Goal: Book appointment/travel/reservation

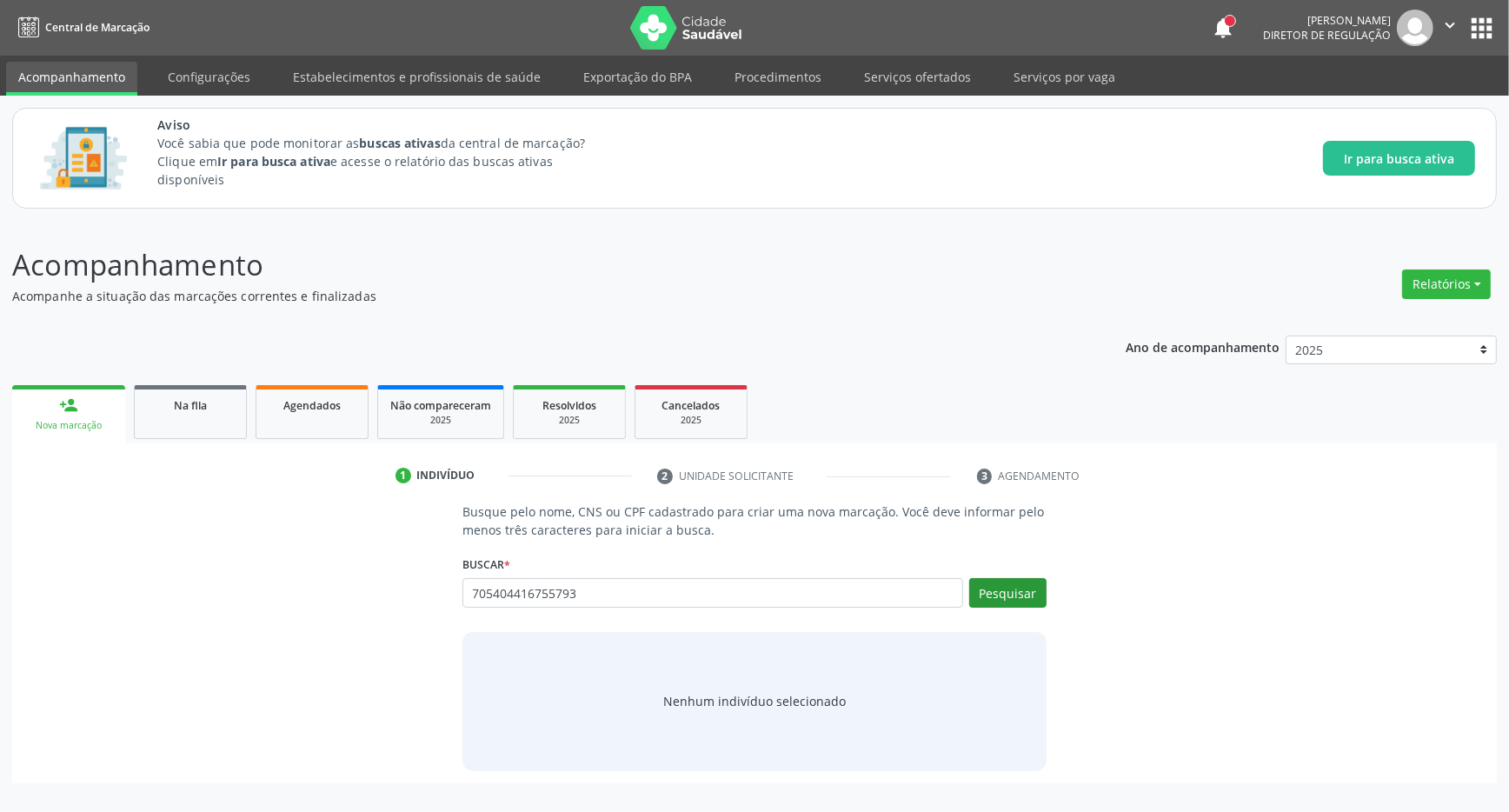
type input "705404416755793"
click at [1026, 587] on button "Pesquisar" at bounding box center [1007, 592] width 78 height 30
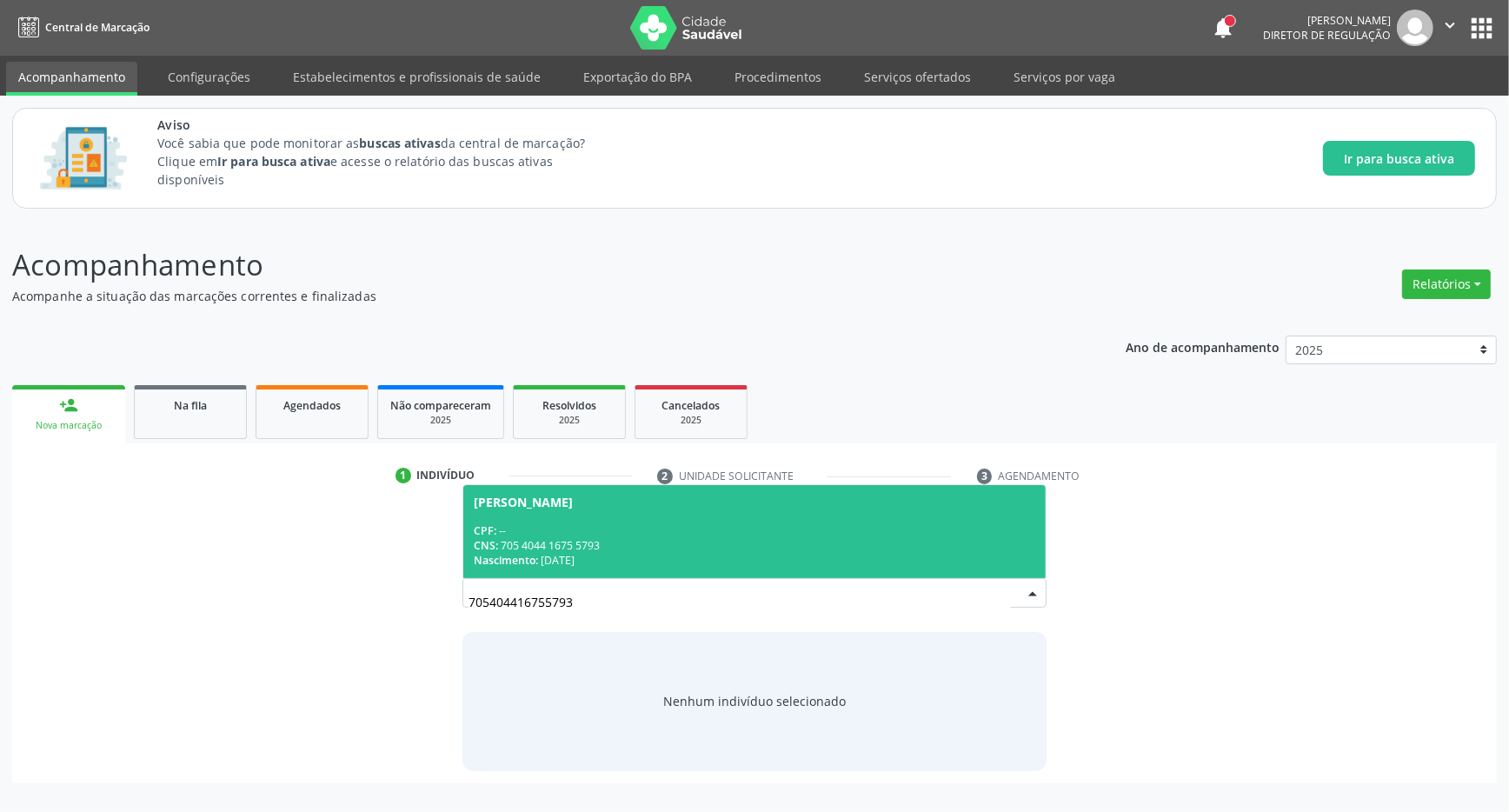
click at [583, 527] on div "CPF: --" at bounding box center [754, 531] width 561 height 15
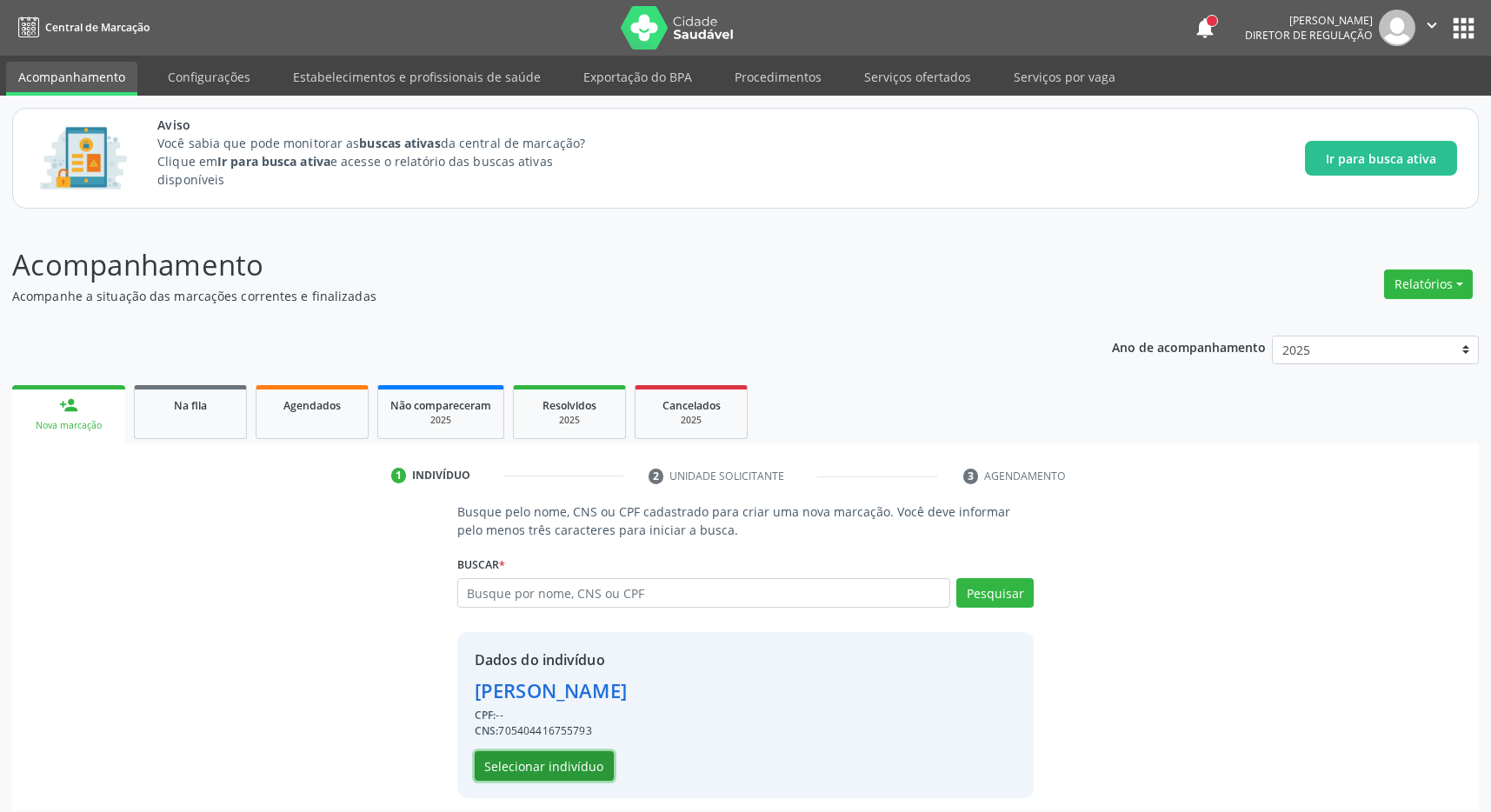
click at [552, 761] on button "Selecionar indivíduo" at bounding box center [545, 766] width 139 height 30
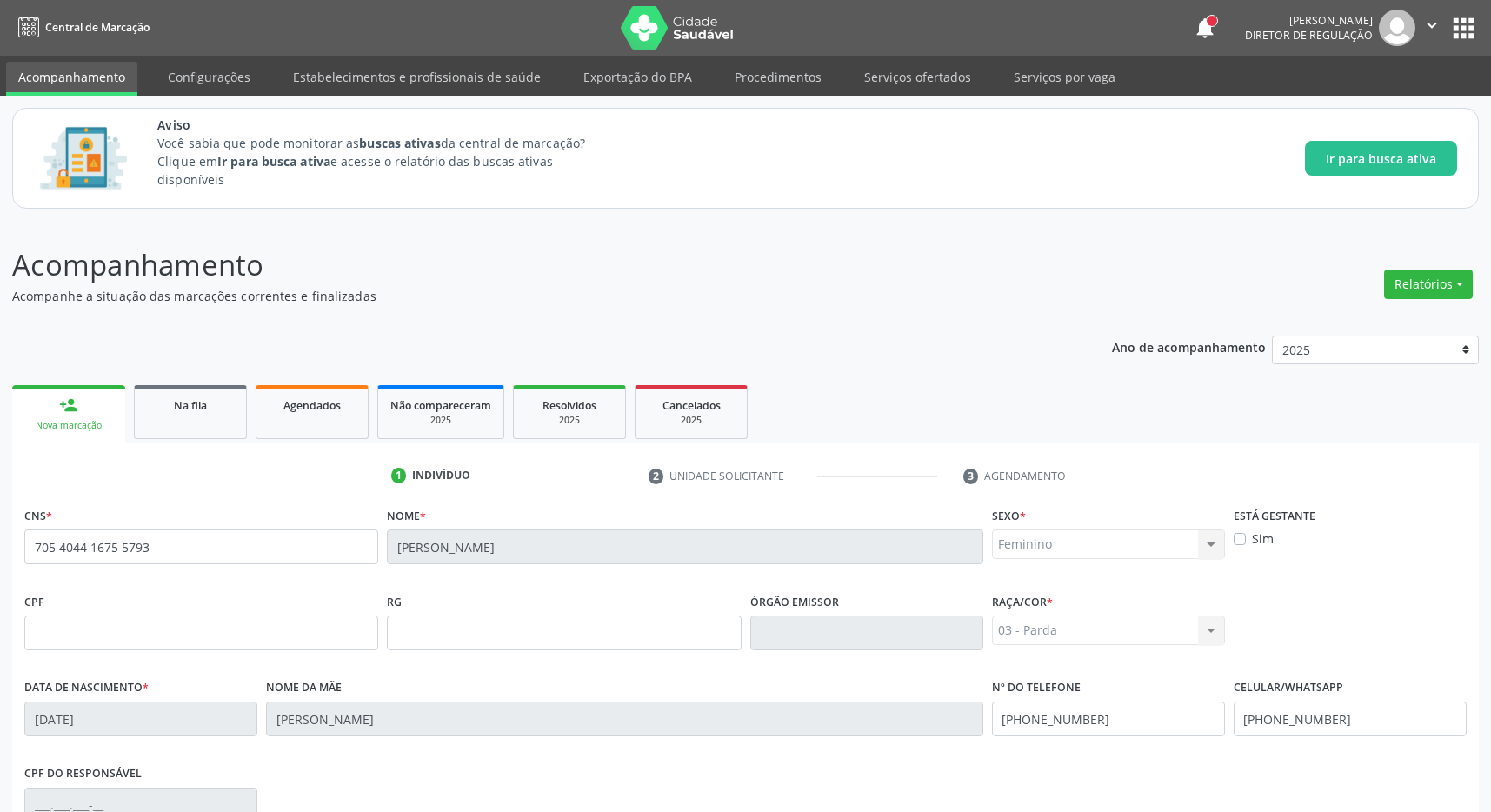
scroll to position [257, 0]
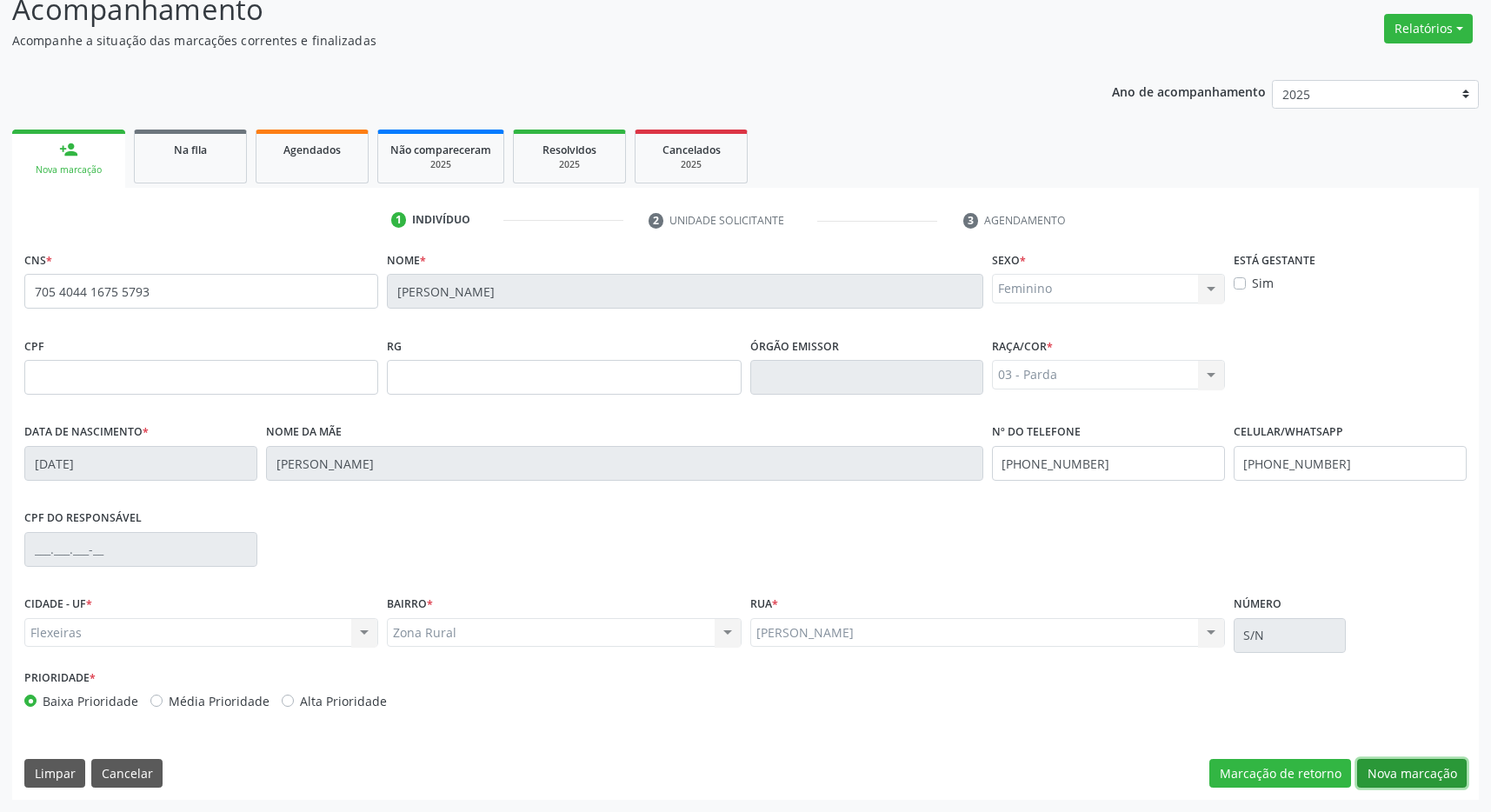
click at [1434, 766] on button "Nova marcação" at bounding box center [1412, 774] width 110 height 30
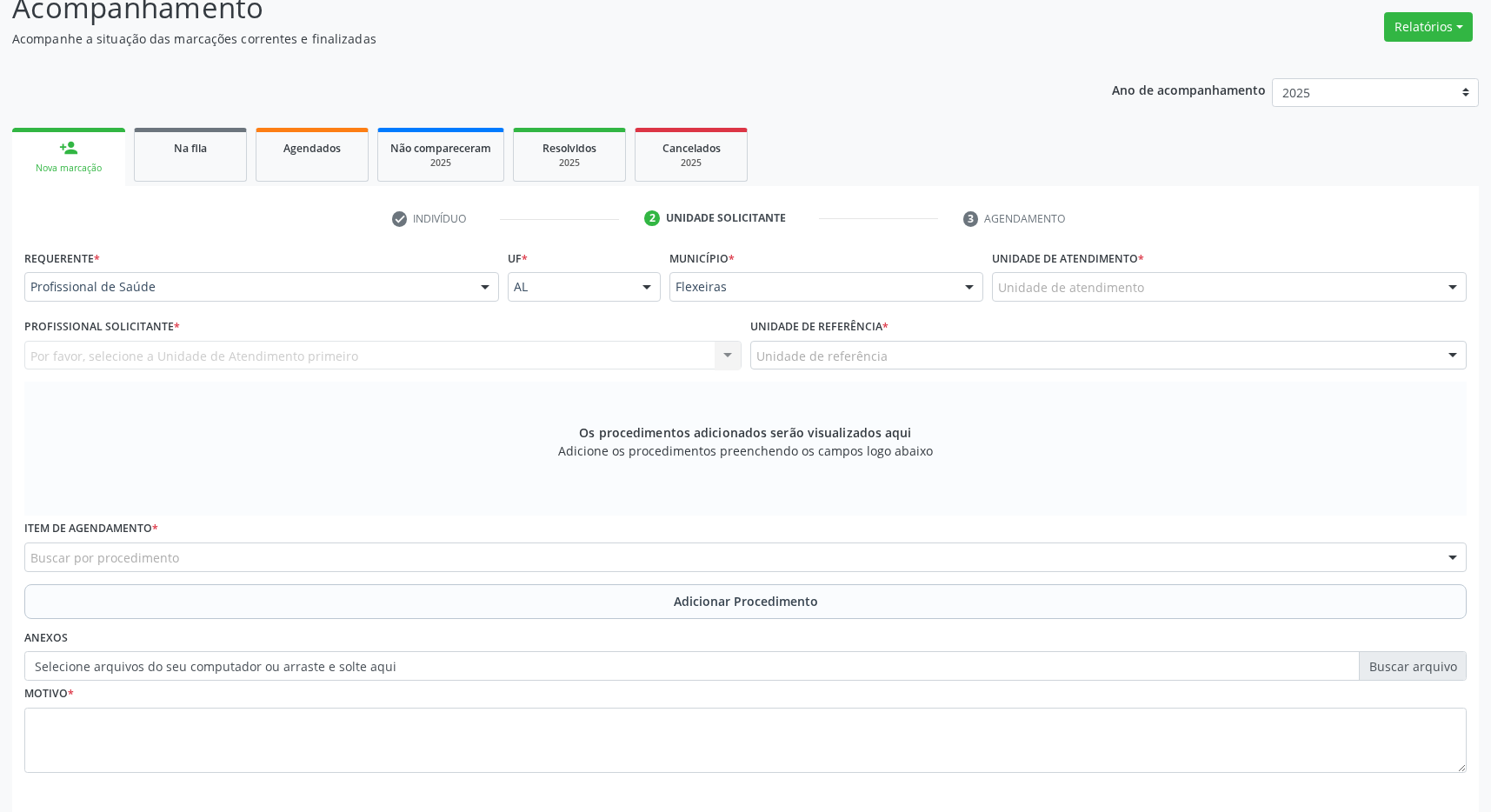
scroll to position [335, 0]
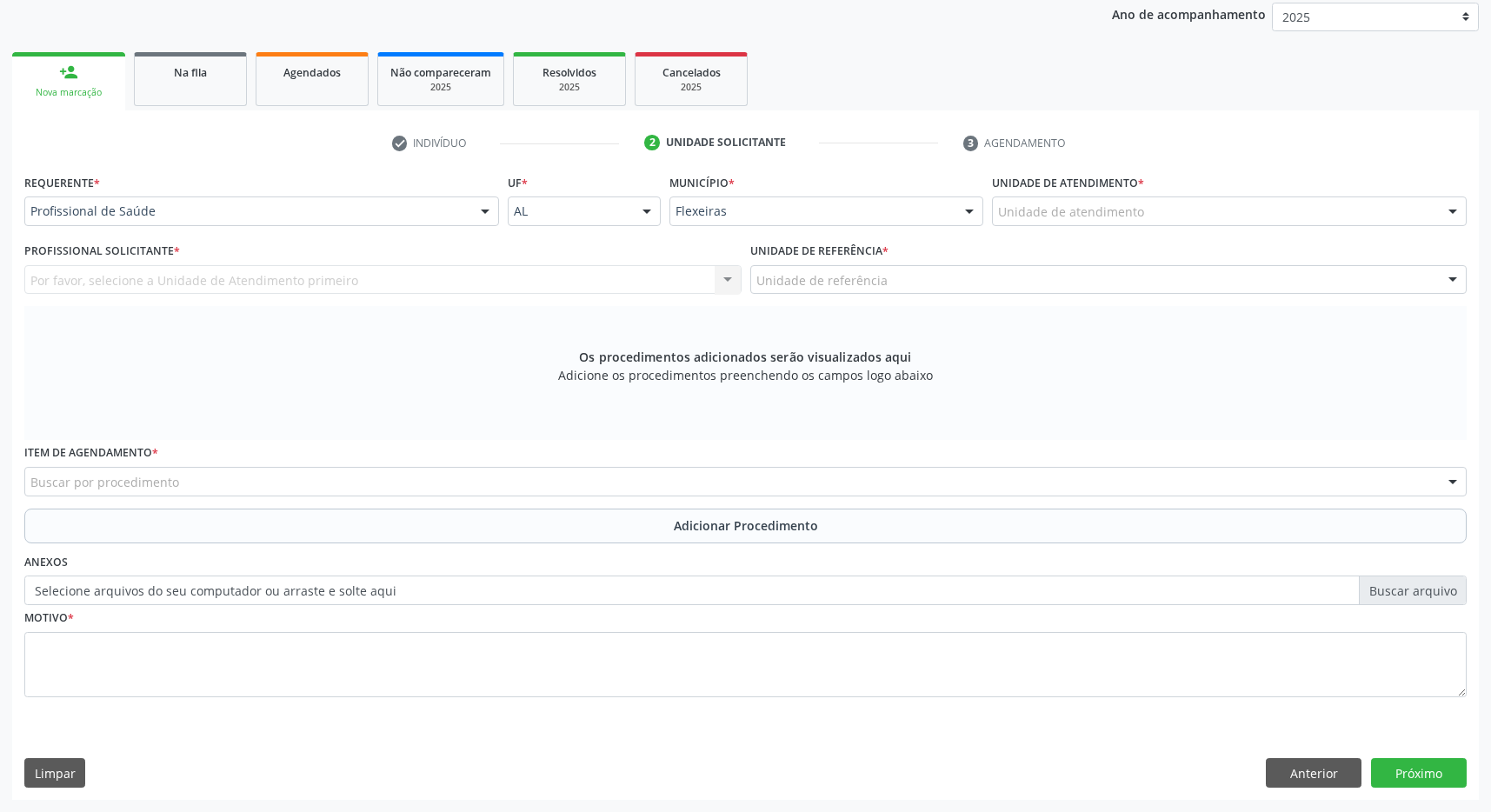
click at [1217, 211] on div "Unidade de atendimento" at bounding box center [1229, 211] width 475 height 30
click at [1352, 206] on div "Unidade de atendimento" at bounding box center [1229, 211] width 475 height 30
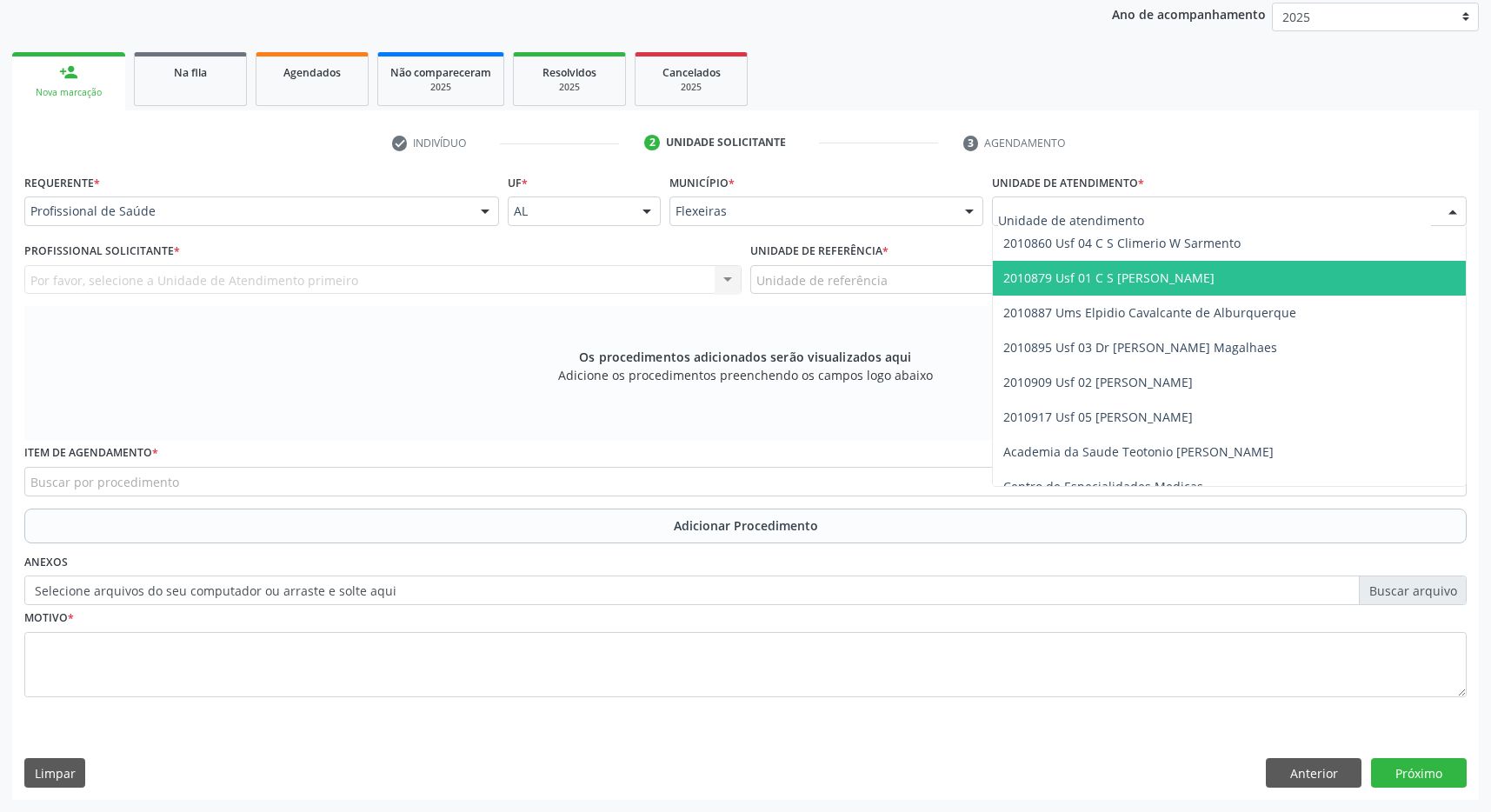
click at [1303, 274] on span "2010879 Usf 01 C S [PERSON_NAME]" at bounding box center [1229, 278] width 473 height 35
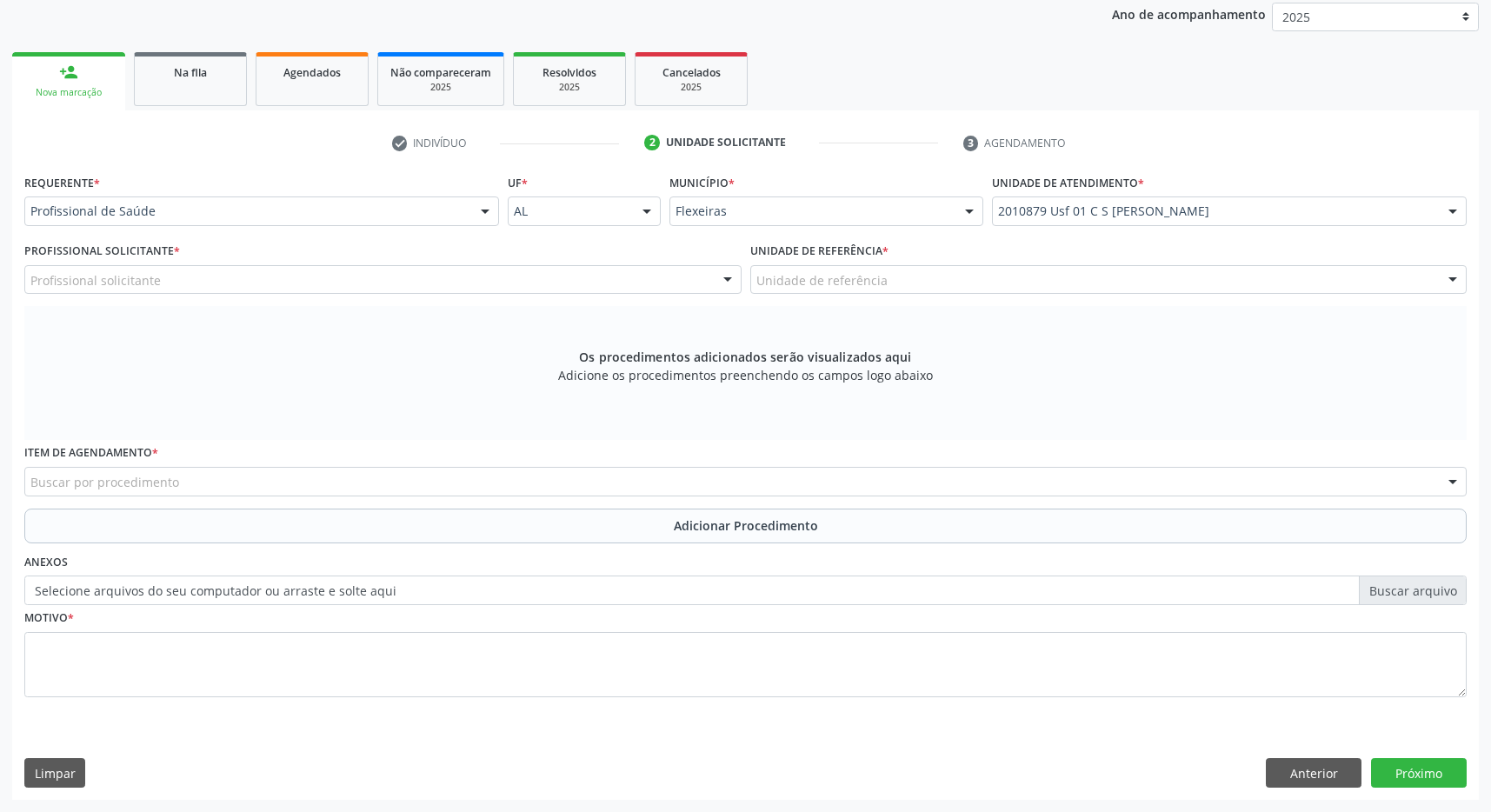
click at [1291, 274] on div "Unidade de referência" at bounding box center [1108, 280] width 717 height 30
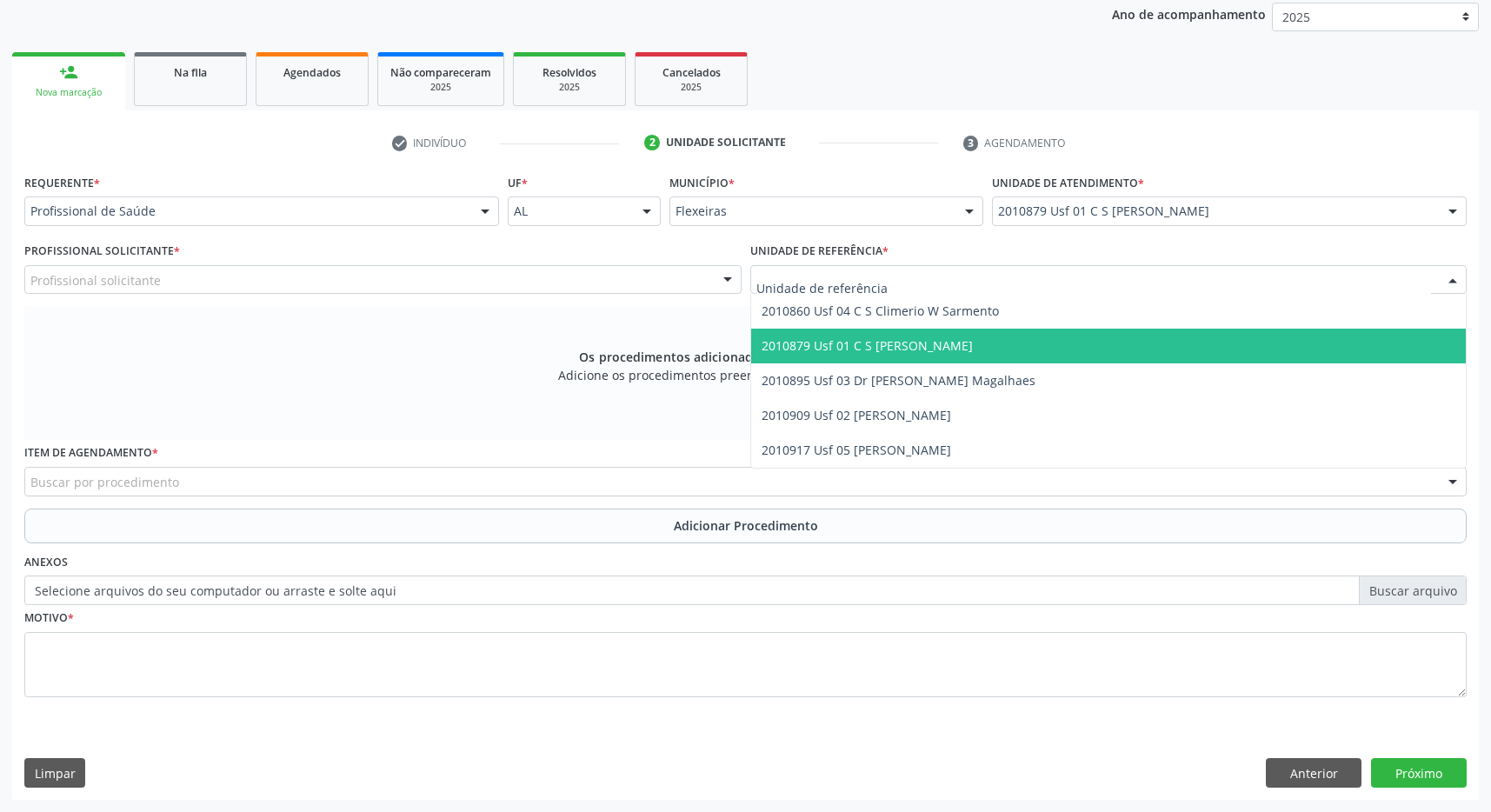
click at [1251, 335] on span "2010879 Usf 01 C S [PERSON_NAME]" at bounding box center [1108, 346] width 715 height 35
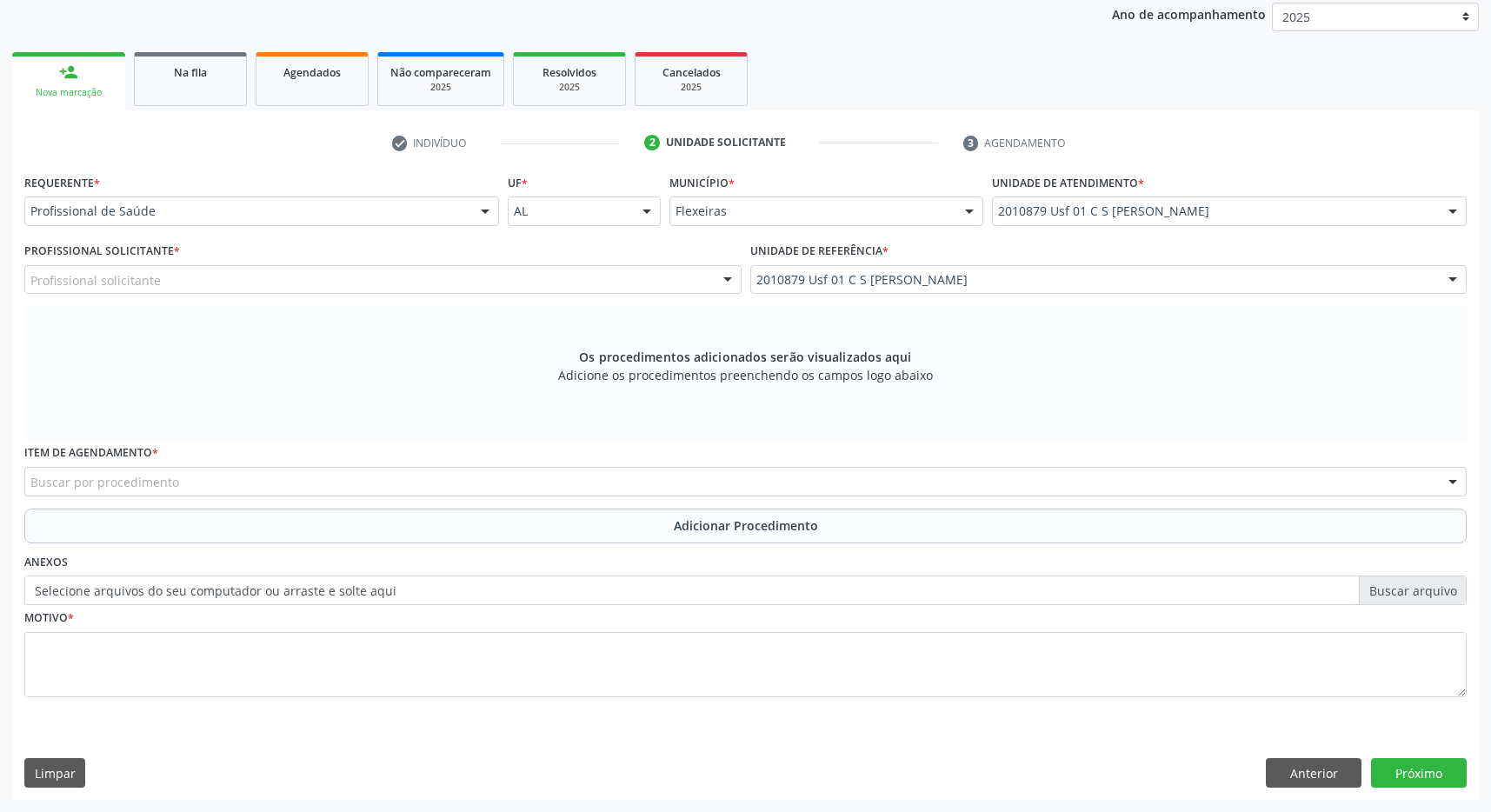
click at [417, 261] on div "Profissional Solicitante * Profissional solicitante Médico da Estratégia de Saú…" at bounding box center [383, 266] width 717 height 56
click at [433, 273] on div "Profissional solicitante" at bounding box center [383, 280] width 717 height 30
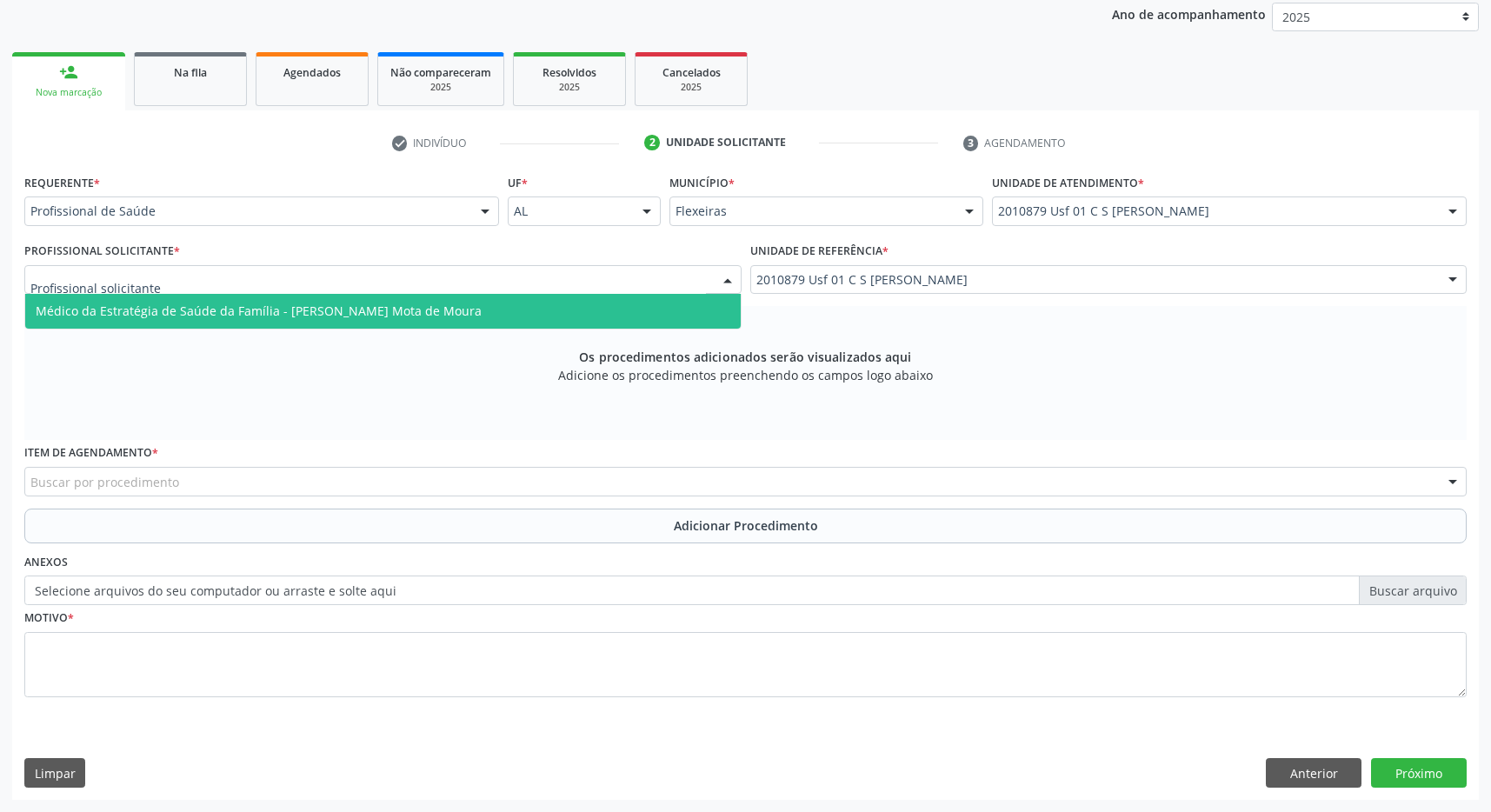
click at [434, 305] on span "Médico da Estratégia de Saúde da Família - [PERSON_NAME] Mota de Moura" at bounding box center [259, 310] width 446 height 17
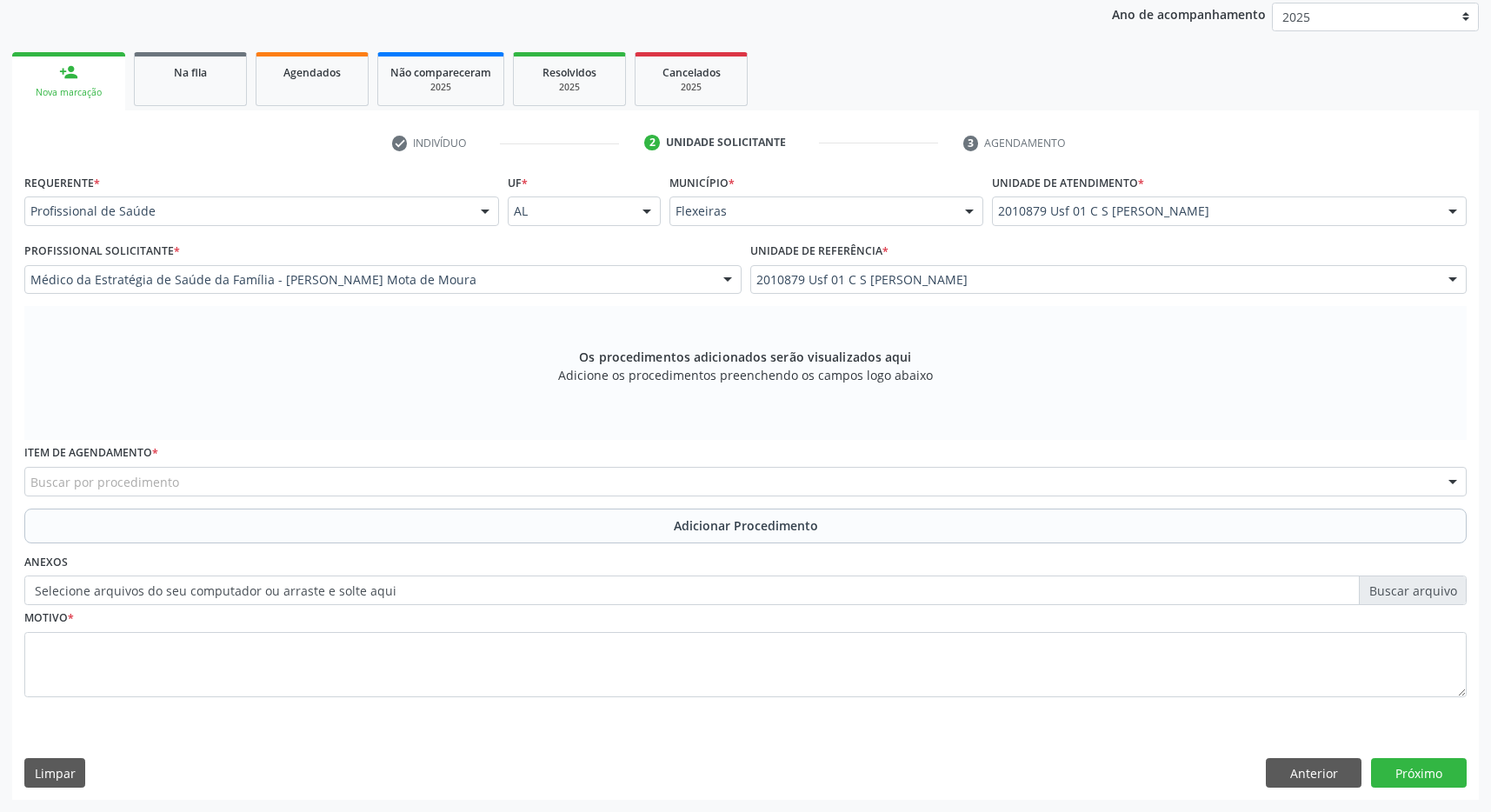
click at [213, 487] on div "Buscar por procedimento" at bounding box center [745, 482] width 1442 height 30
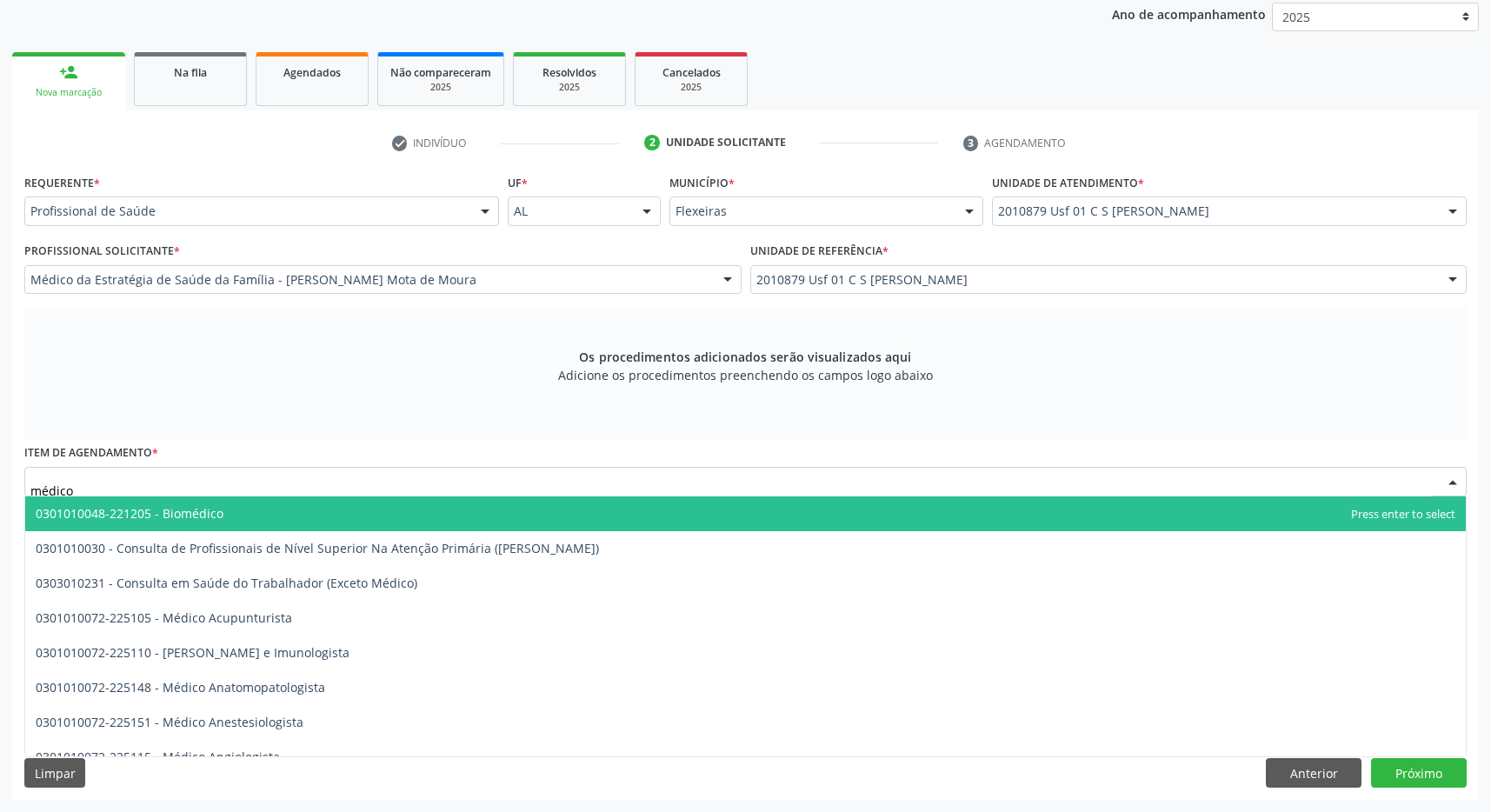
type input "médico o"
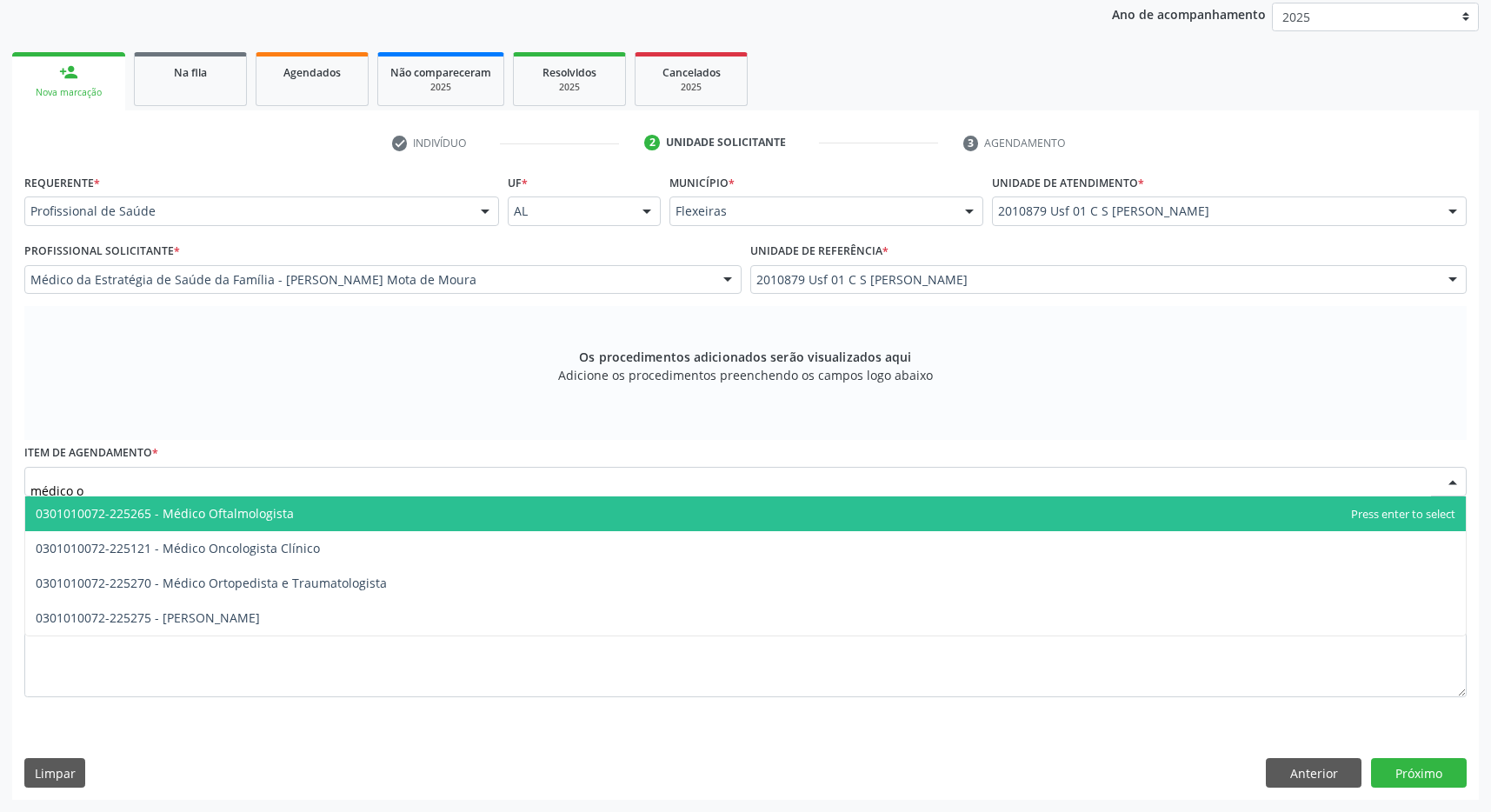
click at [322, 507] on span "0301010072-225265 - Médico Oftalmologista" at bounding box center [745, 514] width 1440 height 35
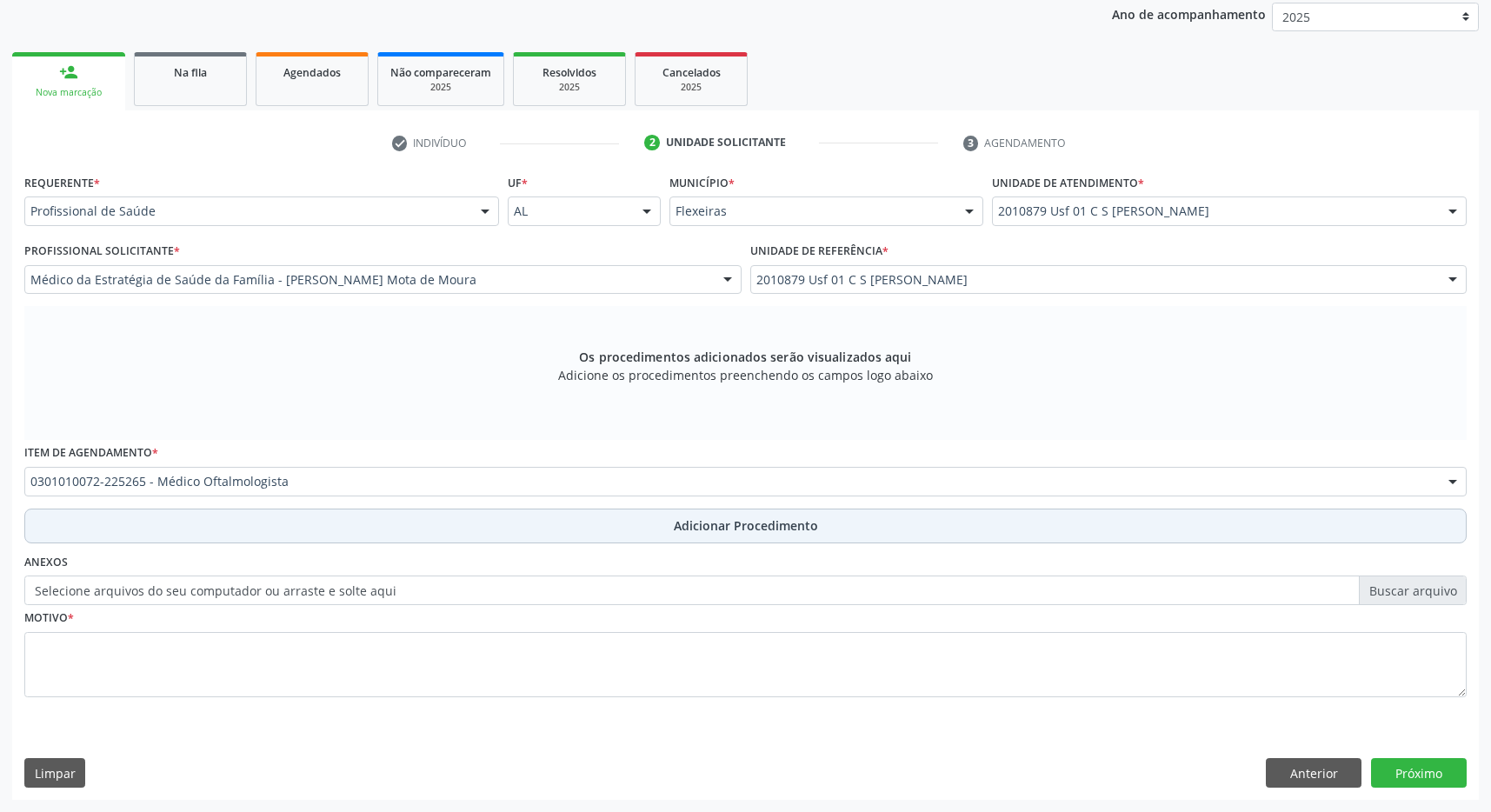
click at [540, 523] on button "Adicionar Procedimento" at bounding box center [745, 526] width 1442 height 35
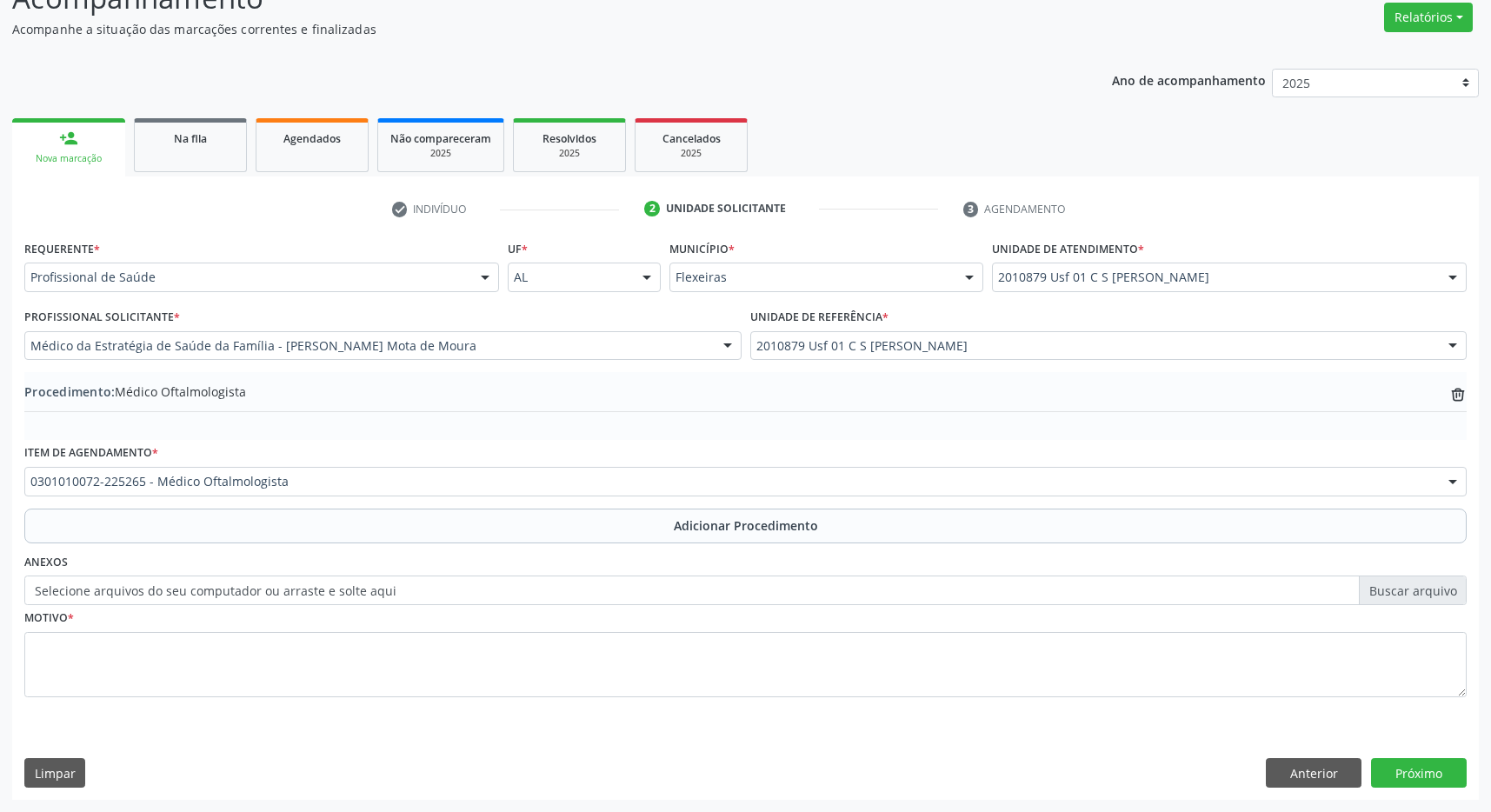
scroll to position [267, 0]
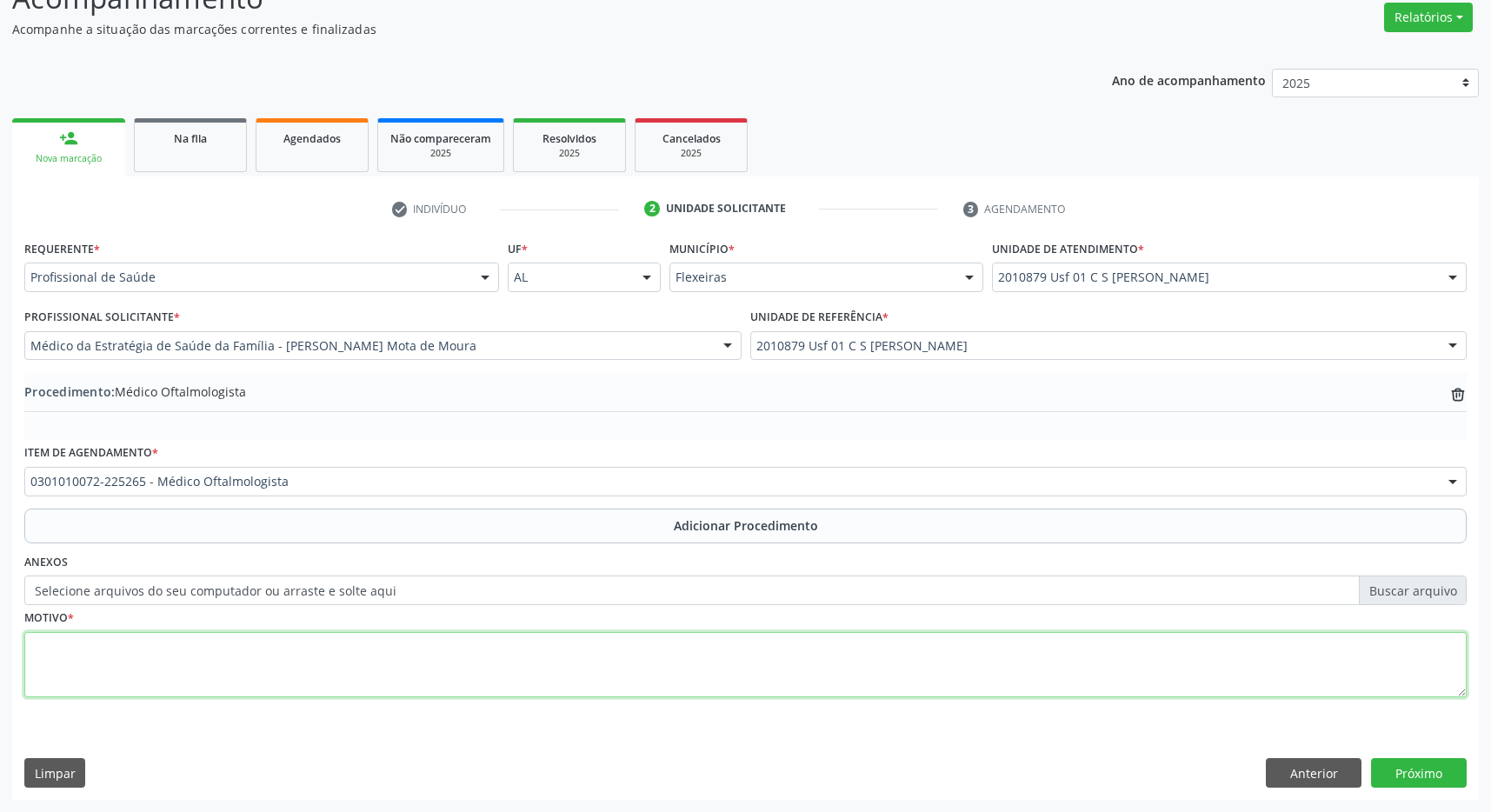
click at [455, 661] on textarea at bounding box center [745, 665] width 1442 height 66
click at [385, 664] on textarea at bounding box center [745, 665] width 1442 height 66
type textarea "catarata"
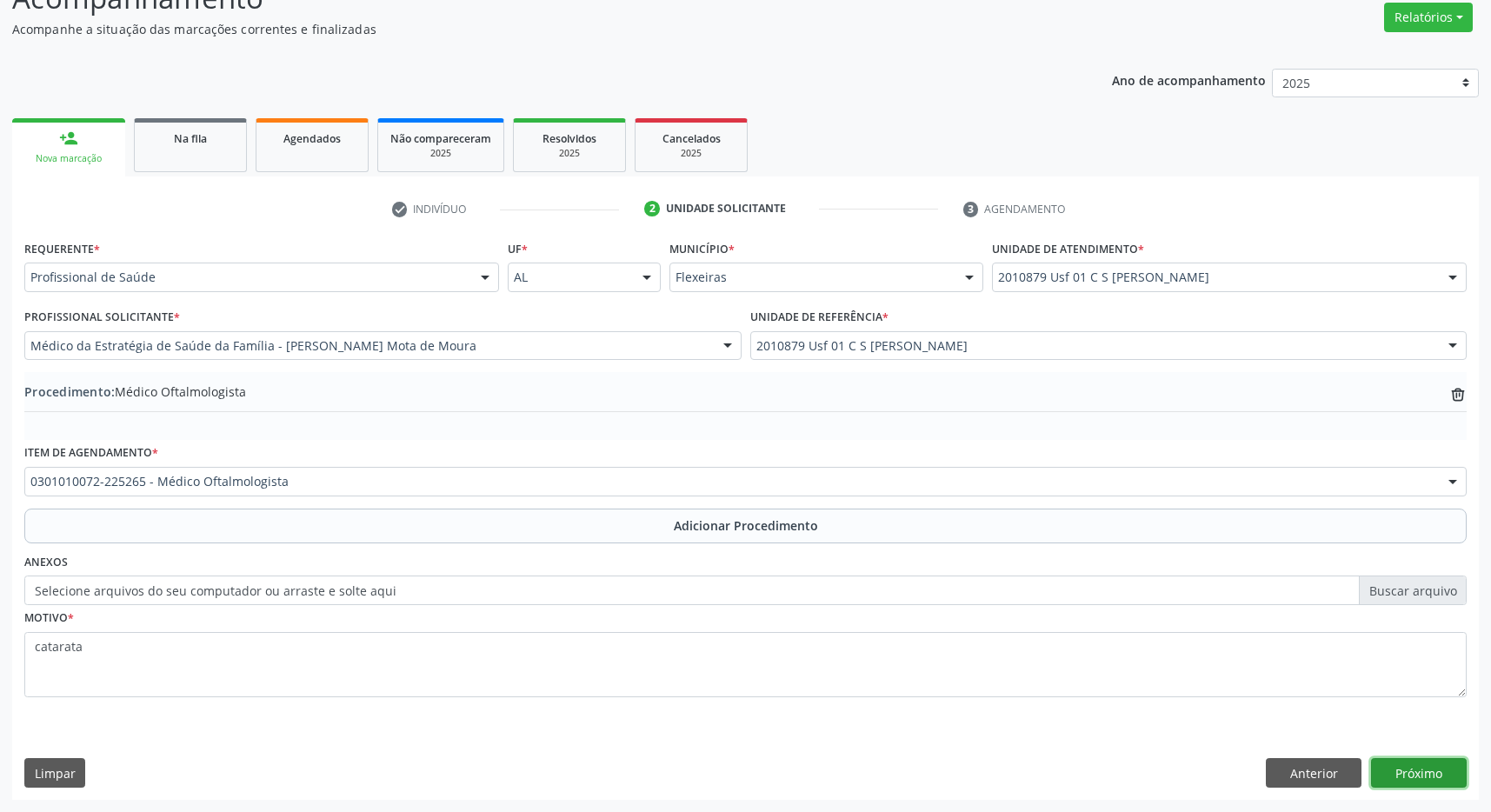
drag, startPoint x: 1422, startPoint y: 774, endPoint x: 1420, endPoint y: 740, distance: 34.1
click at [1421, 773] on button "Próximo" at bounding box center [1419, 773] width 96 height 30
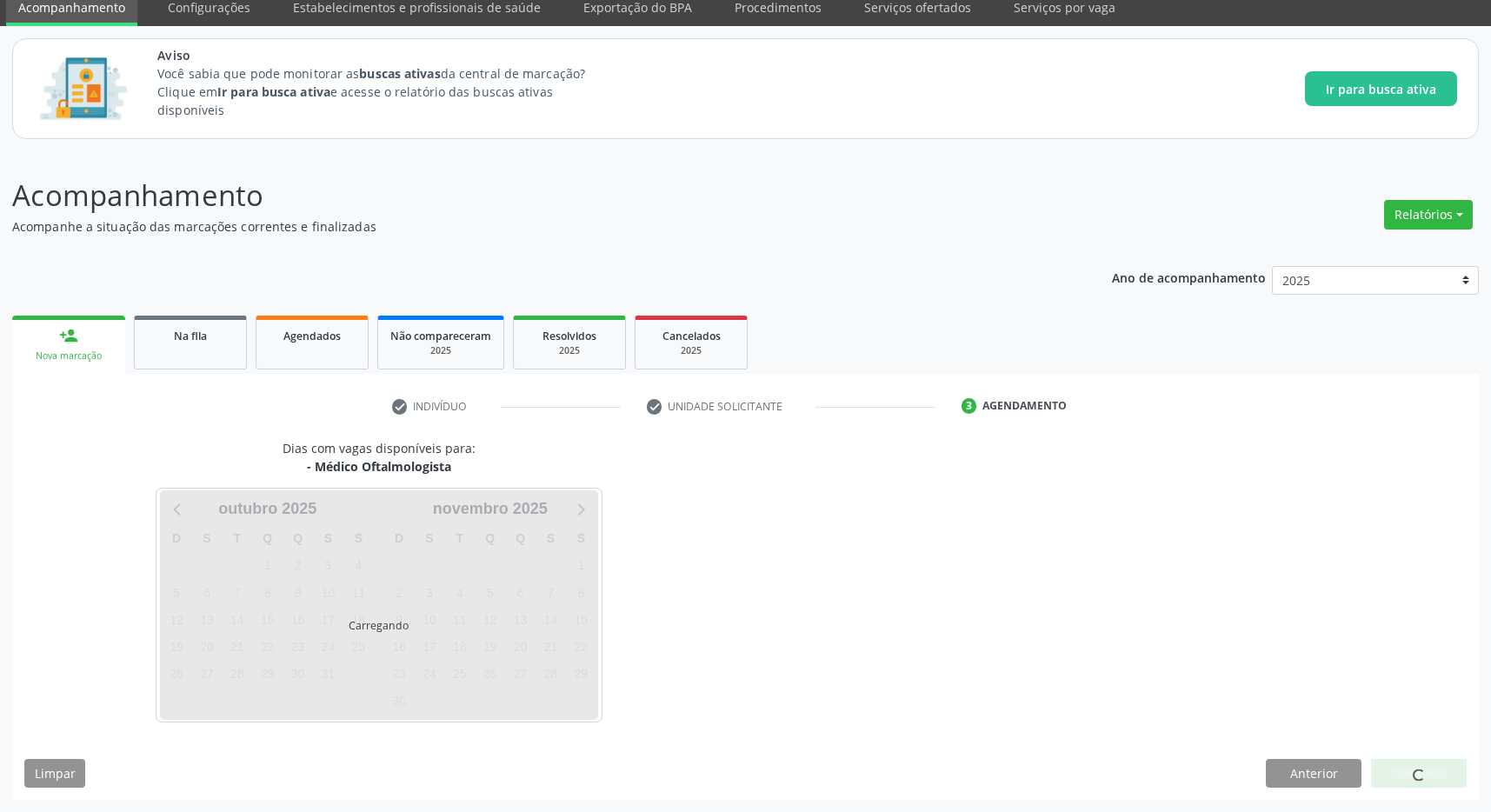
scroll to position [71, 0]
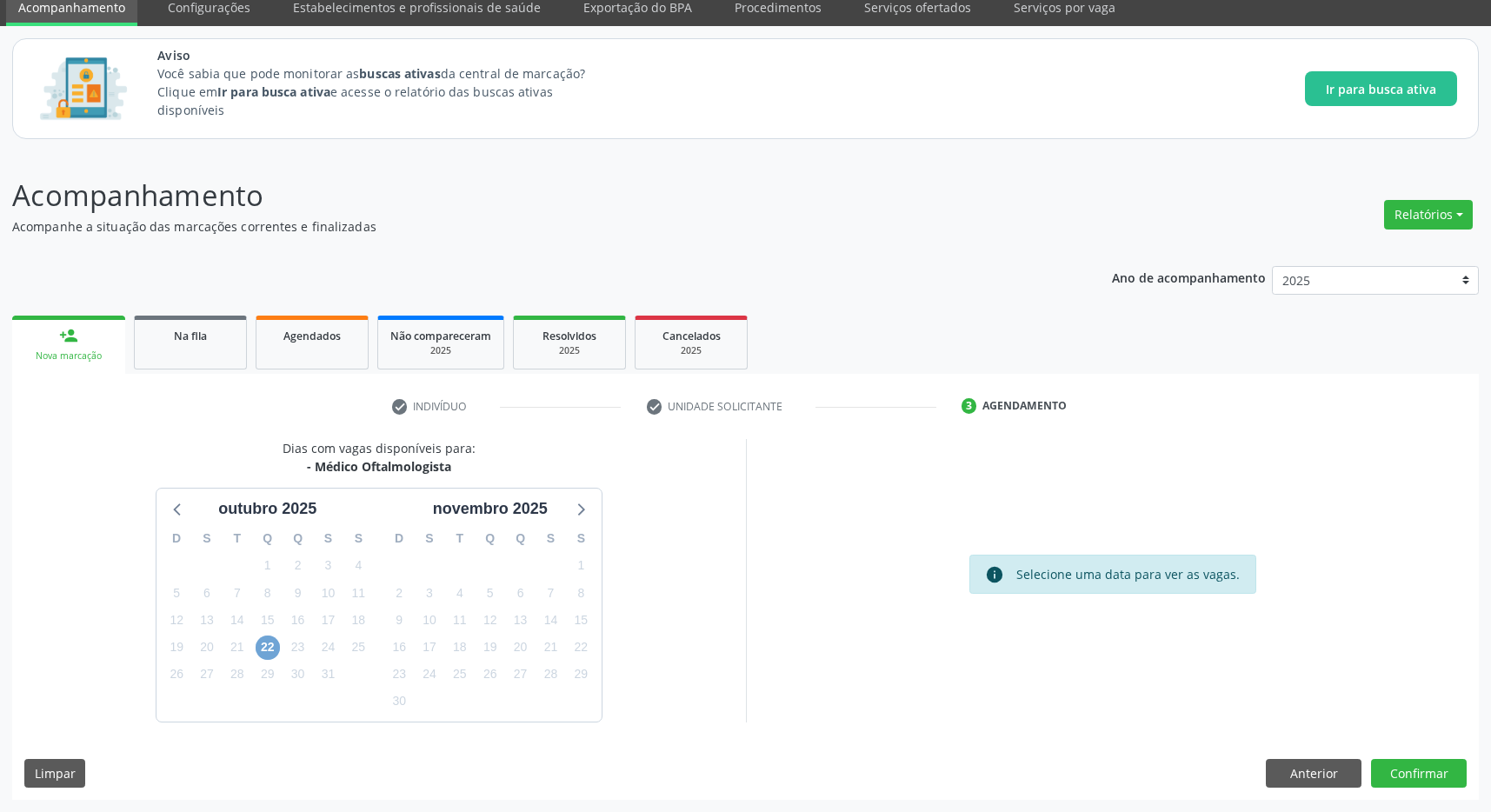
click at [266, 650] on span "22" at bounding box center [268, 647] width 24 height 24
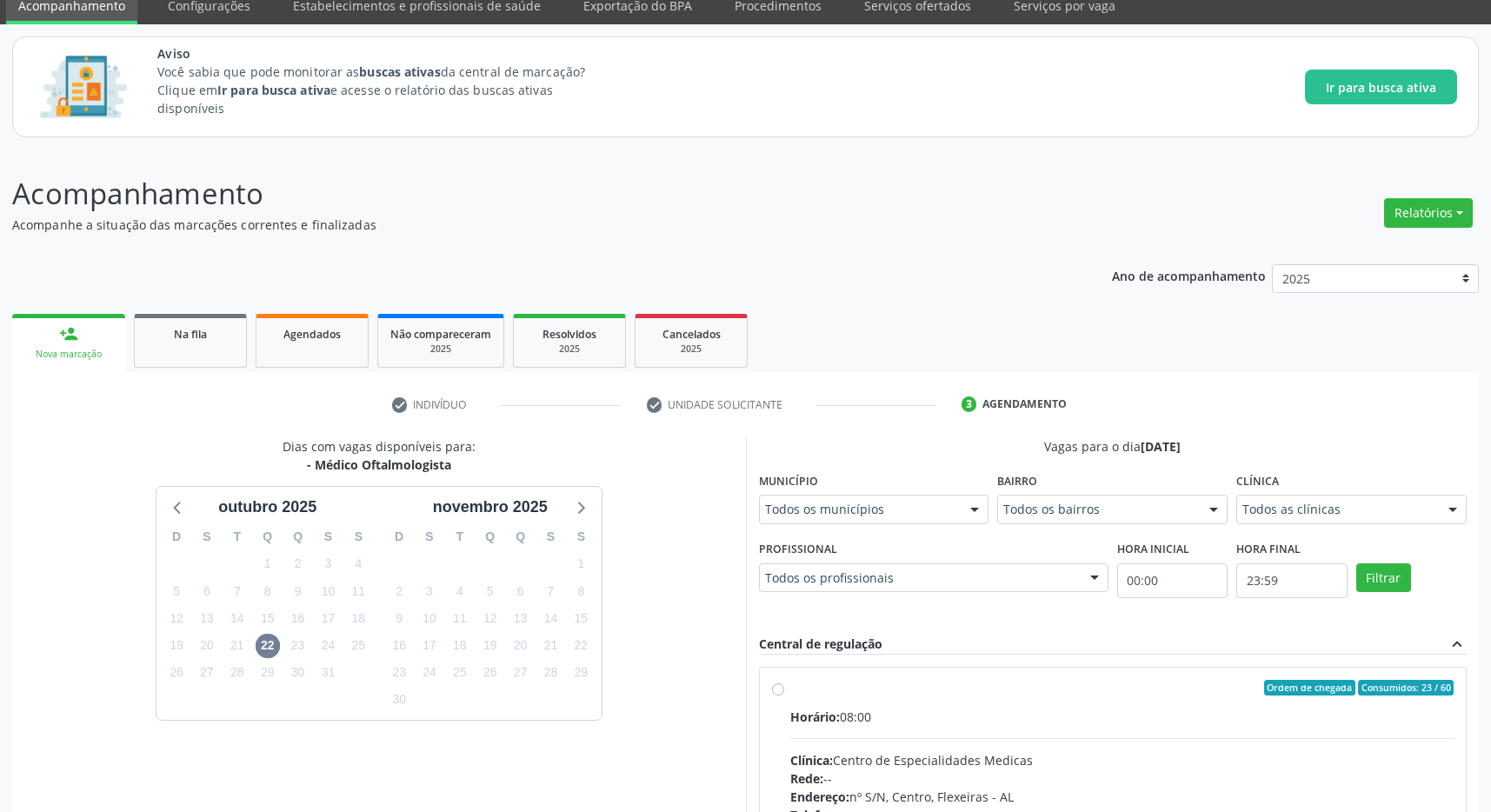
click at [1421, 768] on div "Clínica: Centro de Especialidades Medicas" at bounding box center [1122, 760] width 664 height 18
click at [784, 695] on input "Ordem de chegada Consumidos: 23 / 60 Horário: 08:00 Clínica: Centro de Especial…" at bounding box center [778, 687] width 12 height 16
radio input "true"
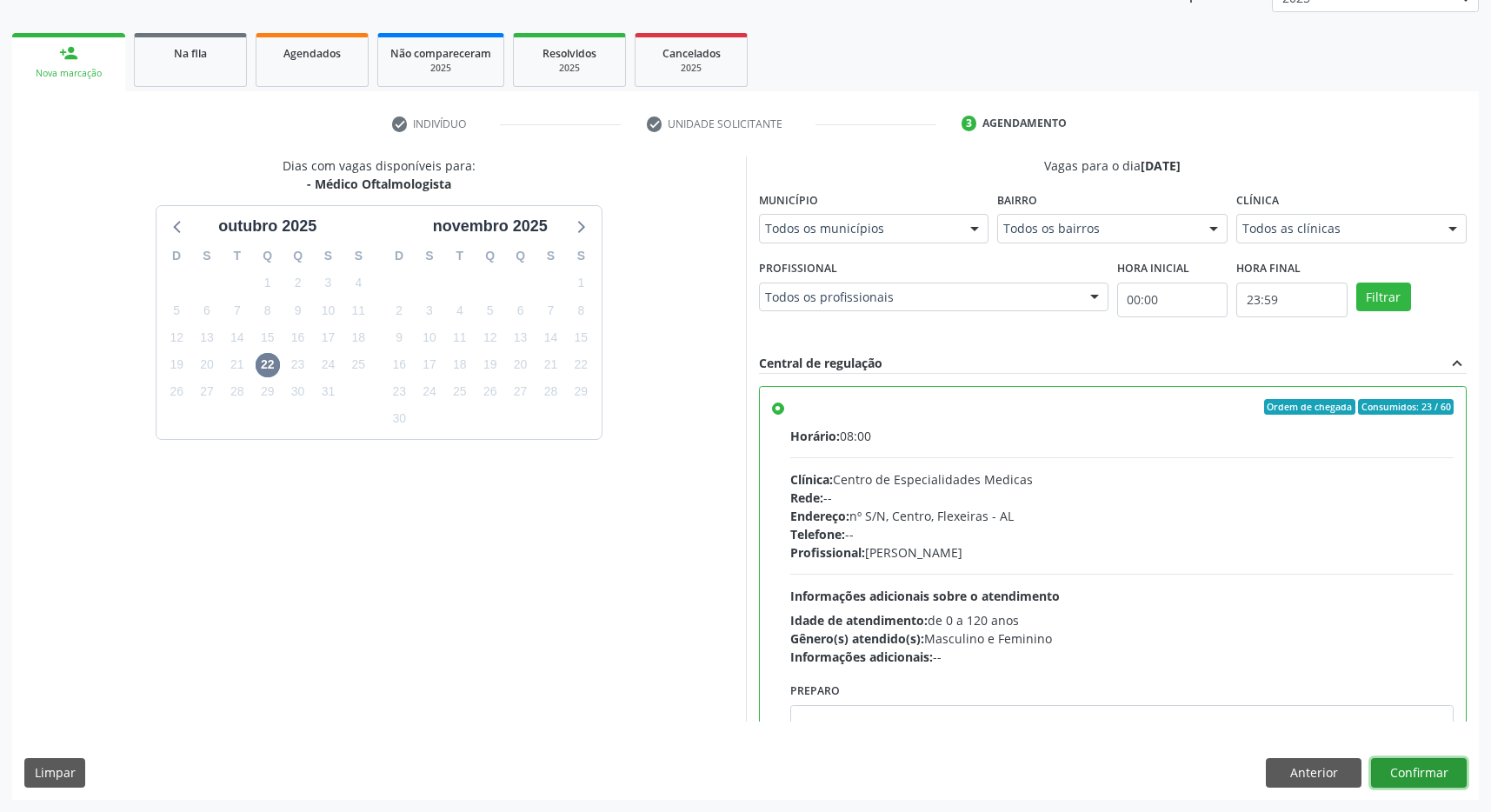
click at [1403, 765] on button "Confirmar" at bounding box center [1419, 773] width 96 height 30
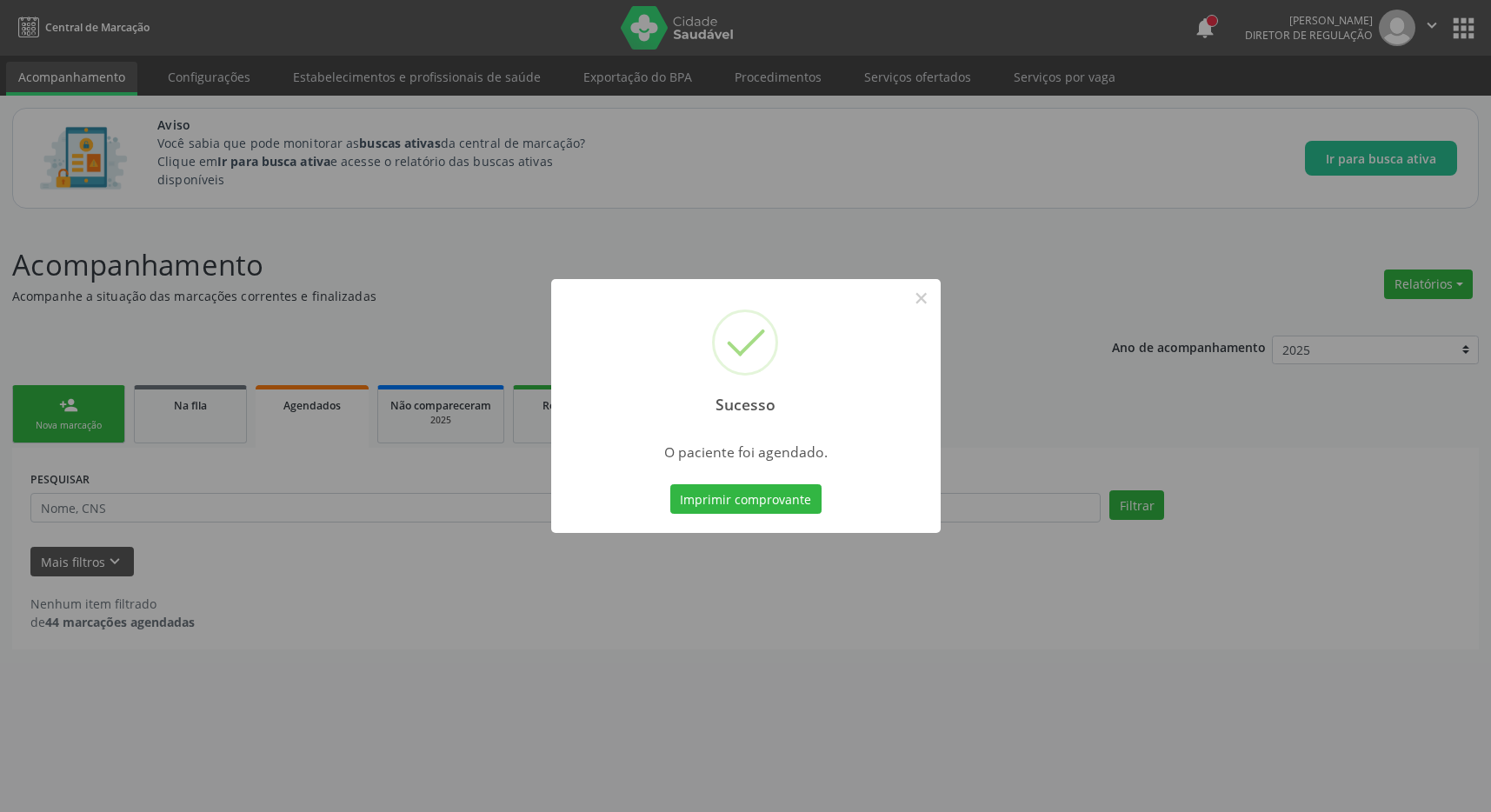
scroll to position [0, 0]
click at [778, 509] on button "Imprimir comprovante" at bounding box center [755, 499] width 152 height 30
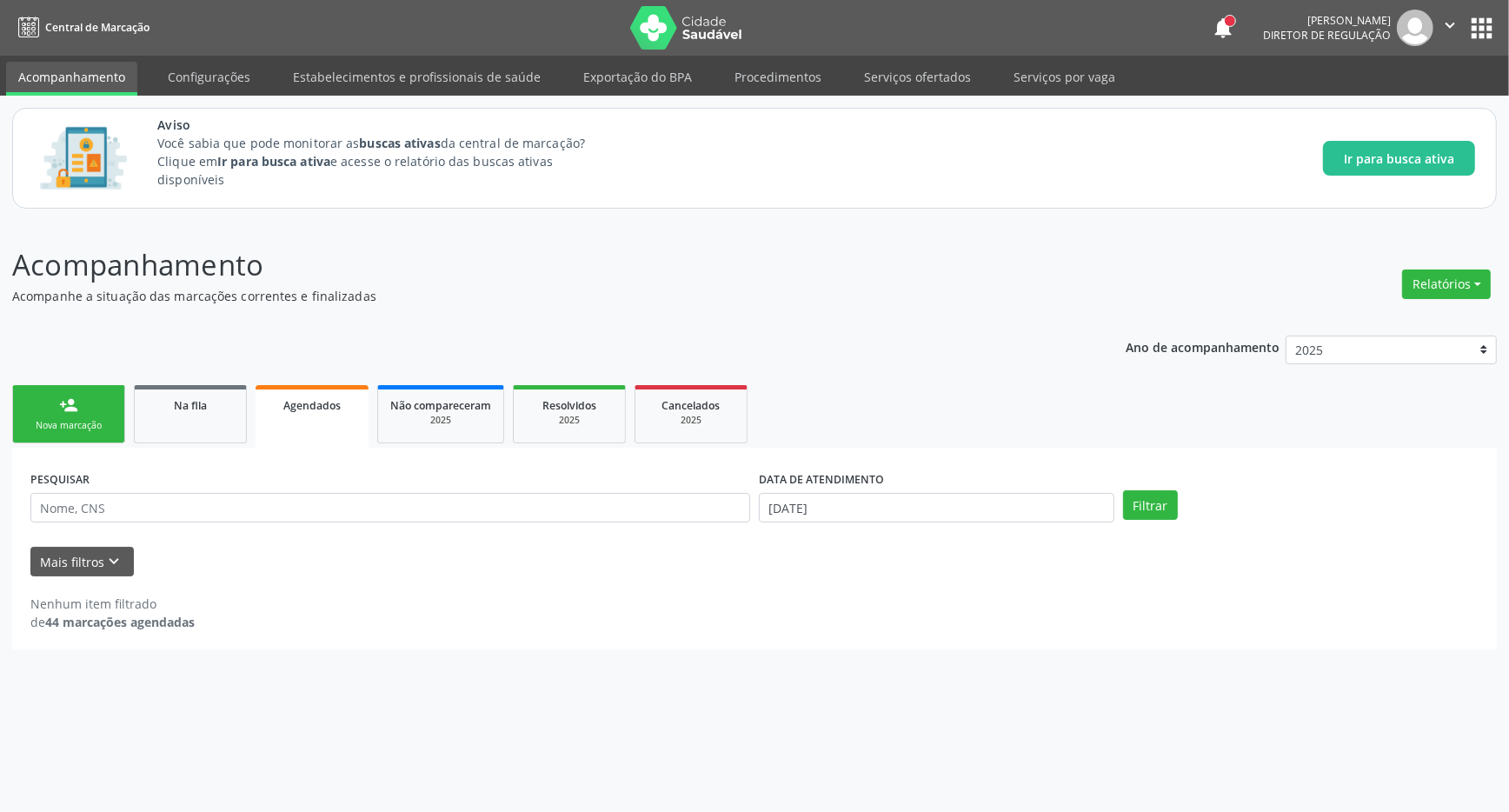
click at [71, 415] on div "person_add" at bounding box center [69, 405] width 19 height 19
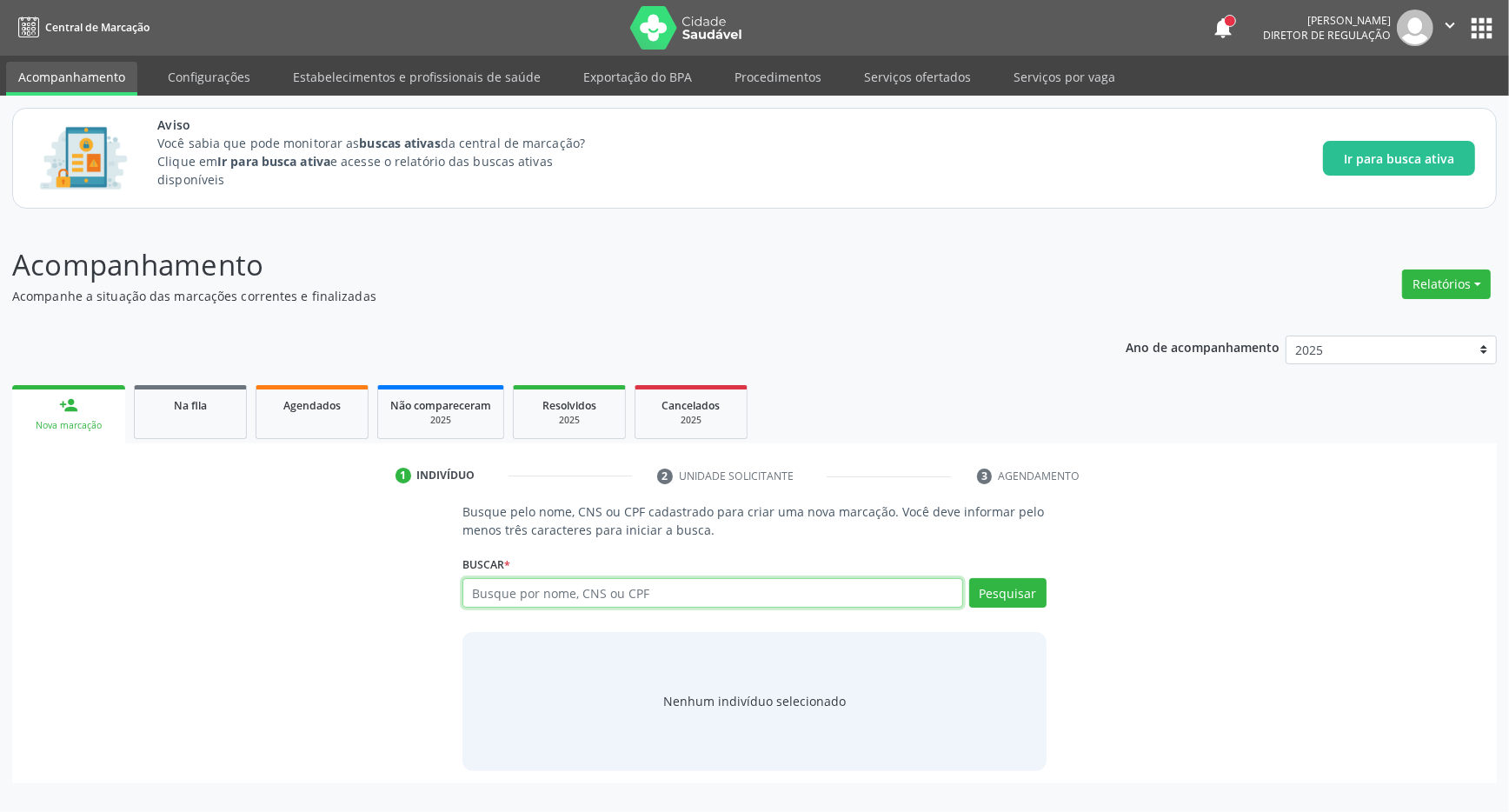
click at [499, 599] on input "text" at bounding box center [713, 592] width 501 height 30
type input "700907912294593"
click at [1012, 594] on button "Pesquisar" at bounding box center [1007, 592] width 78 height 30
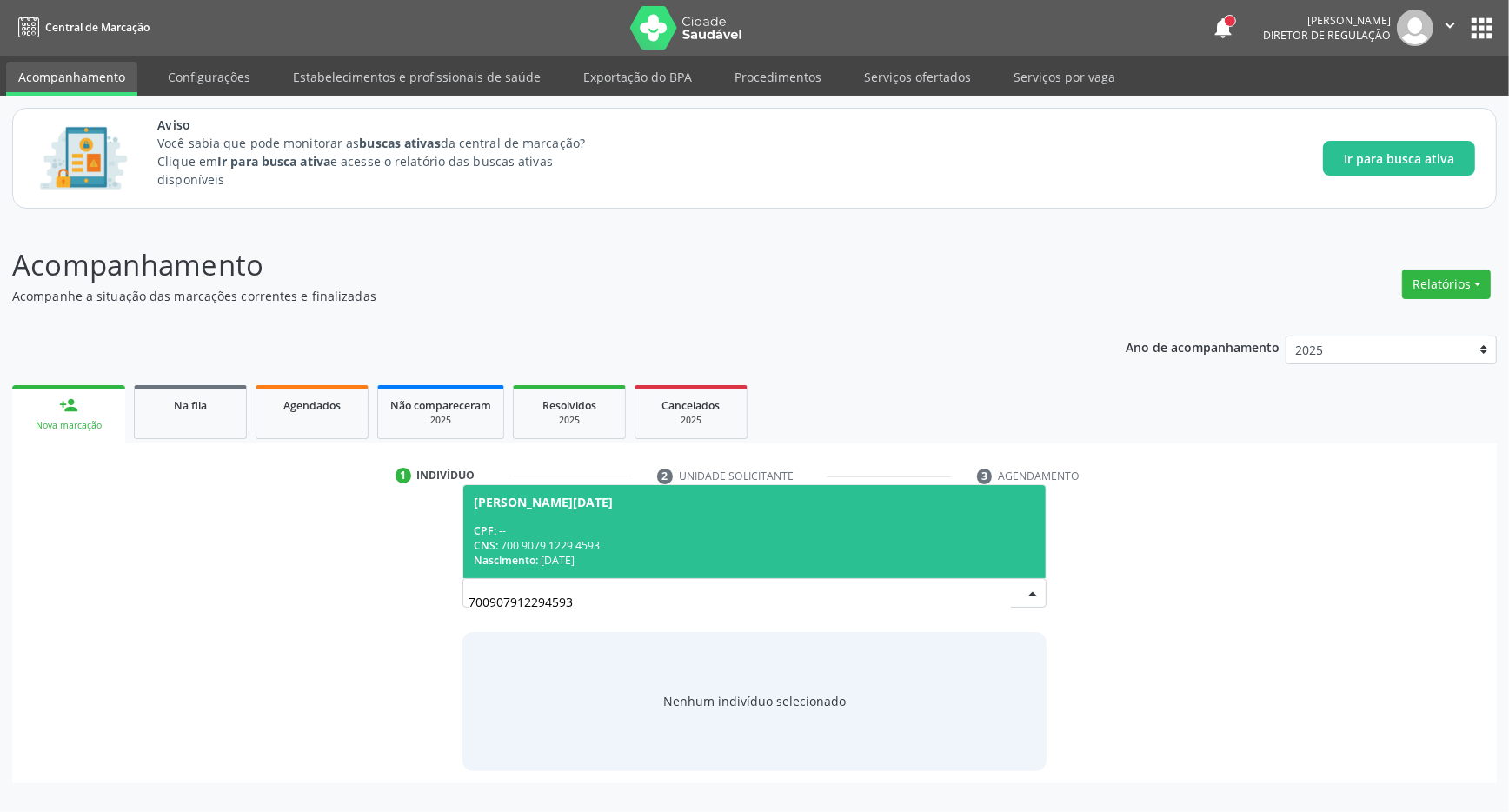
click at [633, 516] on span "[PERSON_NAME][DATE] CPF: -- CNS: 700 9079 1229 4593 Nascimento: [DATE]" at bounding box center [754, 531] width 582 height 93
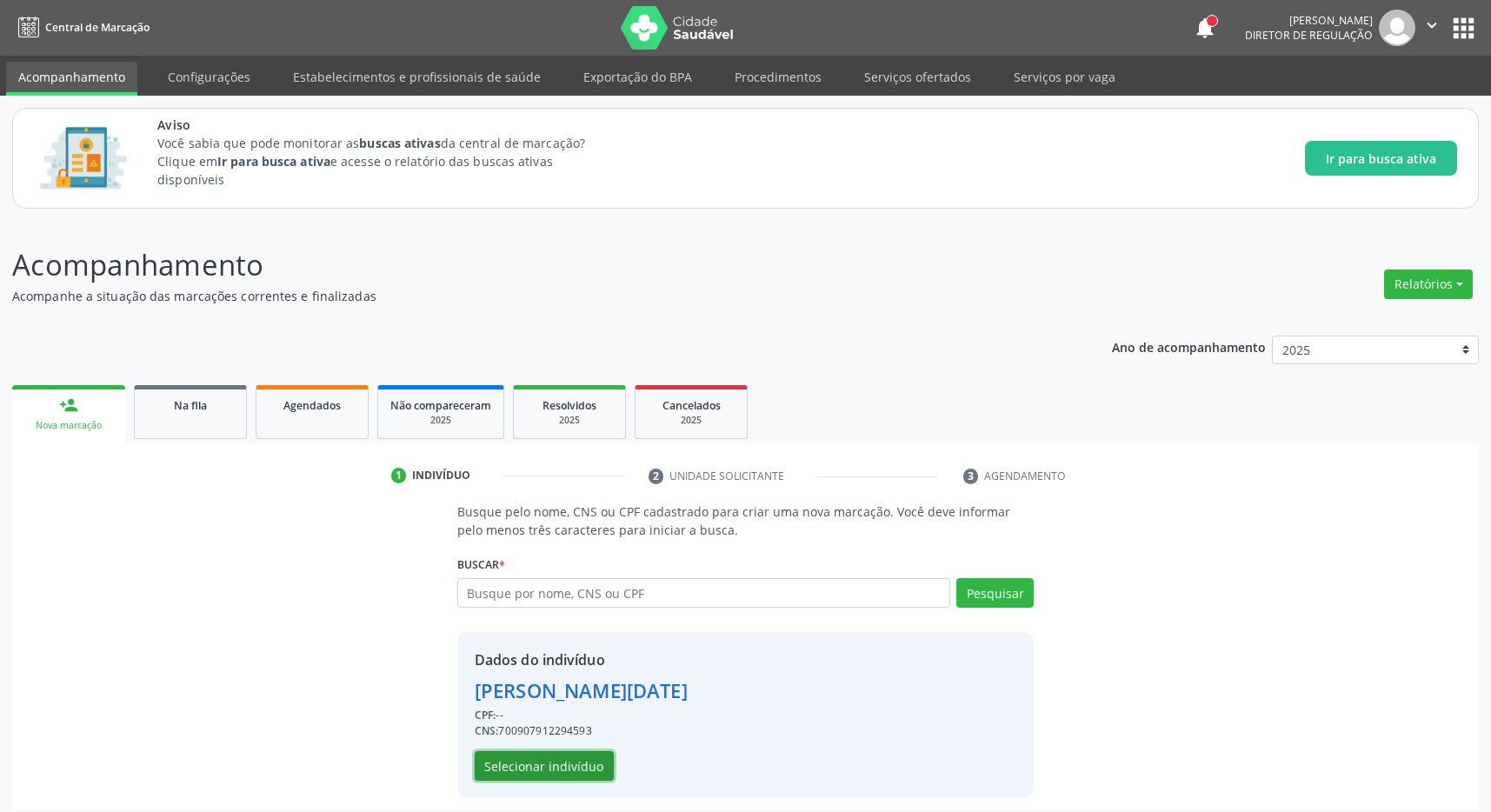
click at [531, 757] on button "Selecionar indivíduo" at bounding box center [545, 766] width 139 height 30
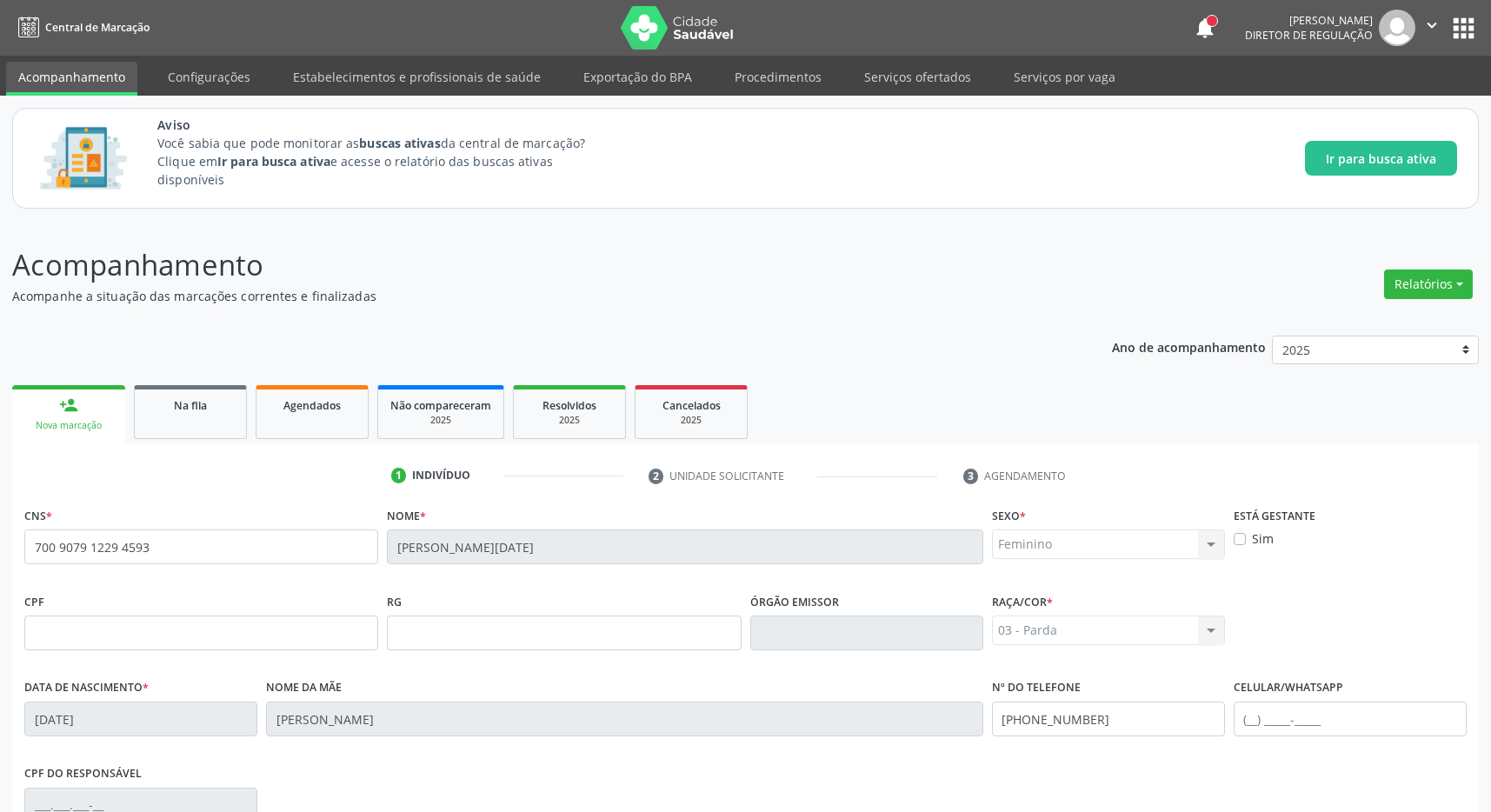
scroll to position [257, 0]
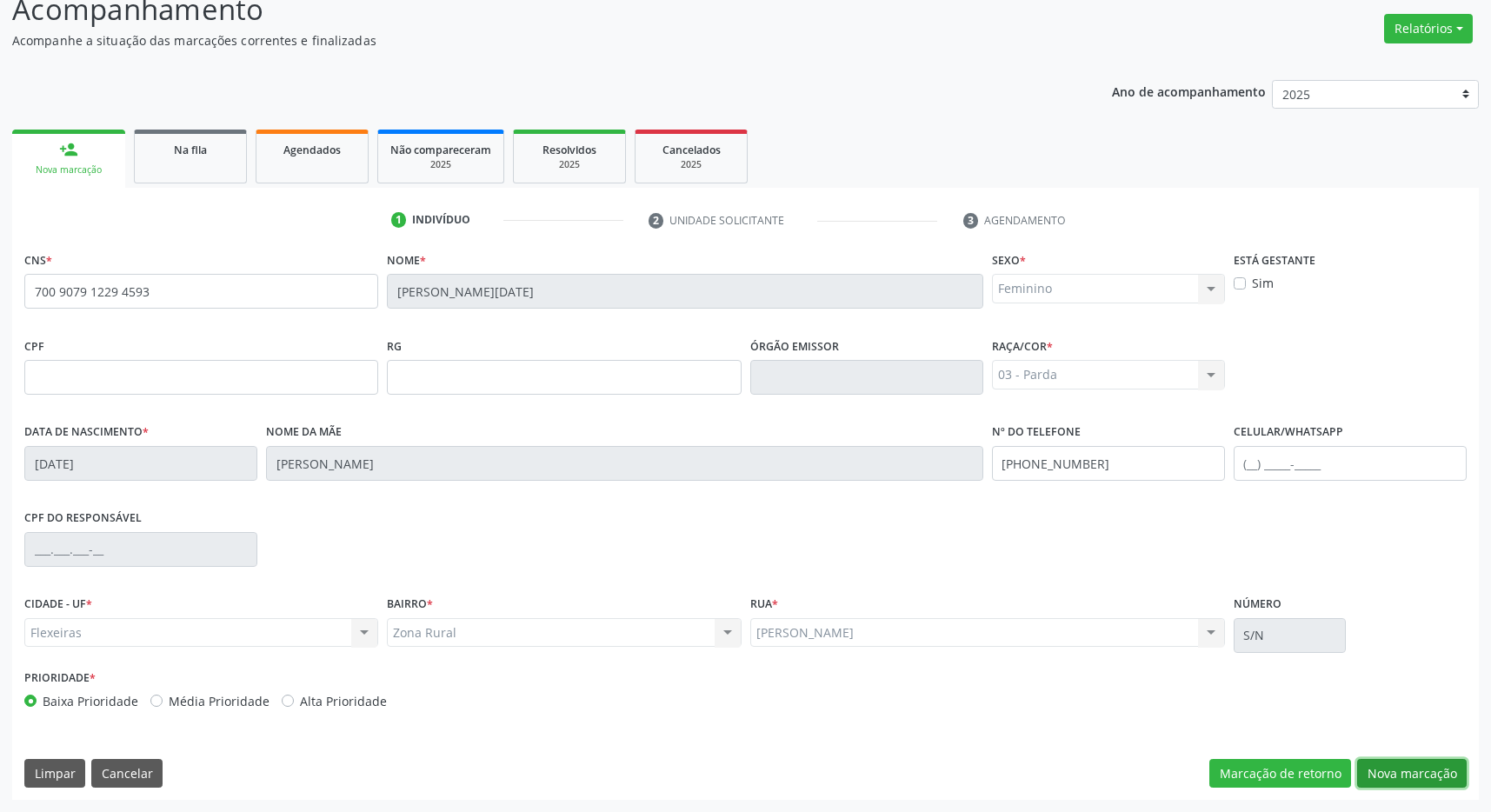
click at [1374, 769] on button "Nova marcação" at bounding box center [1412, 774] width 110 height 30
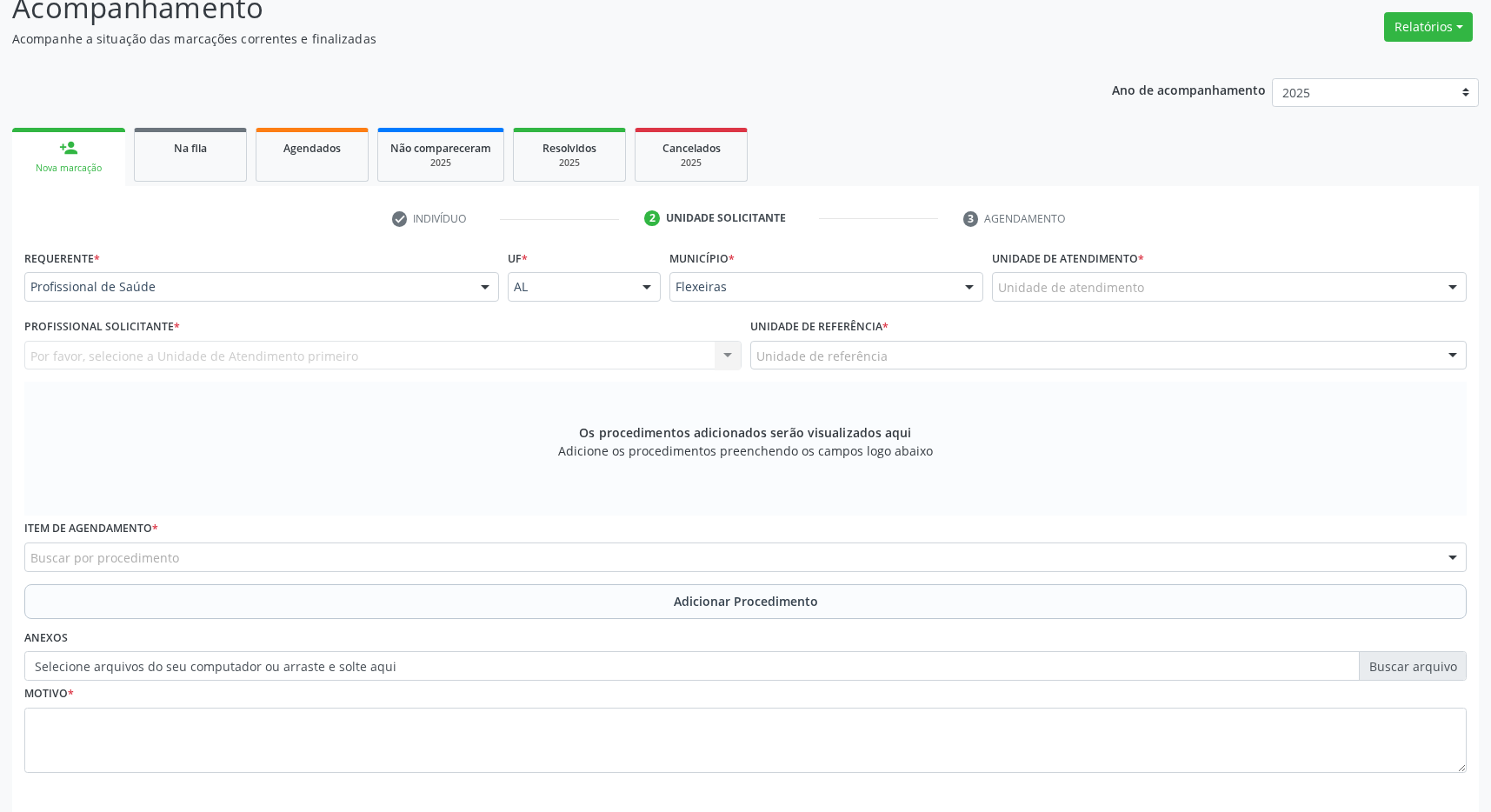
scroll to position [335, 0]
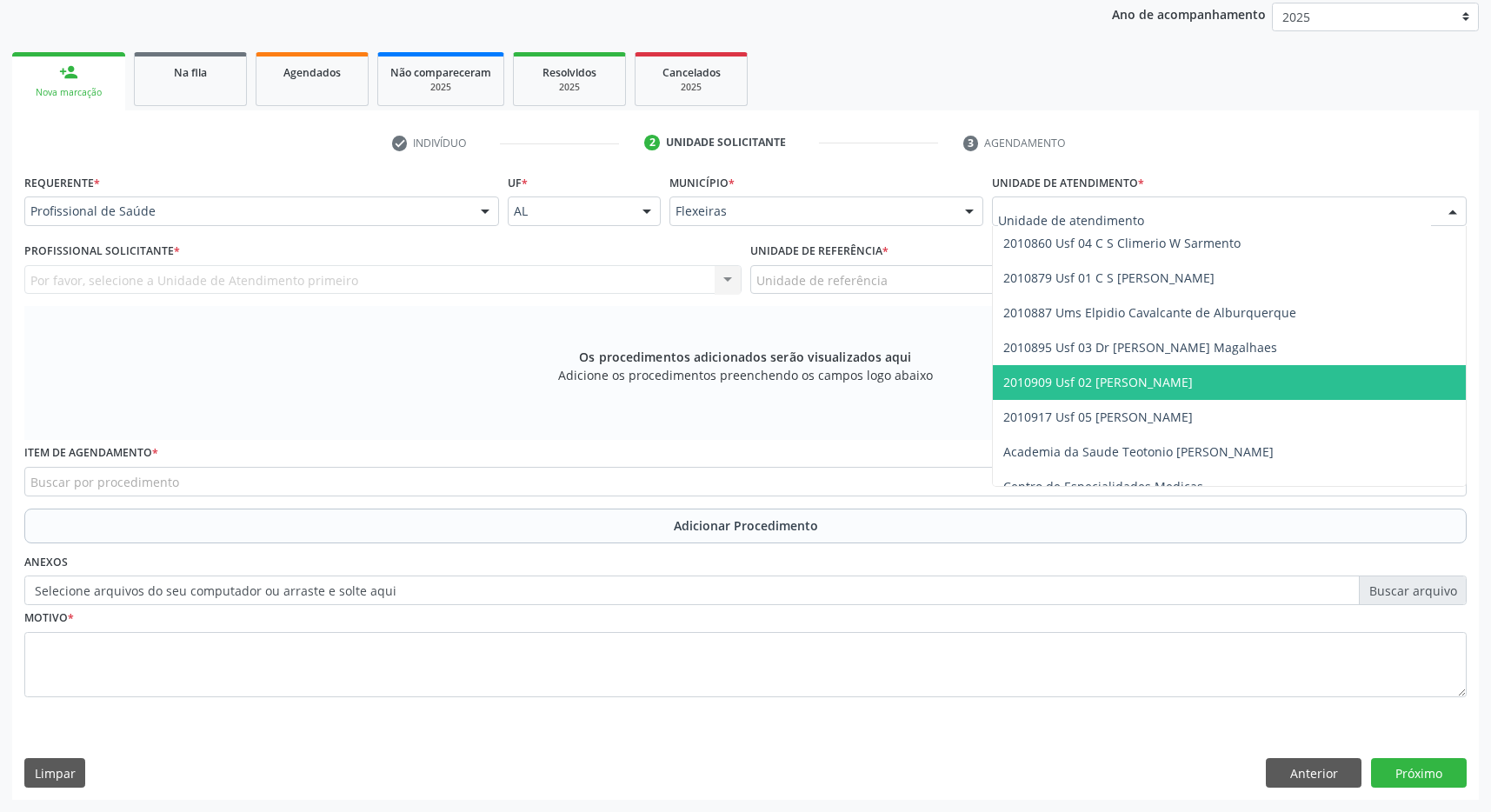
click at [1156, 381] on span "2010909 Usf 02 [PERSON_NAME]" at bounding box center [1097, 382] width 189 height 17
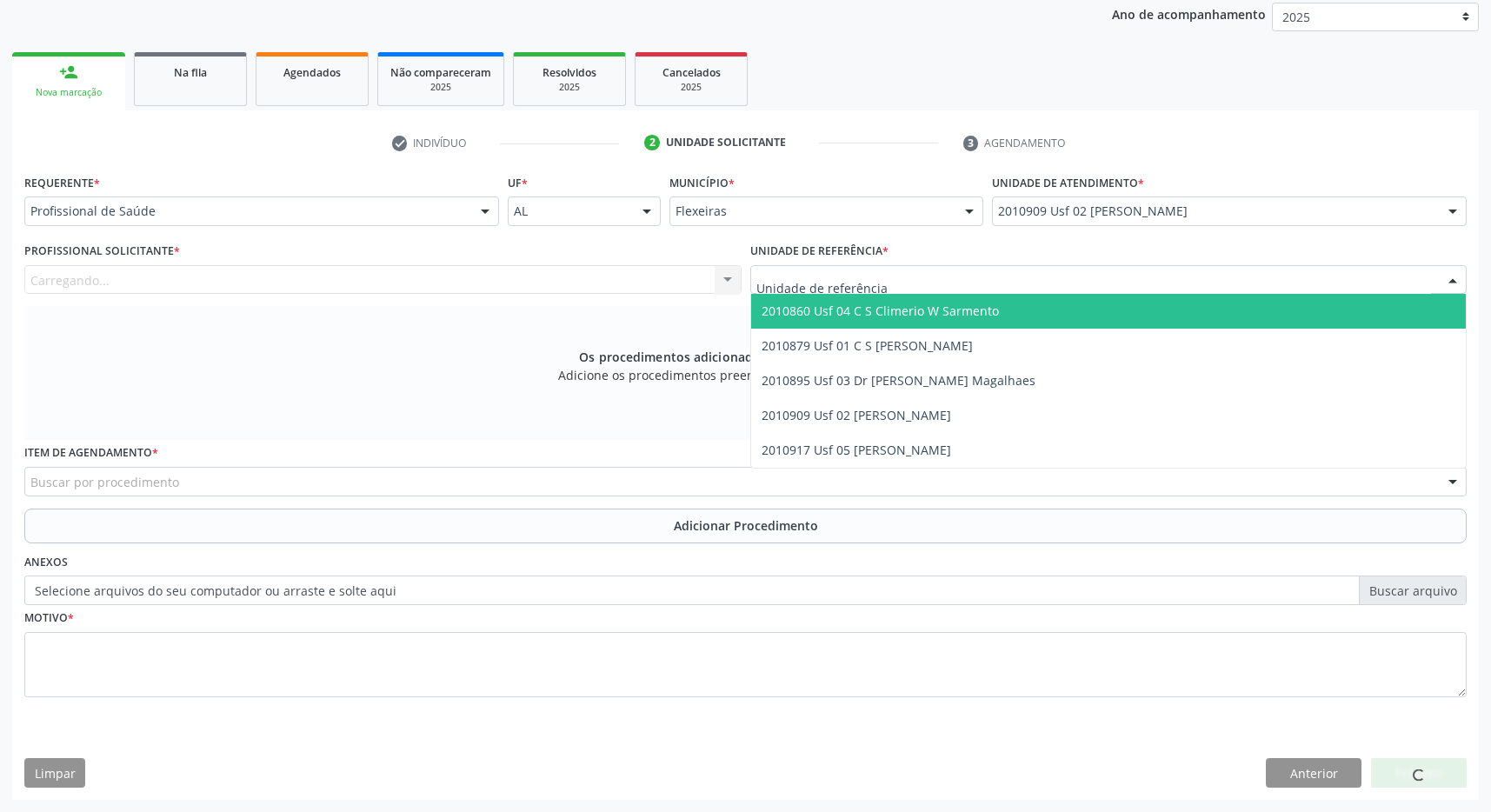
click at [1139, 281] on div at bounding box center [1108, 280] width 717 height 30
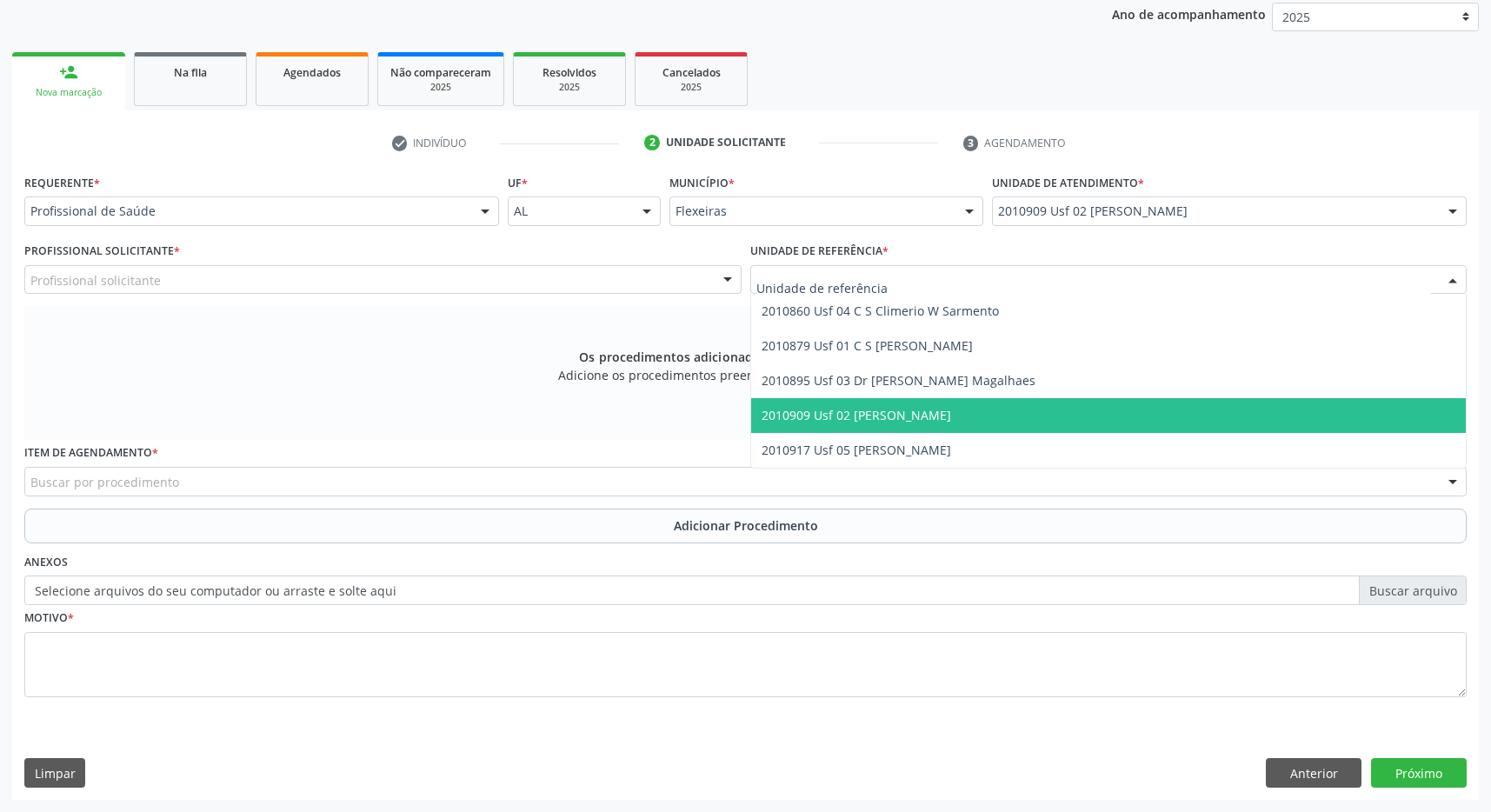
click at [1131, 398] on span "2010909 Usf 02 [PERSON_NAME]" at bounding box center [1108, 416] width 715 height 35
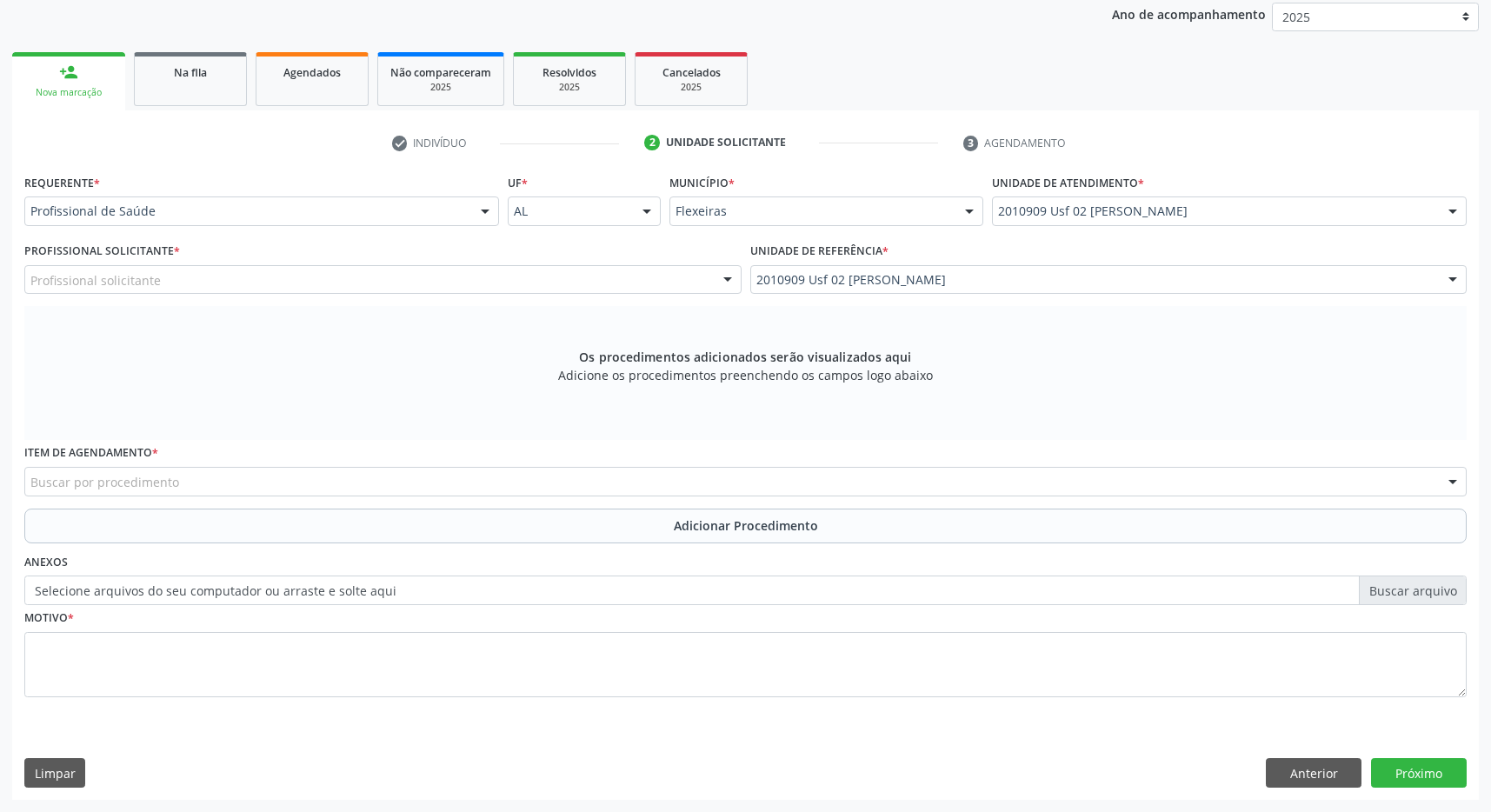
click at [682, 281] on div "Profissional solicitante" at bounding box center [383, 280] width 717 height 30
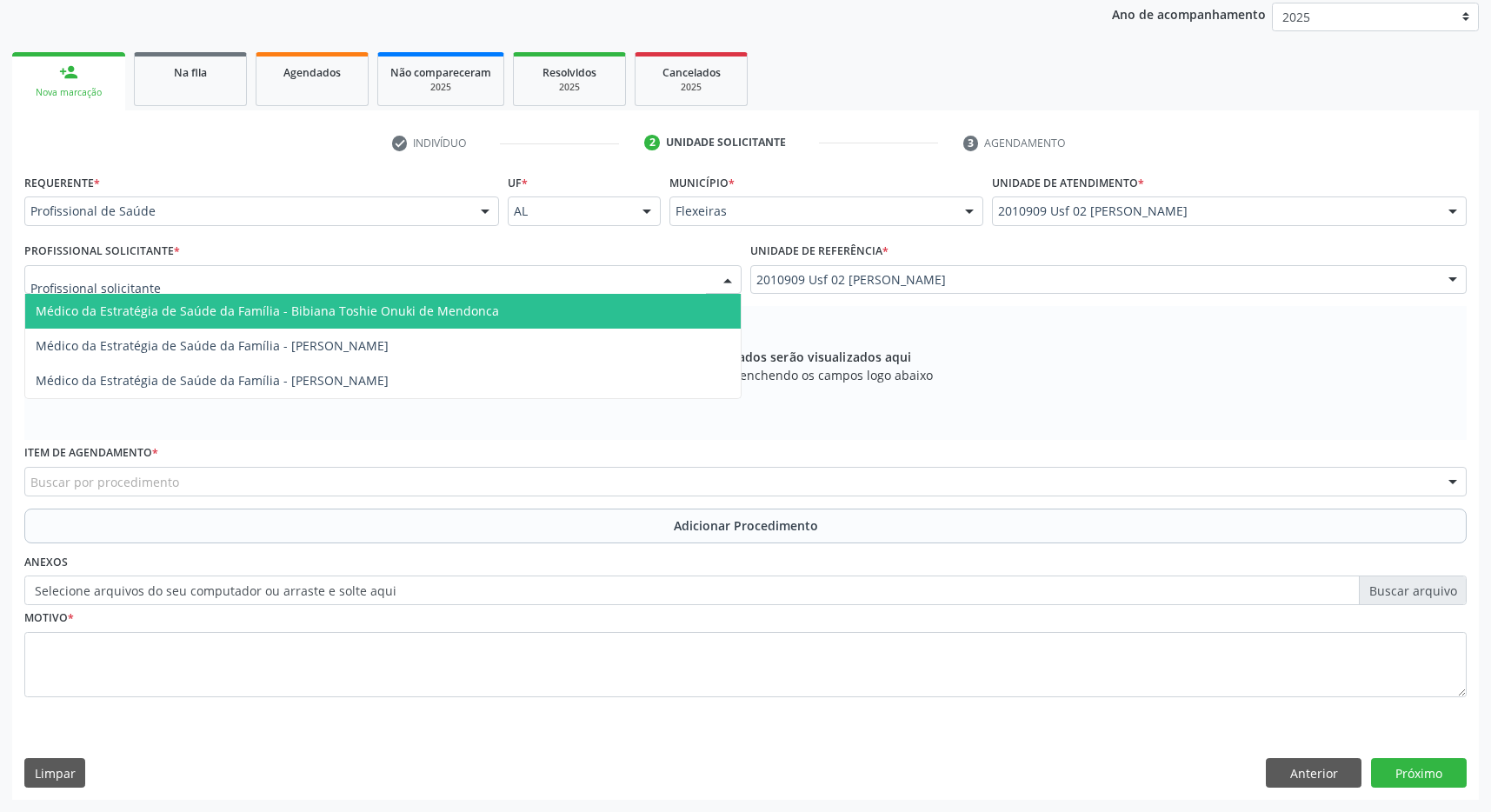
click at [639, 313] on span "Médico da Estratégia de Saúde da Família - Bibiana Toshie Onuki de Mendonca" at bounding box center [383, 311] width 715 height 35
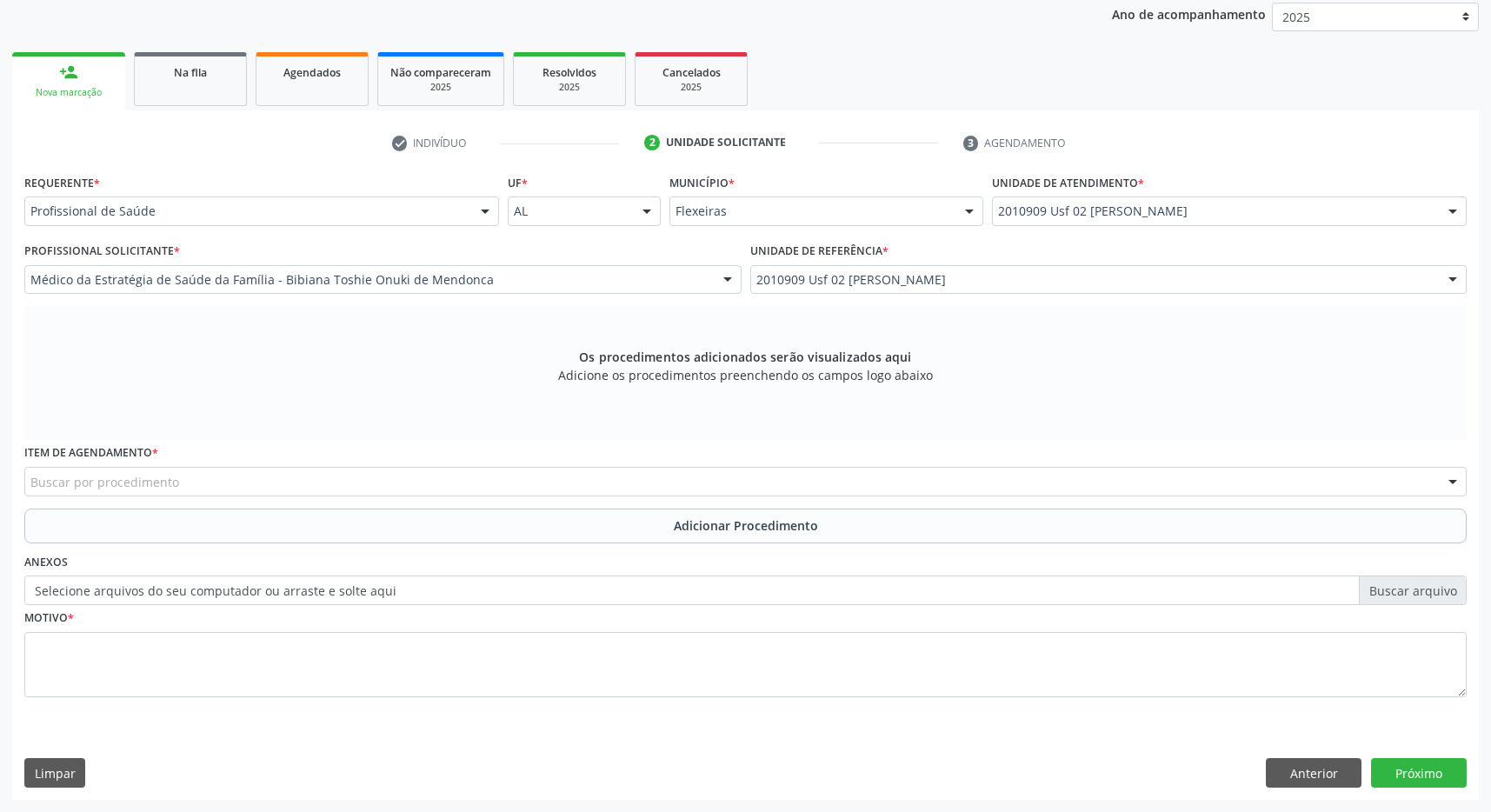
click at [565, 485] on div "Buscar por procedimento" at bounding box center [745, 482] width 1442 height 30
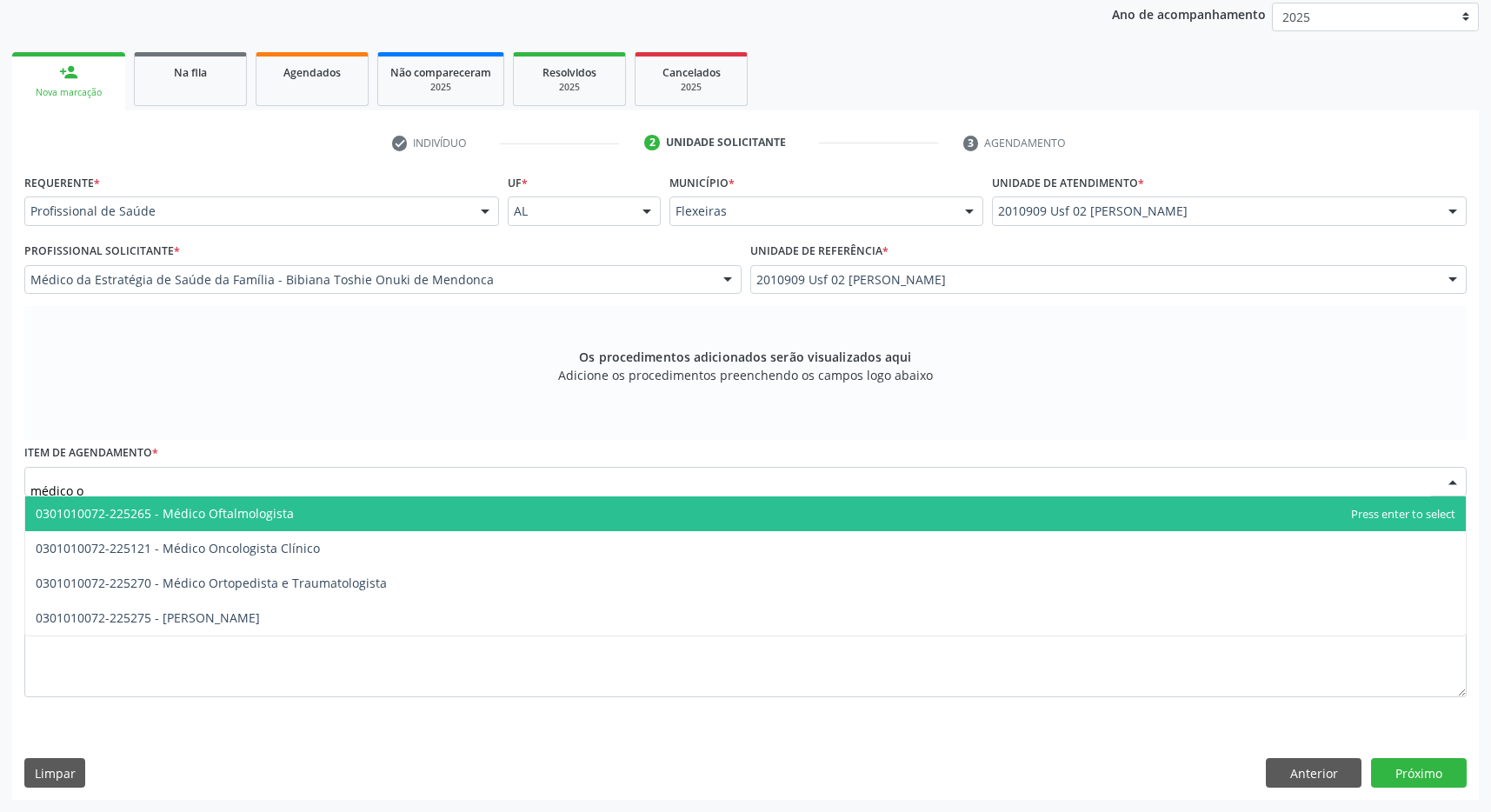
type input "médico of"
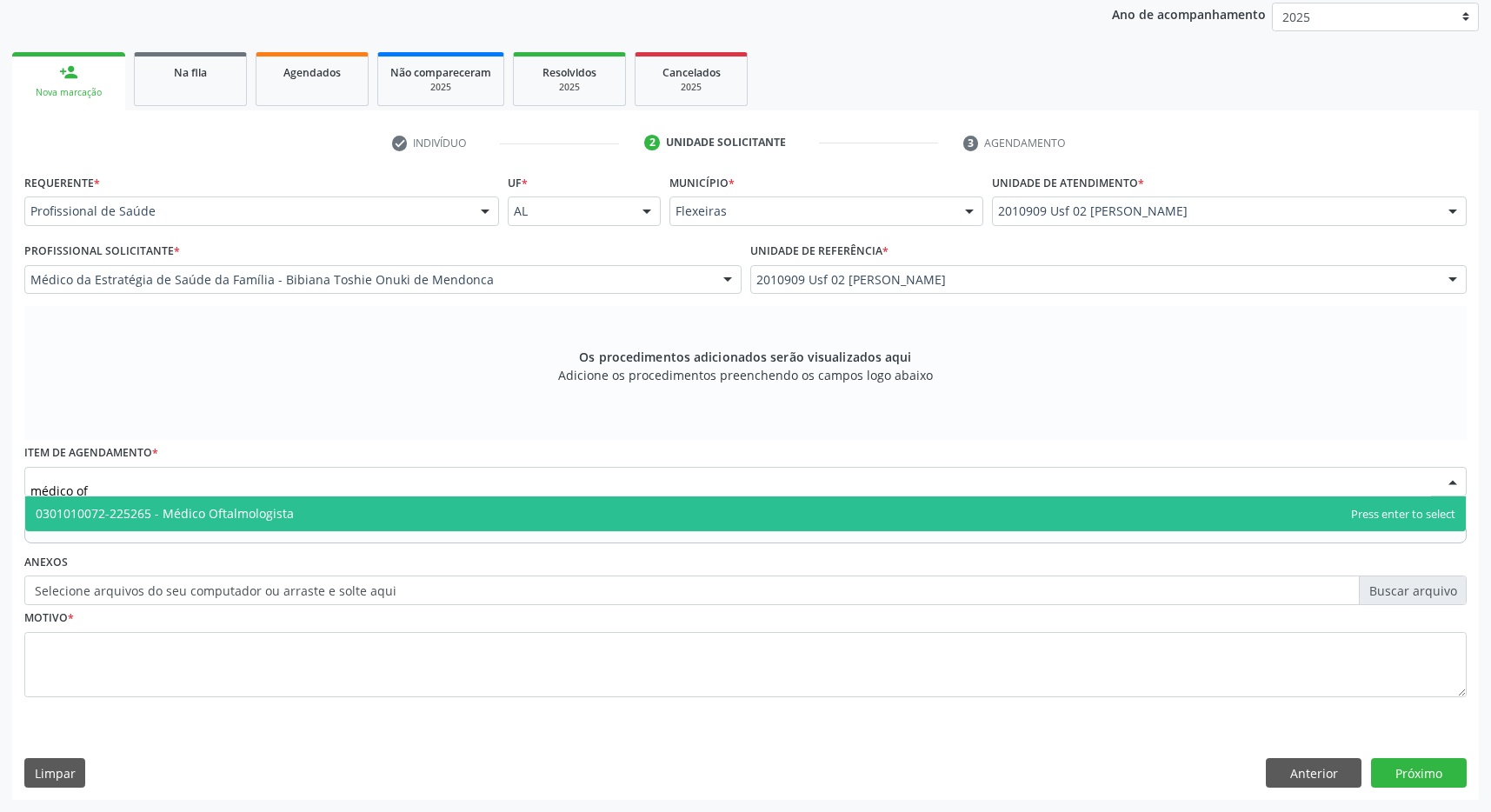
click at [488, 504] on span "0301010072-225265 - Médico Oftalmologista" at bounding box center [745, 514] width 1440 height 35
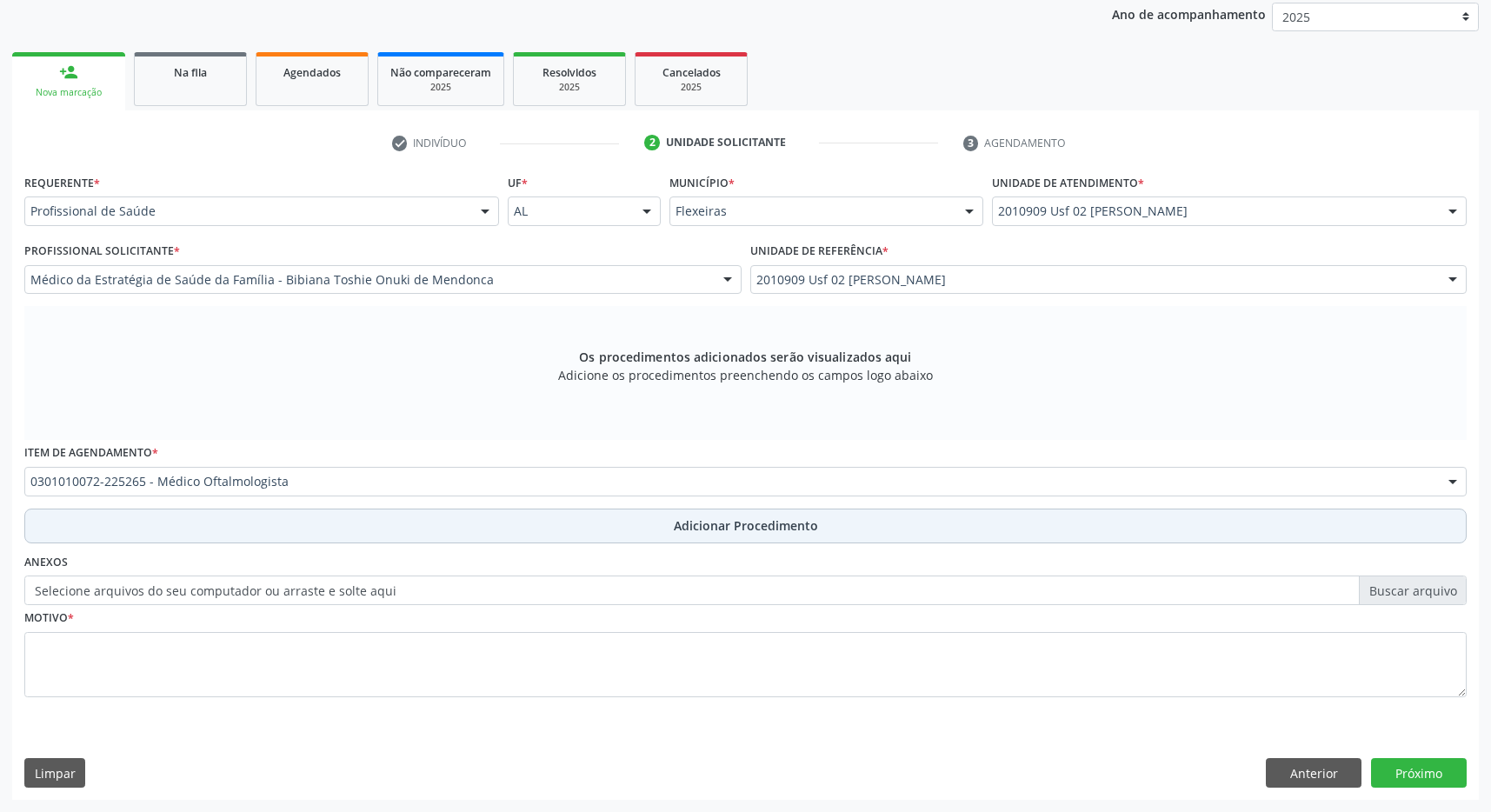
click at [659, 530] on button "Adicionar Procedimento" at bounding box center [745, 526] width 1442 height 35
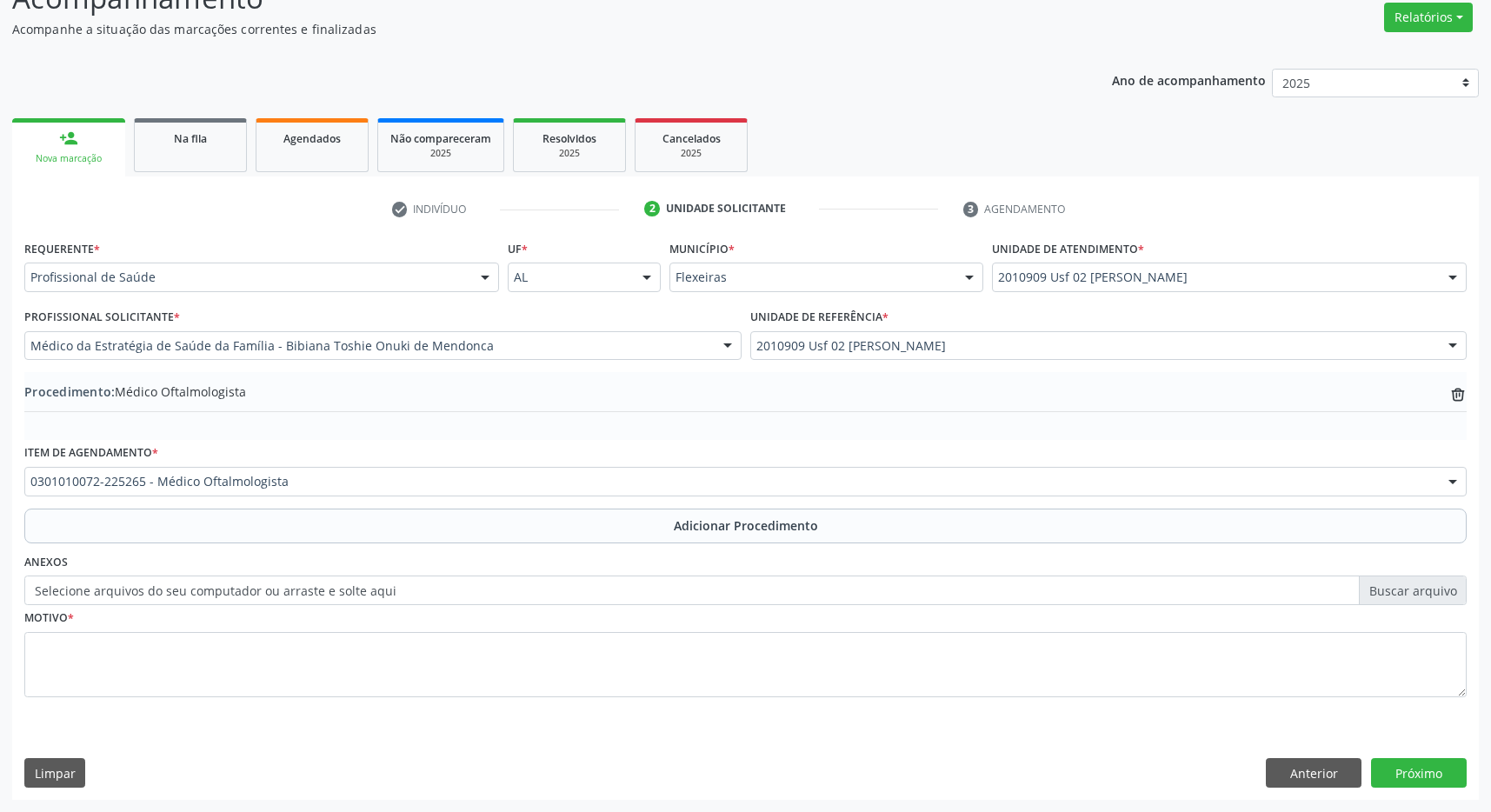
scroll to position [267, 0]
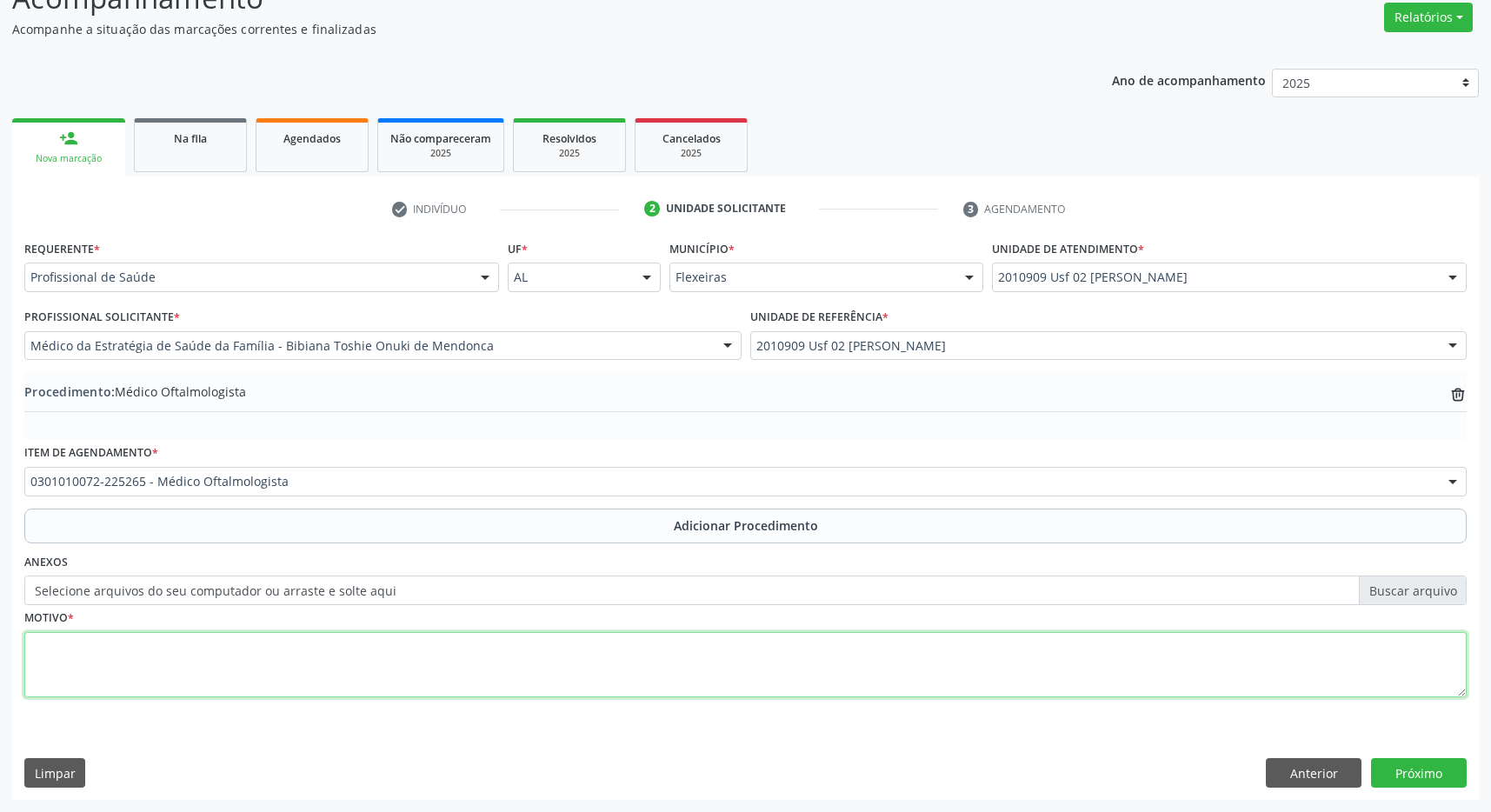
click at [544, 674] on textarea at bounding box center [745, 665] width 1442 height 66
click at [207, 656] on textarea at bounding box center [745, 665] width 1442 height 66
click at [171, 646] on textarea at bounding box center [745, 665] width 1442 height 66
type textarea "catarata"
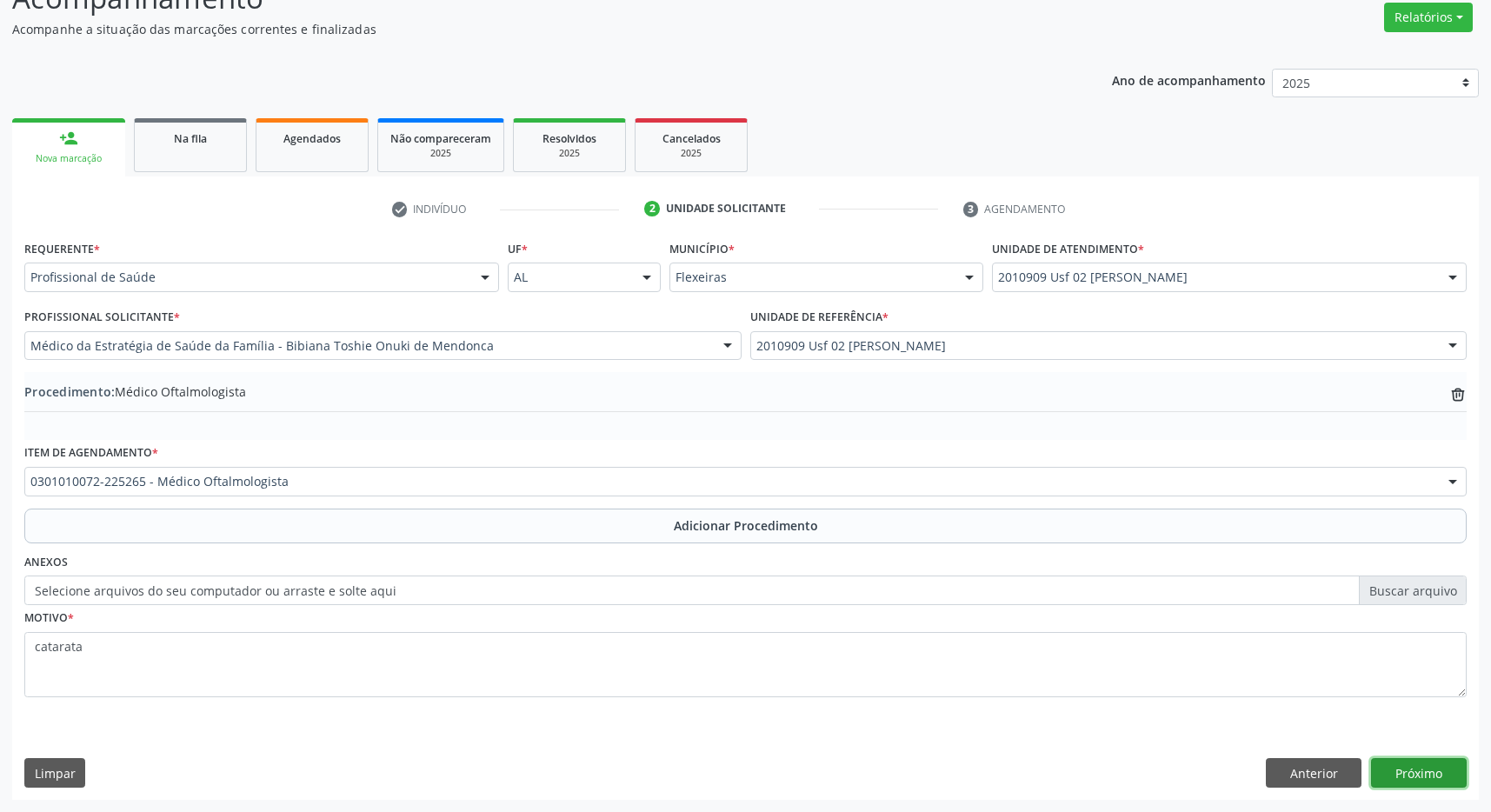
click at [1450, 775] on button "Próximo" at bounding box center [1419, 773] width 96 height 30
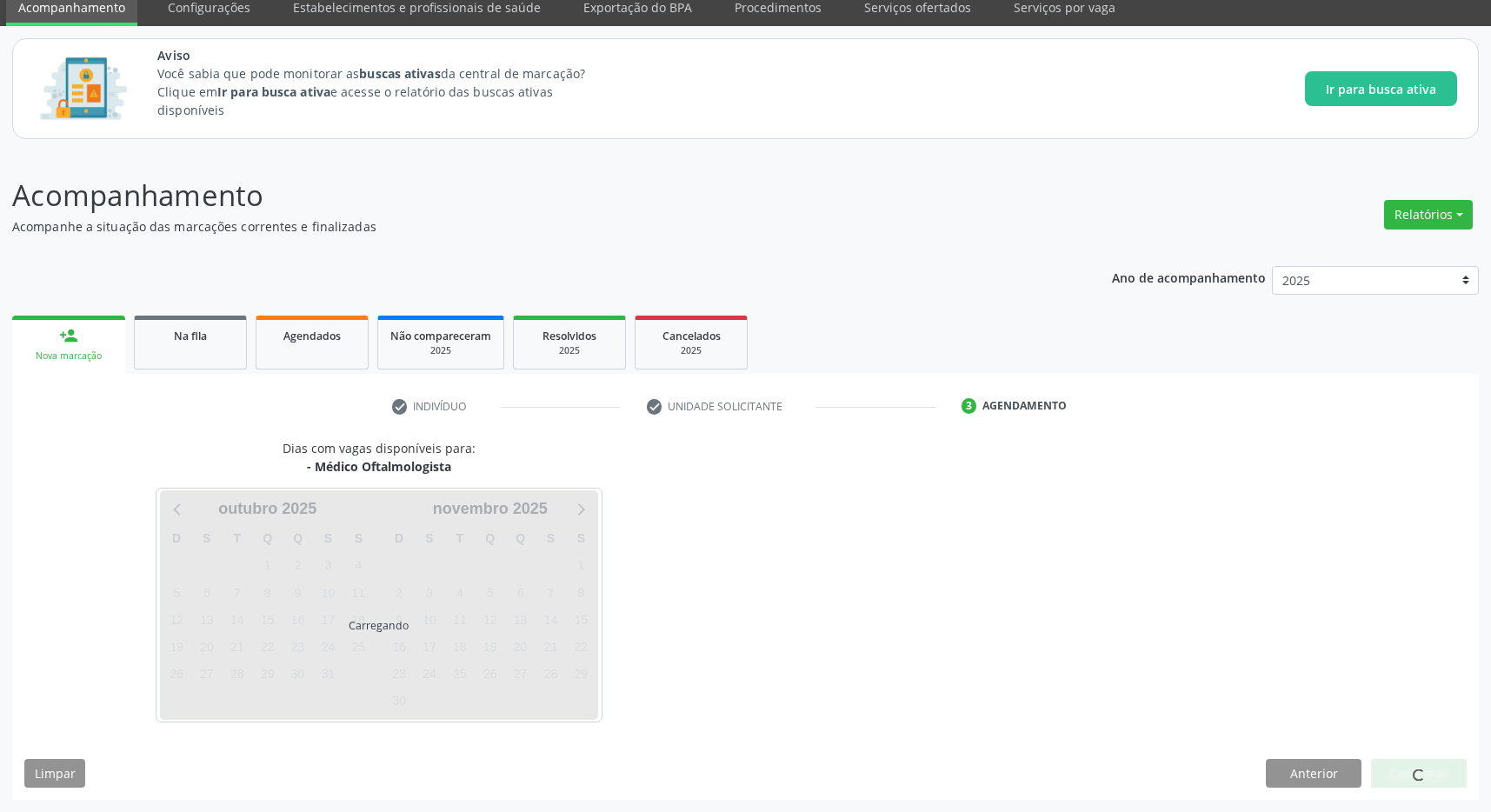
scroll to position [71, 0]
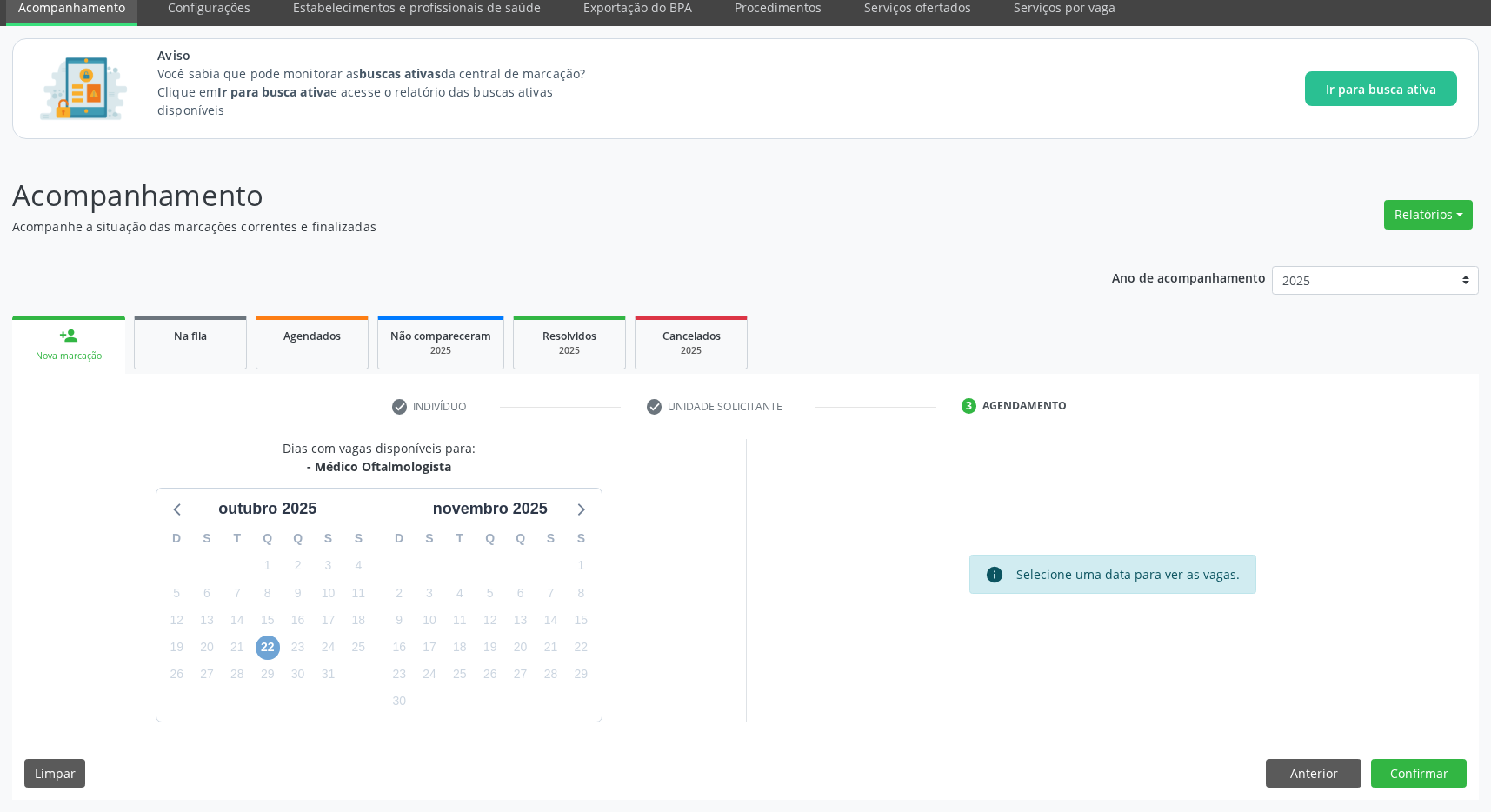
click at [263, 654] on span "22" at bounding box center [268, 647] width 24 height 24
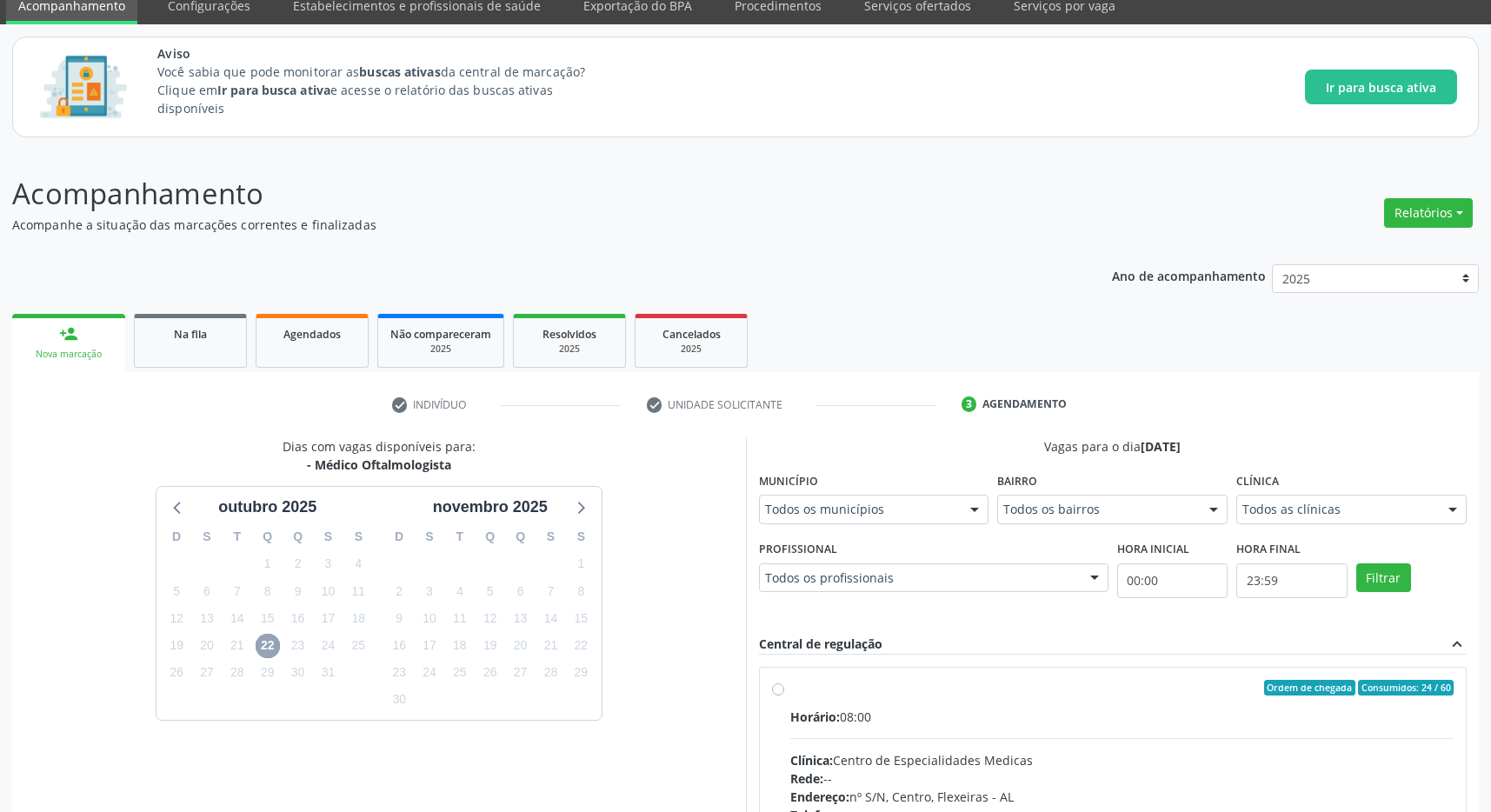
scroll to position [323, 0]
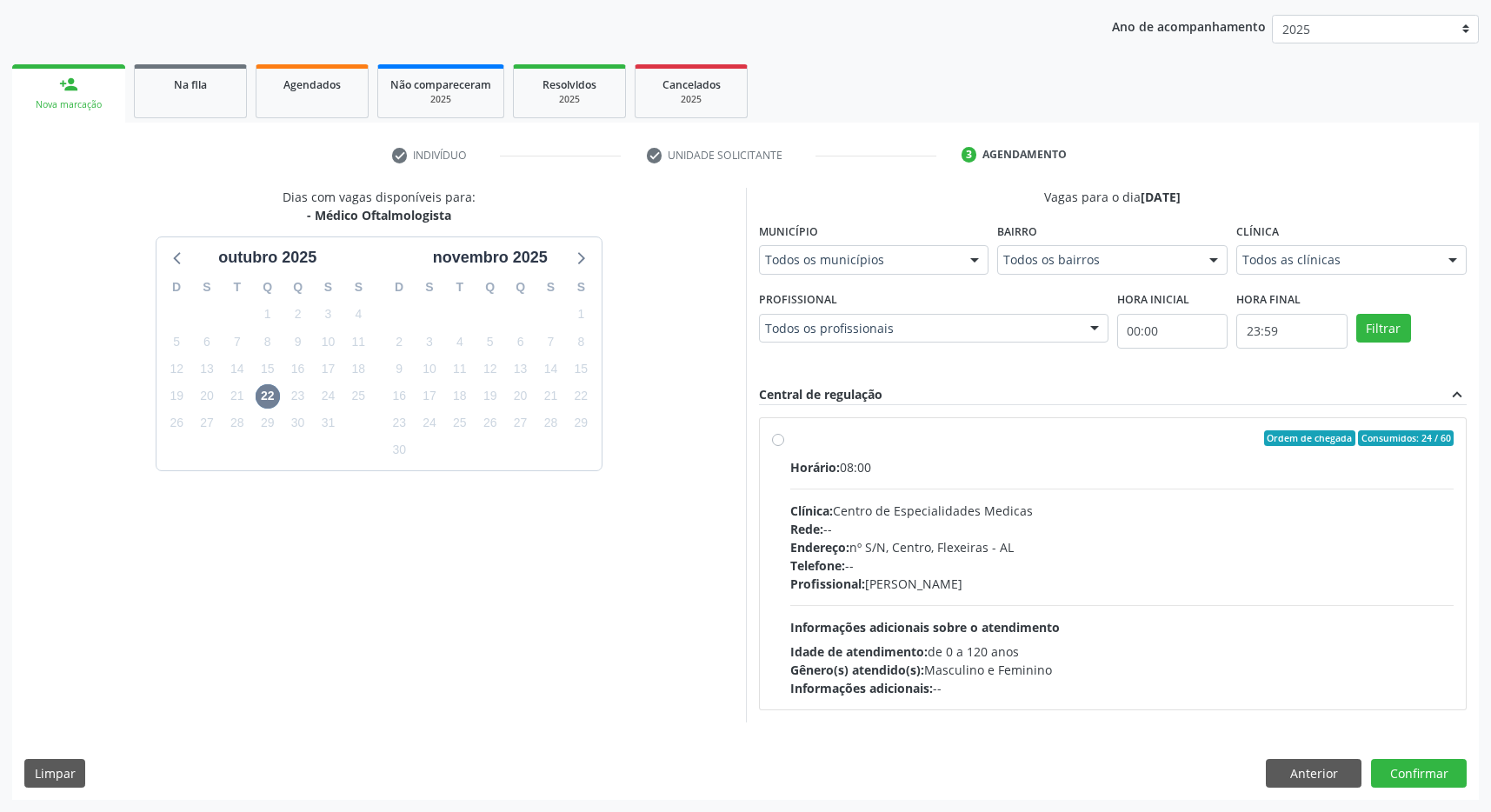
click at [1126, 521] on div "Rede: --" at bounding box center [1122, 529] width 664 height 18
click at [784, 446] on input "Ordem de chegada Consumidos: 24 / 60 Horário: 08:00 Clínica: Centro de Especial…" at bounding box center [778, 438] width 12 height 16
radio input "true"
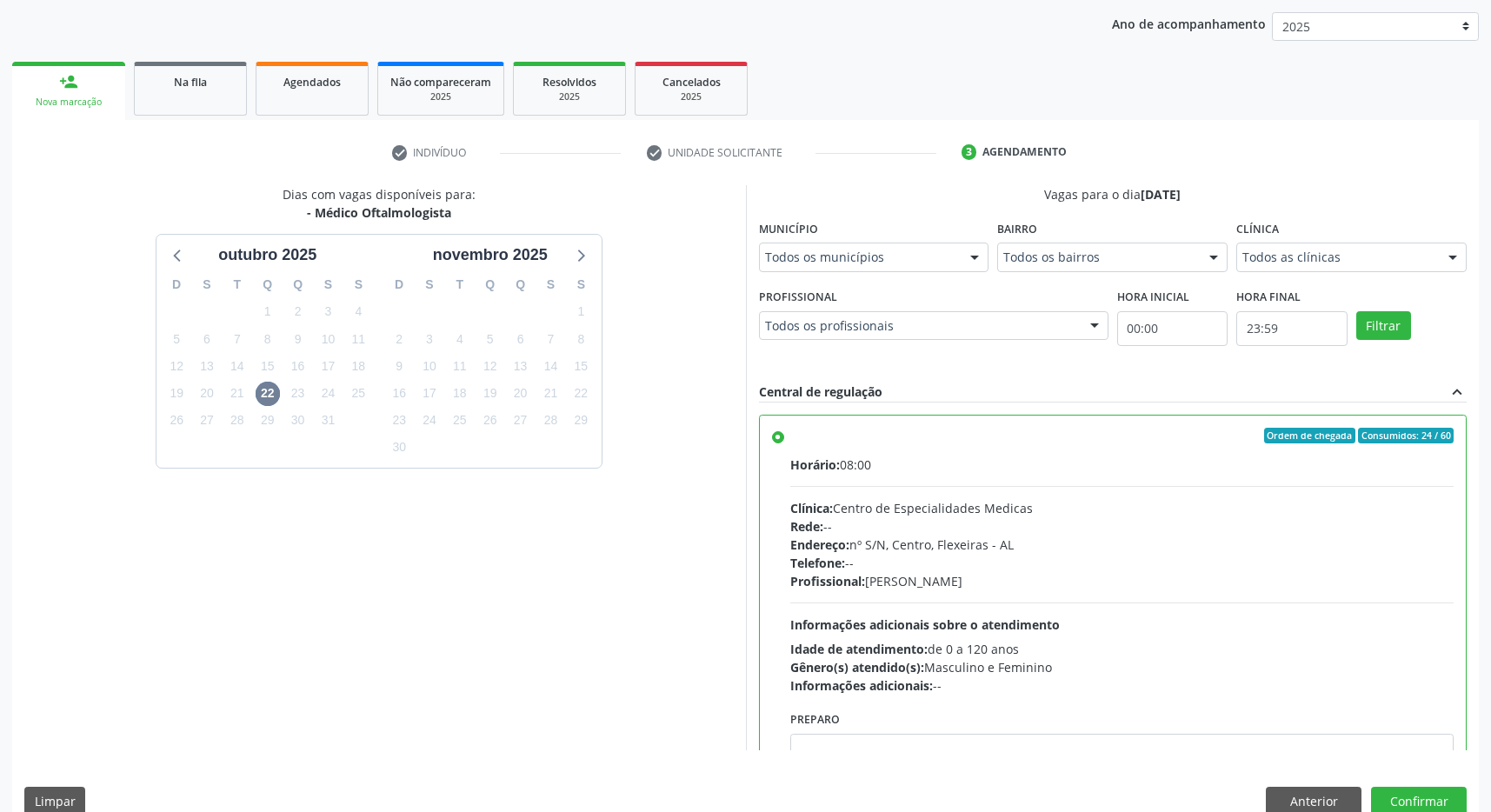
click at [1413, 782] on div "Dias com vagas disponíveis para: - Médico Oftalmologista [DATE] D S T Q Q S S 2…" at bounding box center [745, 505] width 1467 height 642
click at [1412, 794] on button "Confirmar" at bounding box center [1419, 802] width 96 height 30
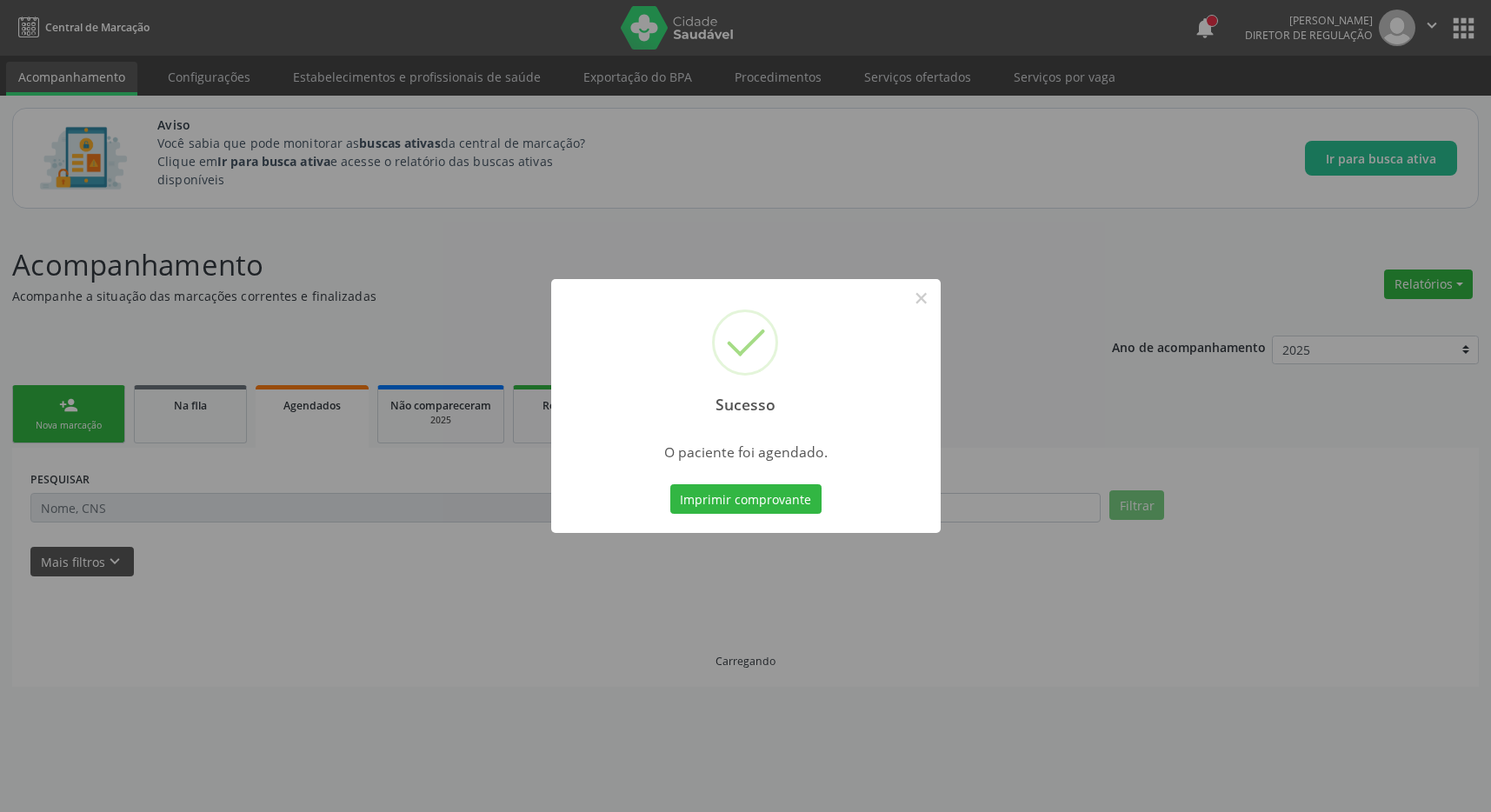
scroll to position [0, 0]
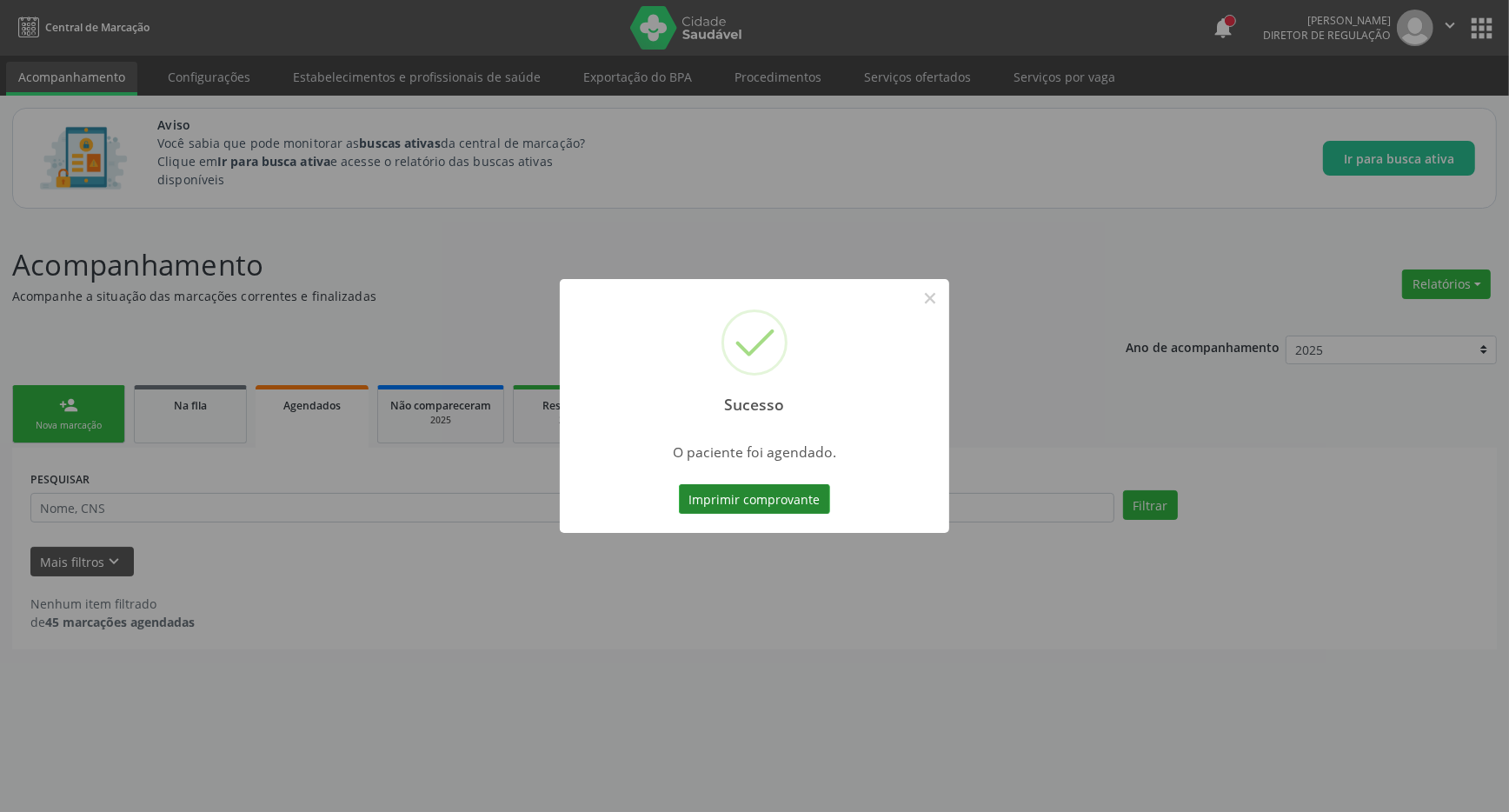
click at [787, 512] on button "Imprimir comprovante" at bounding box center [754, 499] width 152 height 30
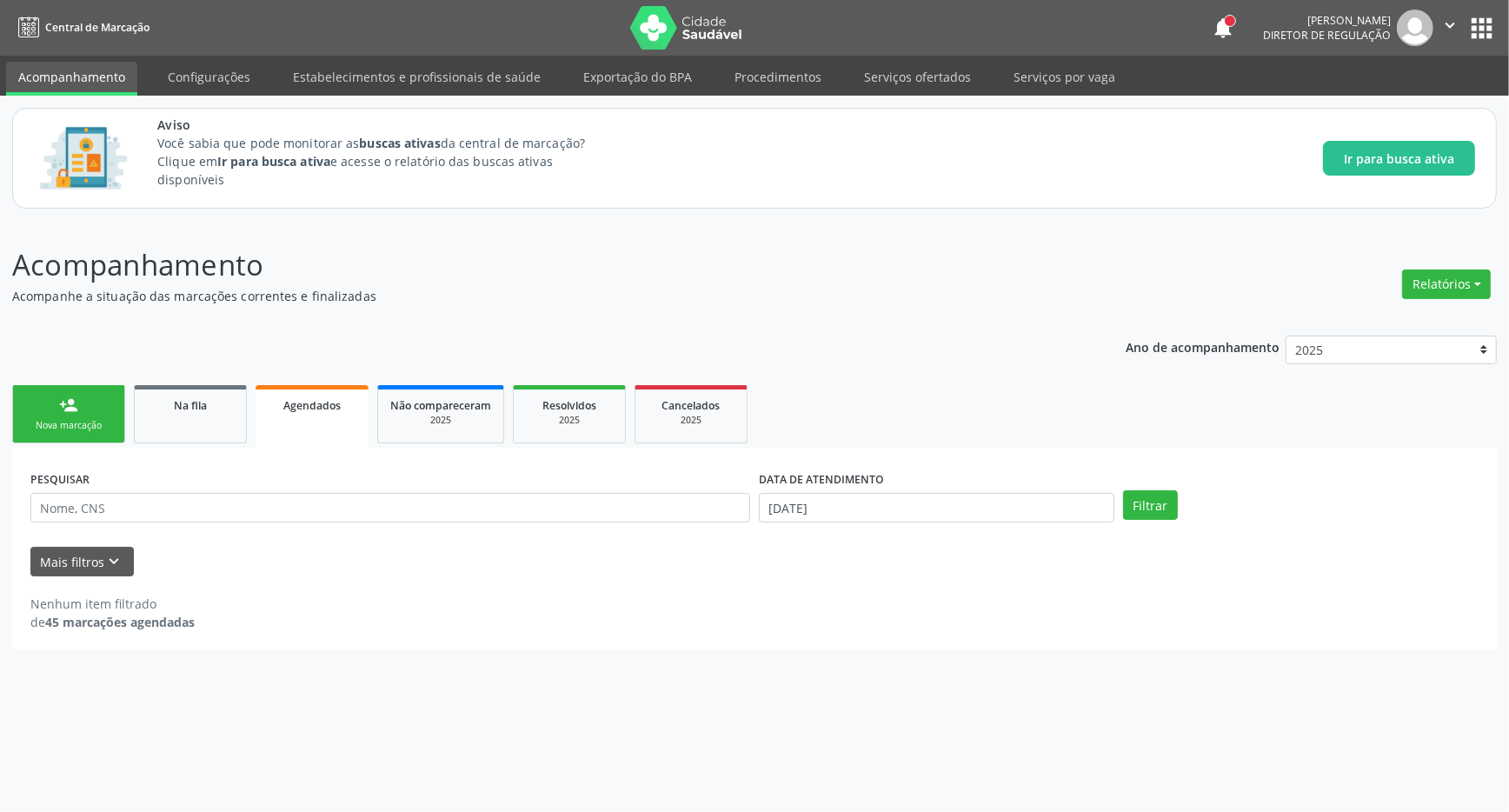
click at [86, 438] on link "person_add Nova marcação" at bounding box center [69, 414] width 113 height 58
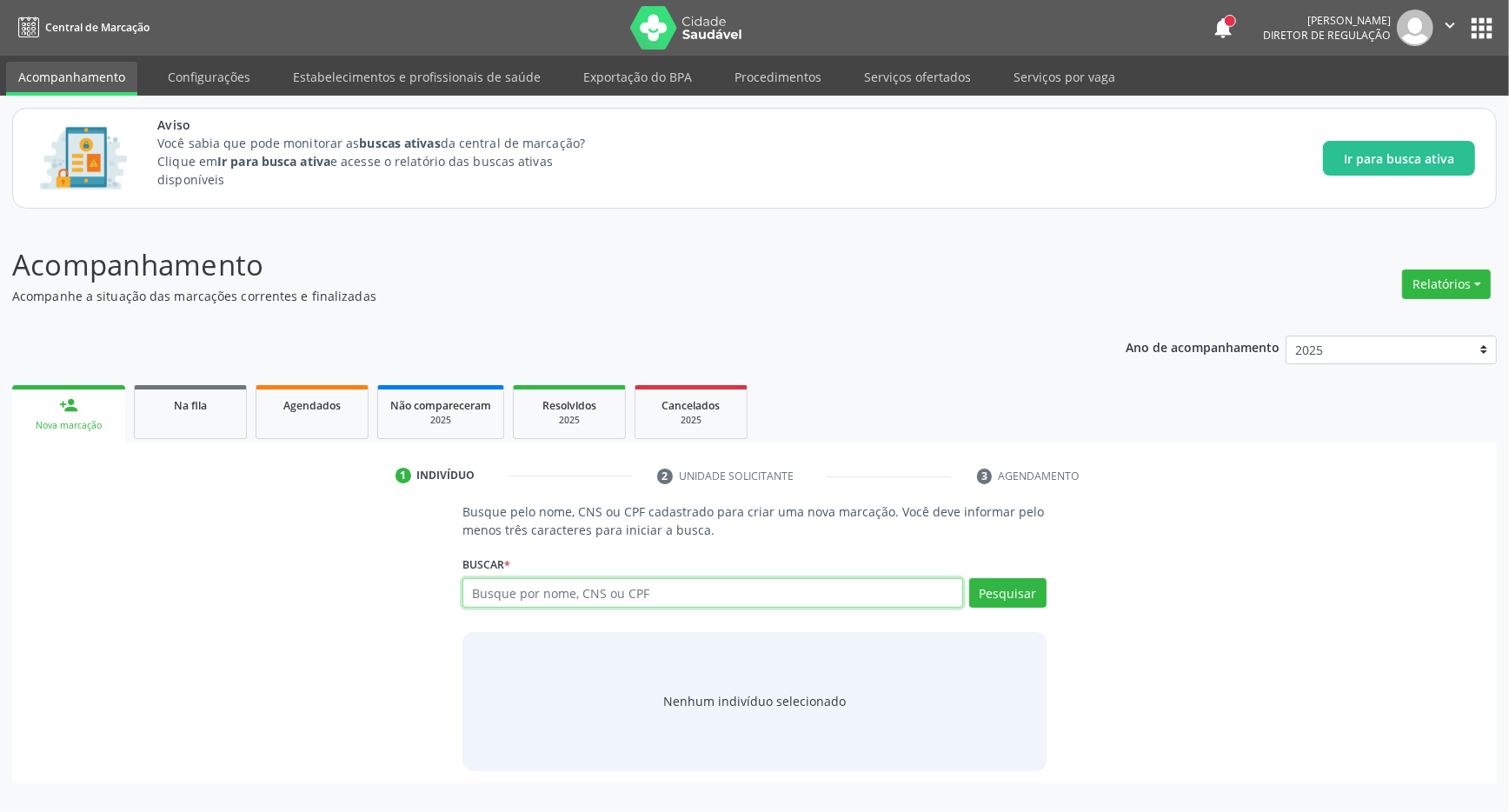
click at [612, 602] on input "text" at bounding box center [713, 592] width 501 height 30
type input "704305583657590"
click at [1045, 603] on button "Pesquisar" at bounding box center [1007, 592] width 78 height 30
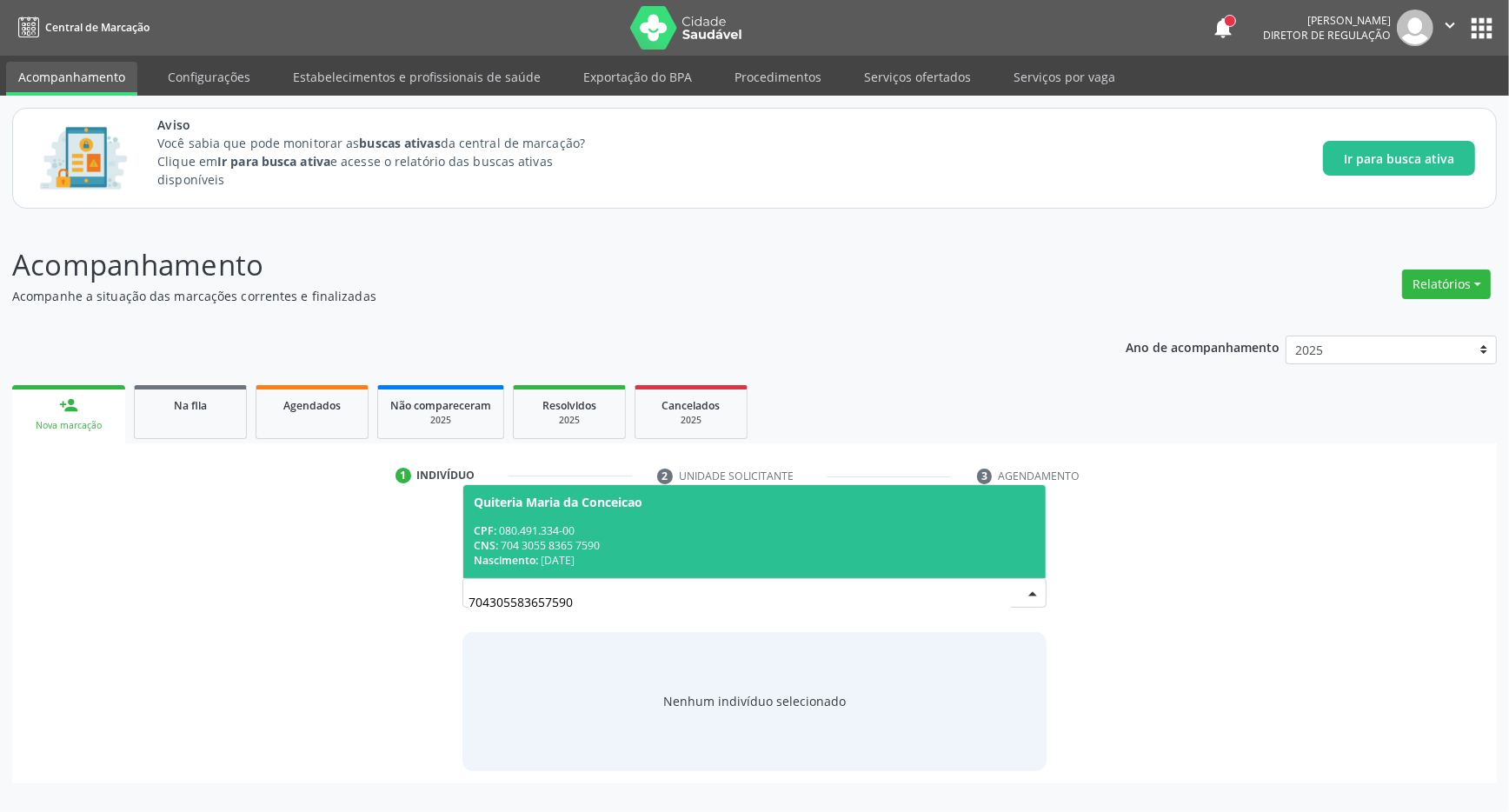
click at [581, 522] on span "Quiteria Maria da Conceicao CPF: 080.491.334-00 CNS: 704 3055 8365 7590 Nascime…" at bounding box center [754, 531] width 582 height 93
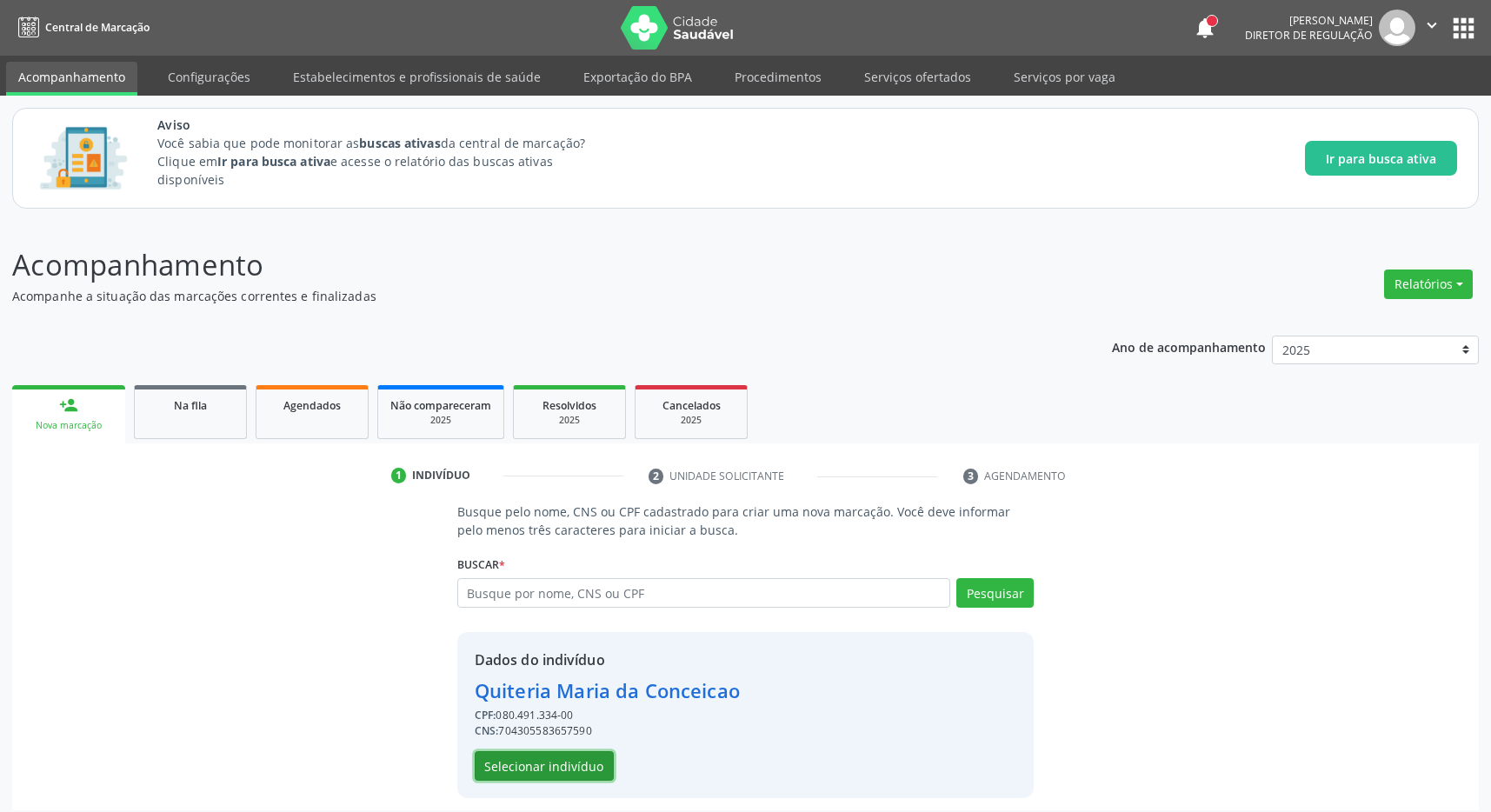
click at [521, 769] on button "Selecionar indivíduo" at bounding box center [545, 766] width 139 height 30
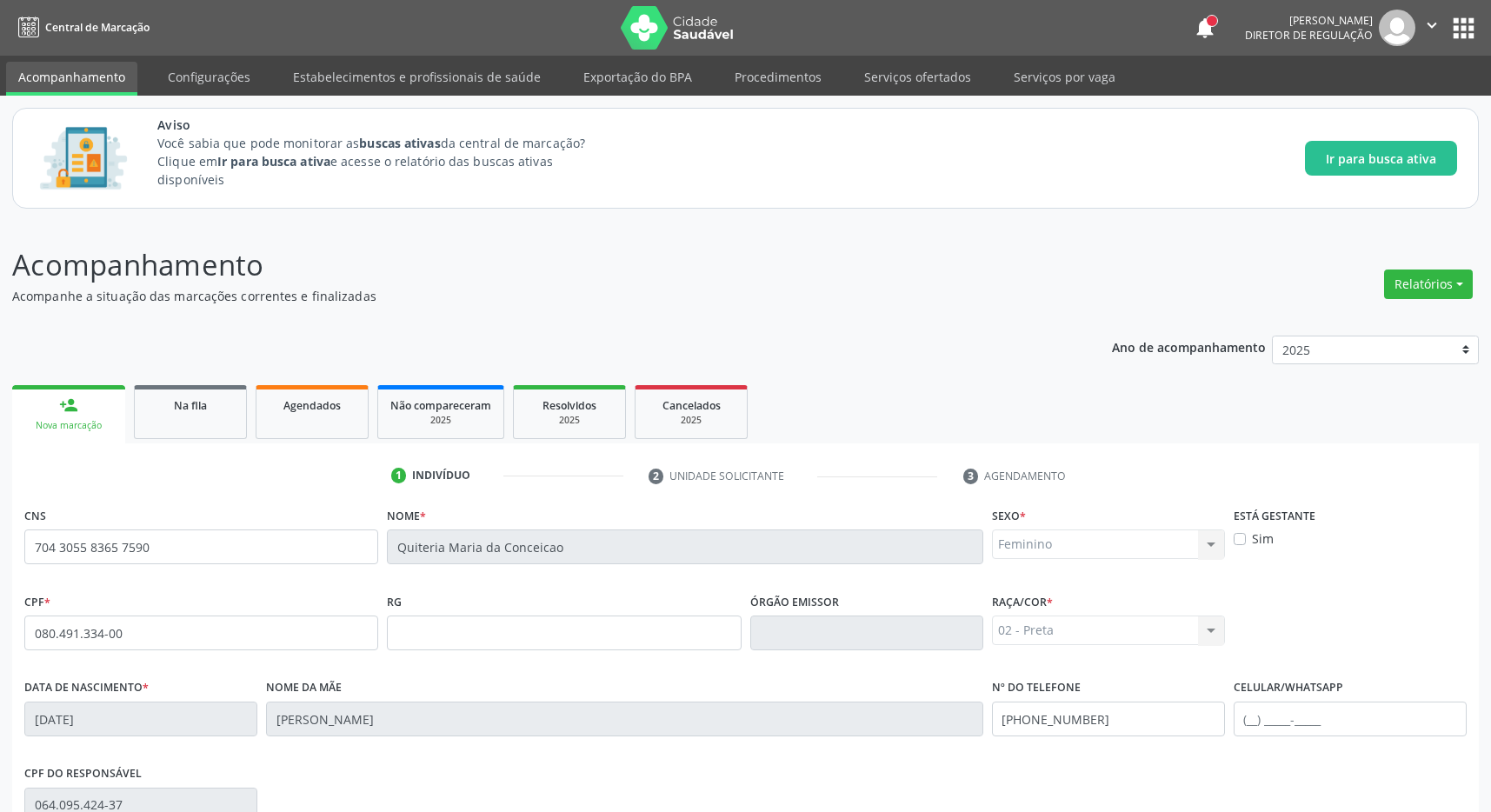
scroll to position [257, 0]
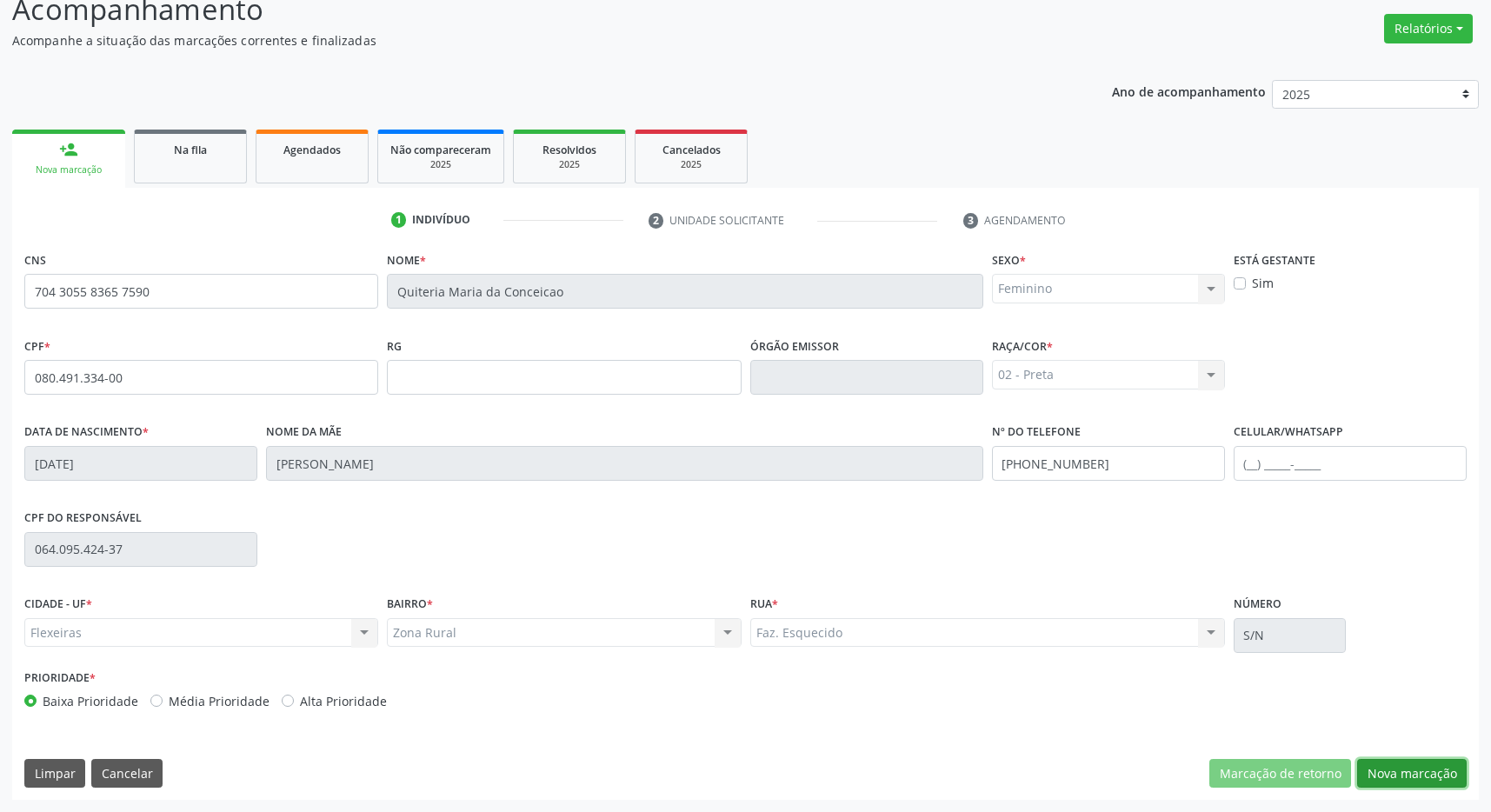
click at [1425, 775] on button "Nova marcação" at bounding box center [1412, 774] width 110 height 30
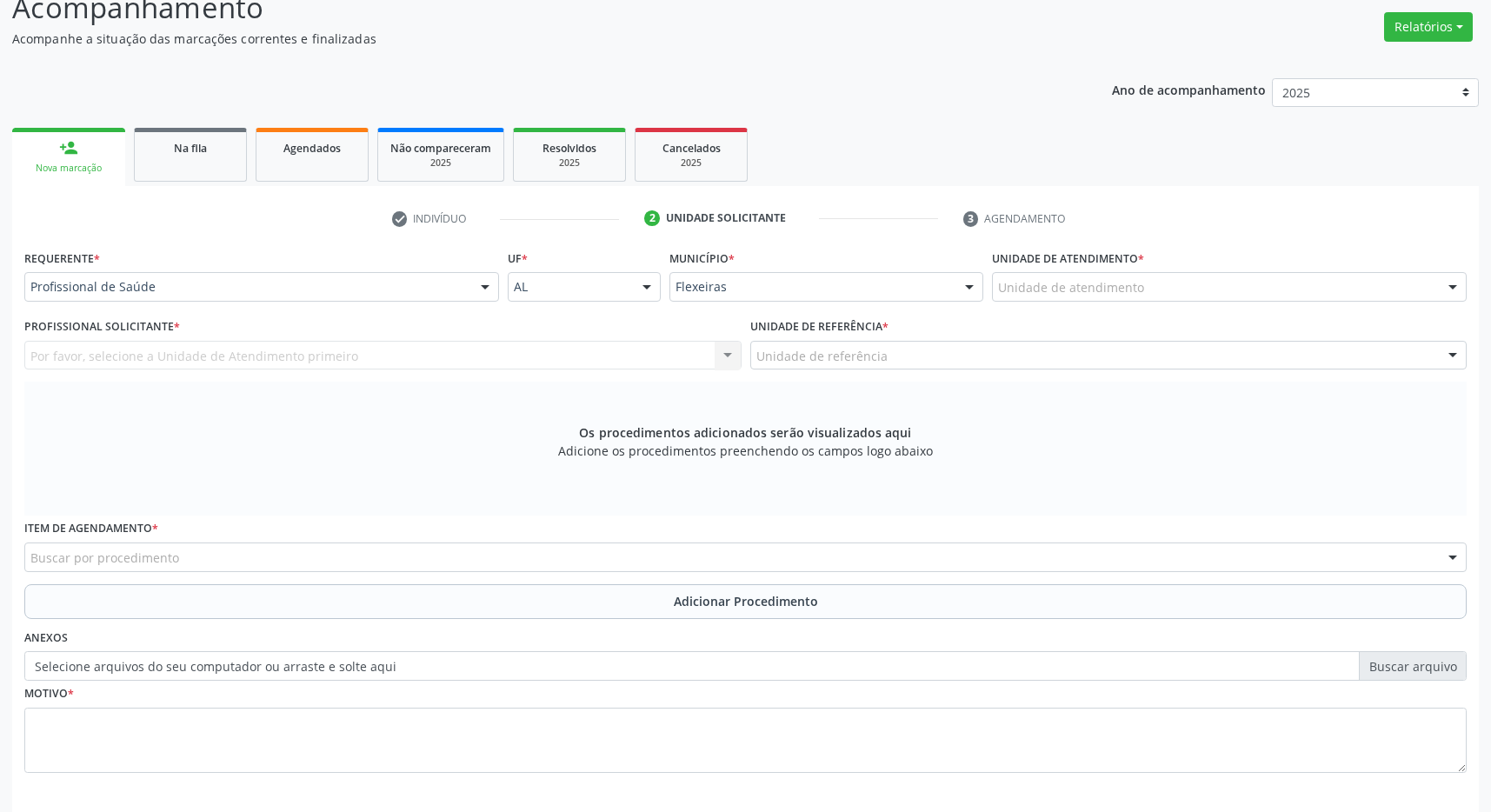
click at [1142, 286] on div "Unidade de atendimento" at bounding box center [1229, 287] width 475 height 30
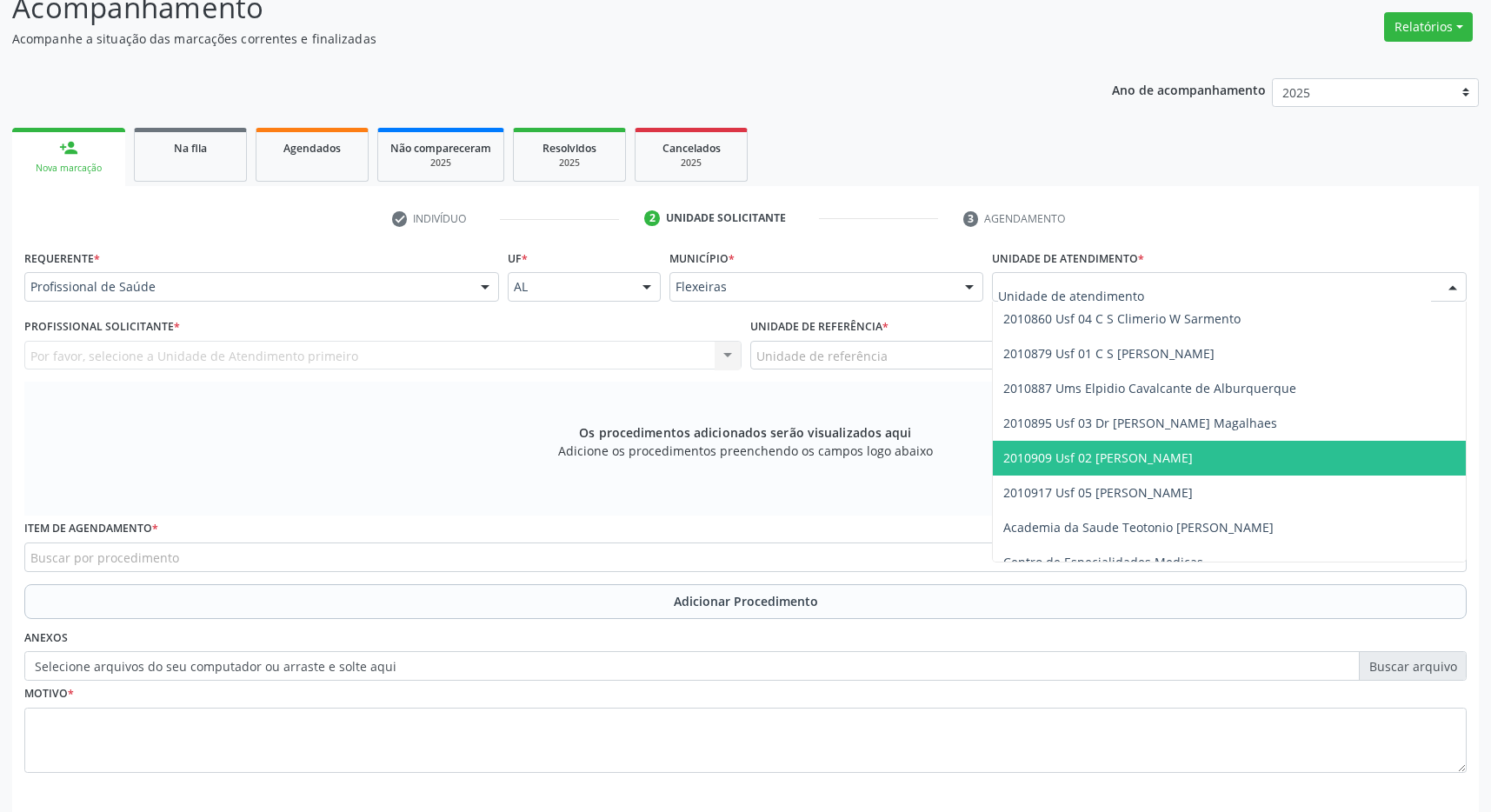
click at [1181, 464] on span "2010909 Usf 02 [PERSON_NAME]" at bounding box center [1097, 457] width 189 height 17
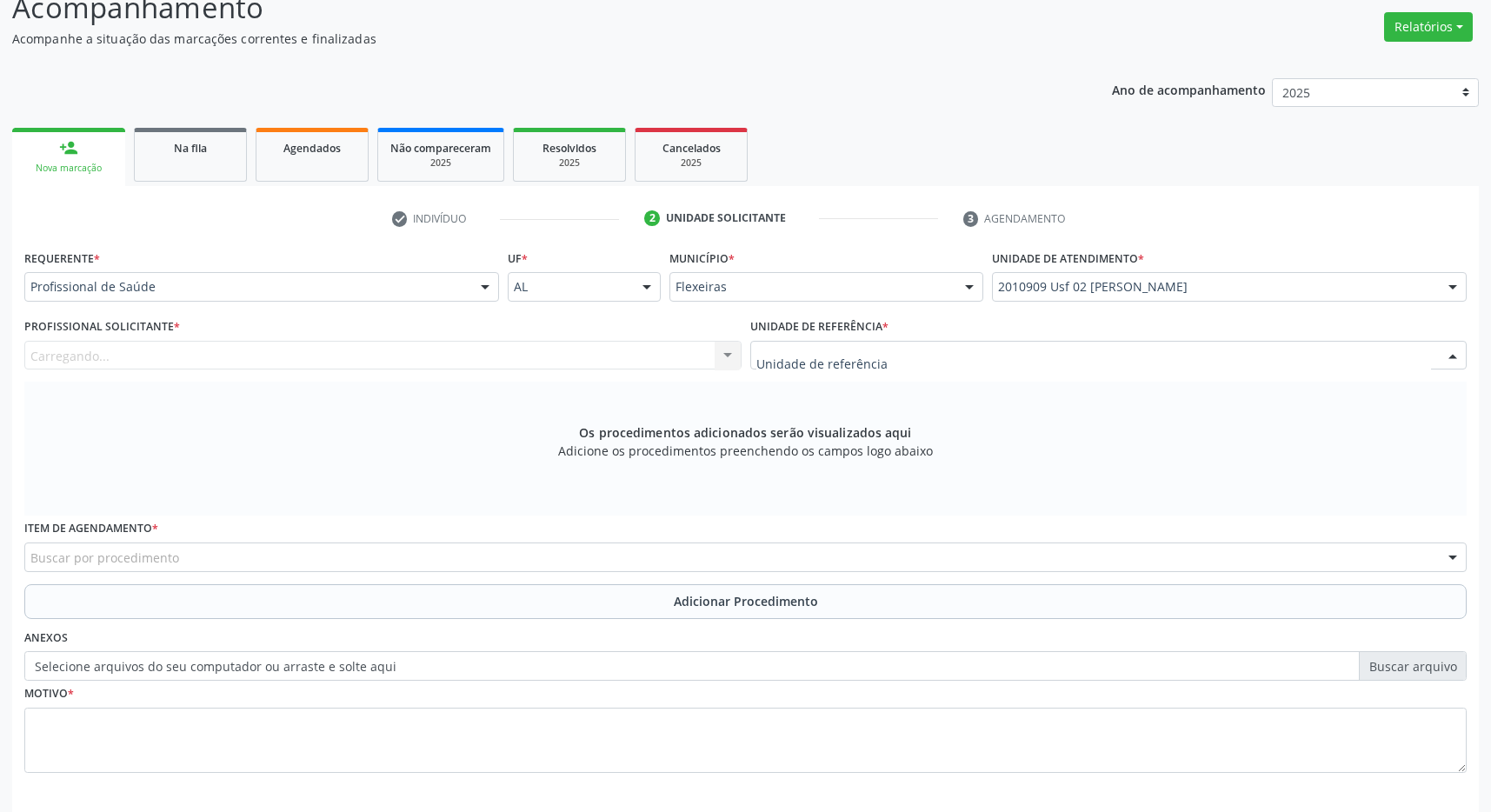
click at [1156, 353] on div at bounding box center [1108, 355] width 717 height 30
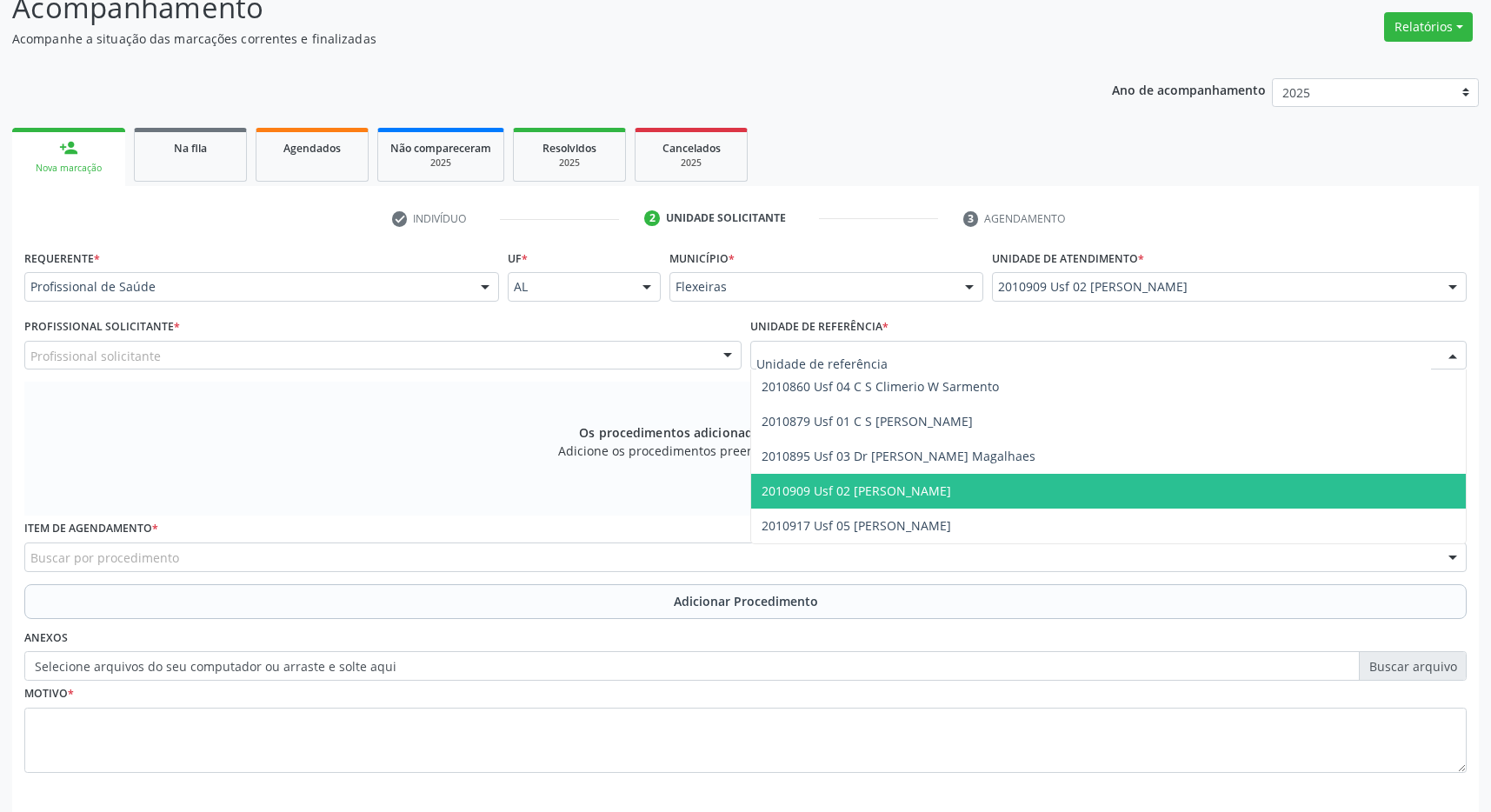
click at [1166, 487] on span "2010909 Usf 02 [PERSON_NAME]" at bounding box center [1108, 491] width 715 height 35
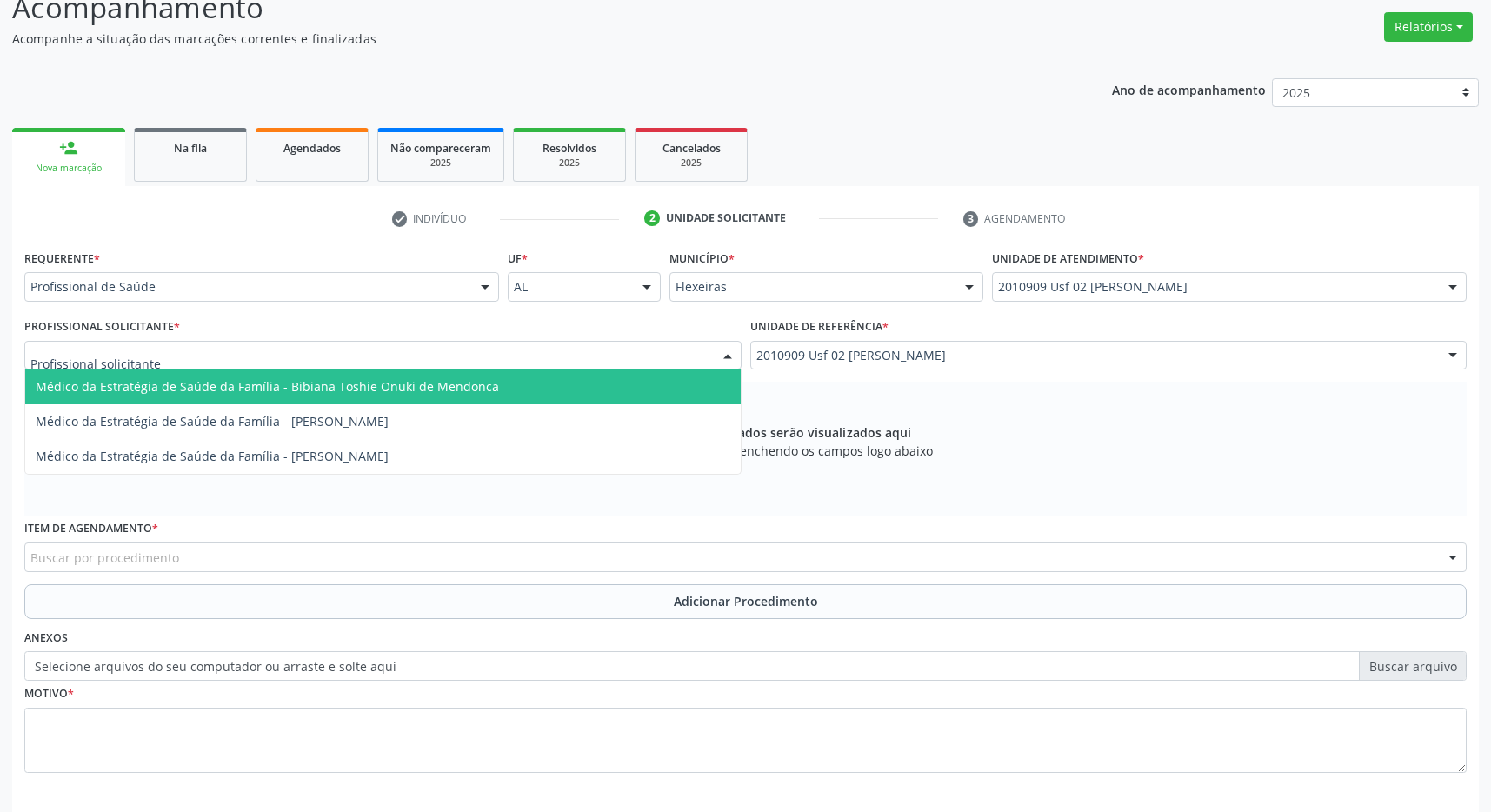
click at [669, 364] on div at bounding box center [383, 355] width 717 height 30
click at [638, 392] on span "Médico da Estratégia de Saúde da Família - Bibiana Toshie Onuki de Mendonca" at bounding box center [383, 387] width 715 height 35
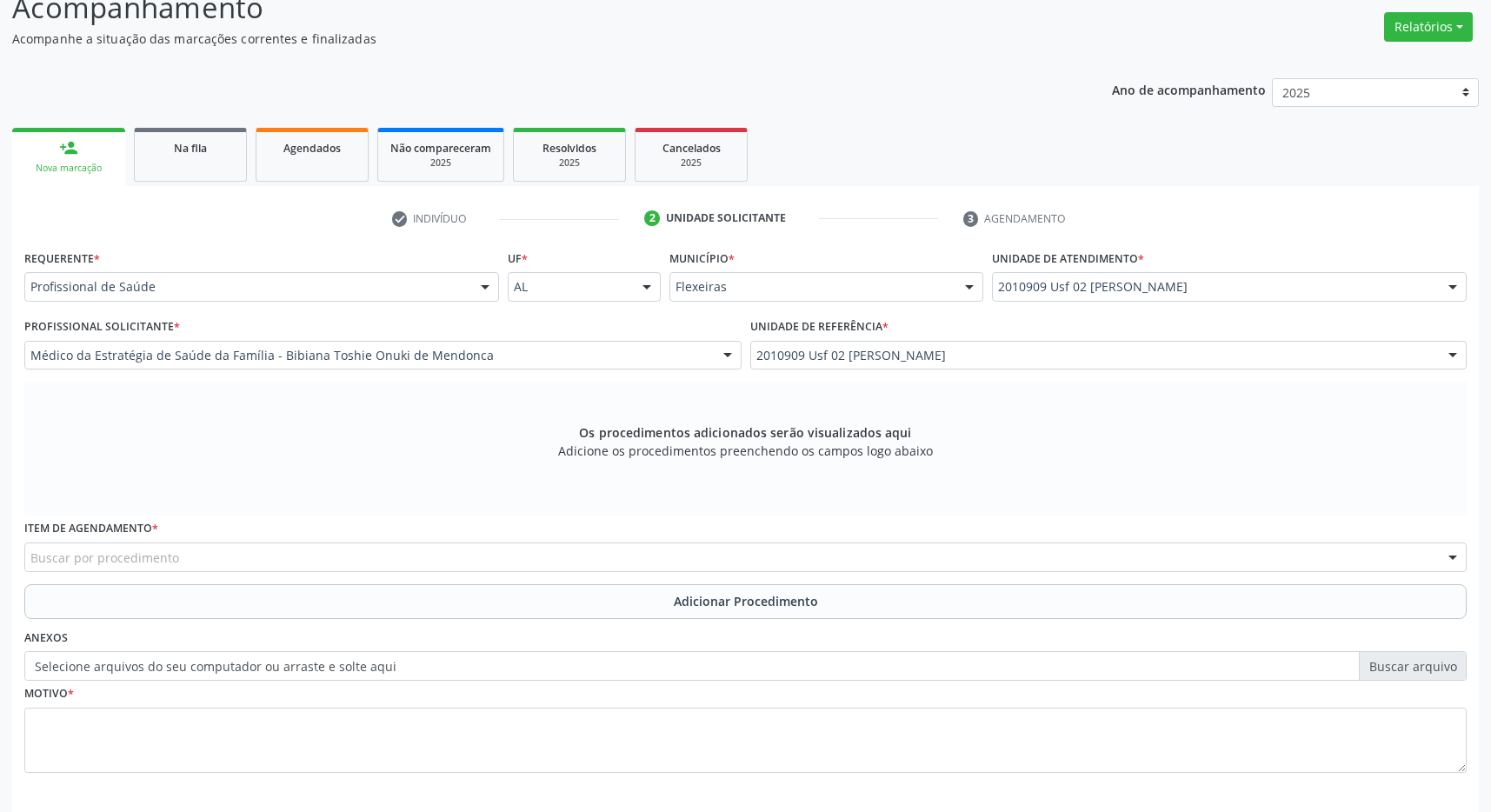
click at [279, 561] on div "Buscar por procedimento" at bounding box center [745, 558] width 1442 height 30
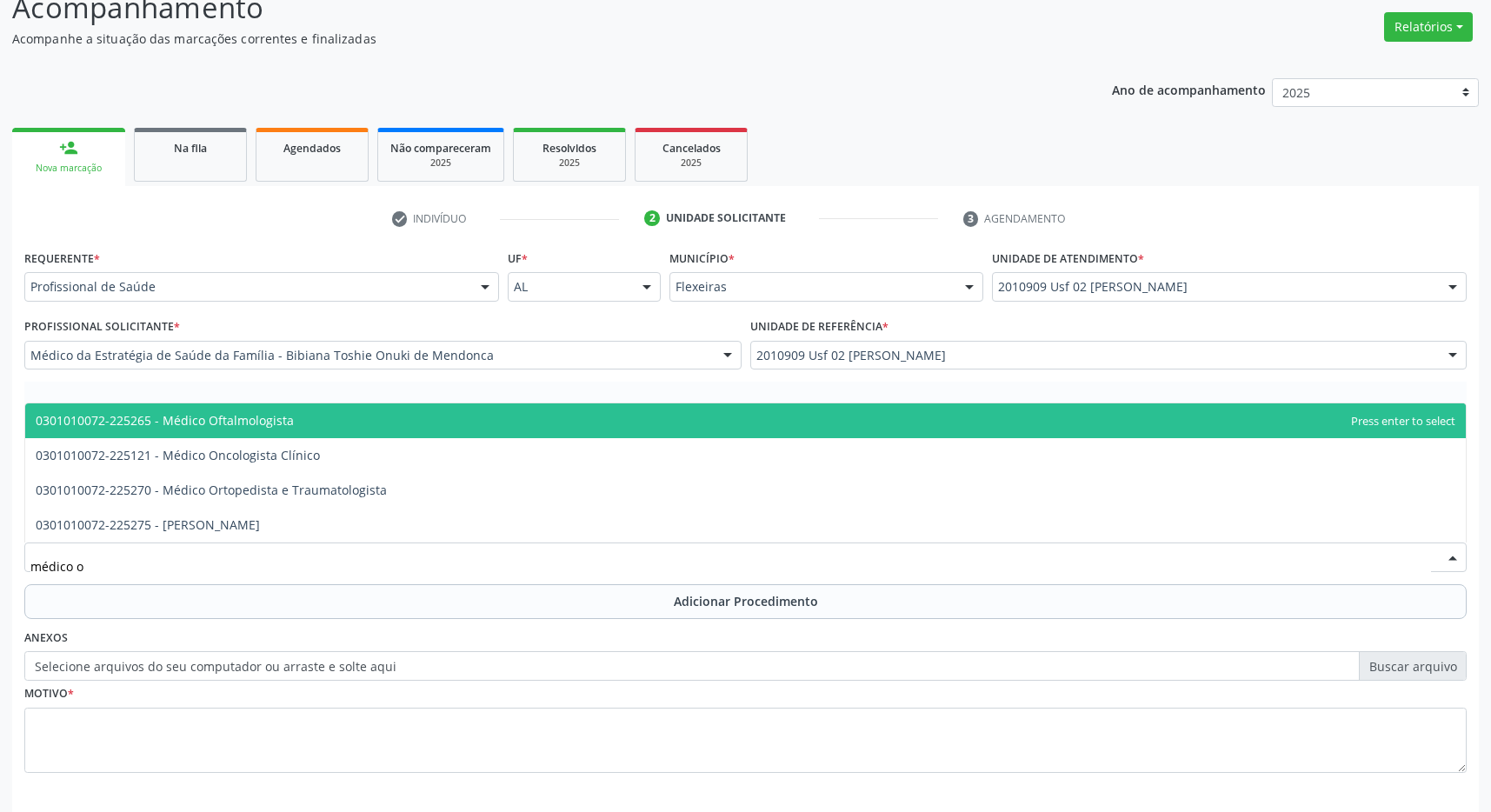
type input "médico of"
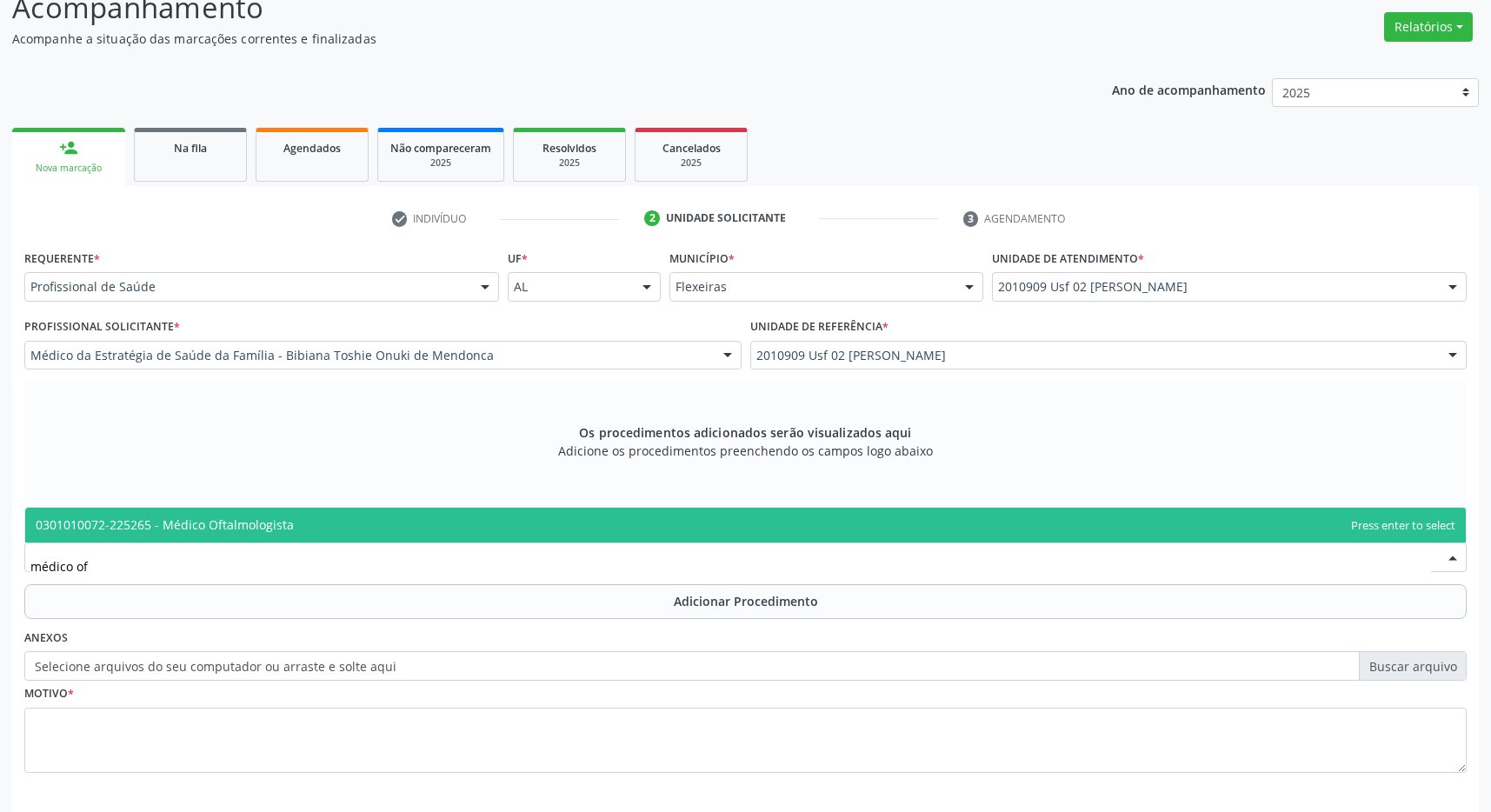
click at [308, 544] on div "médico of" at bounding box center [745, 558] width 1442 height 30
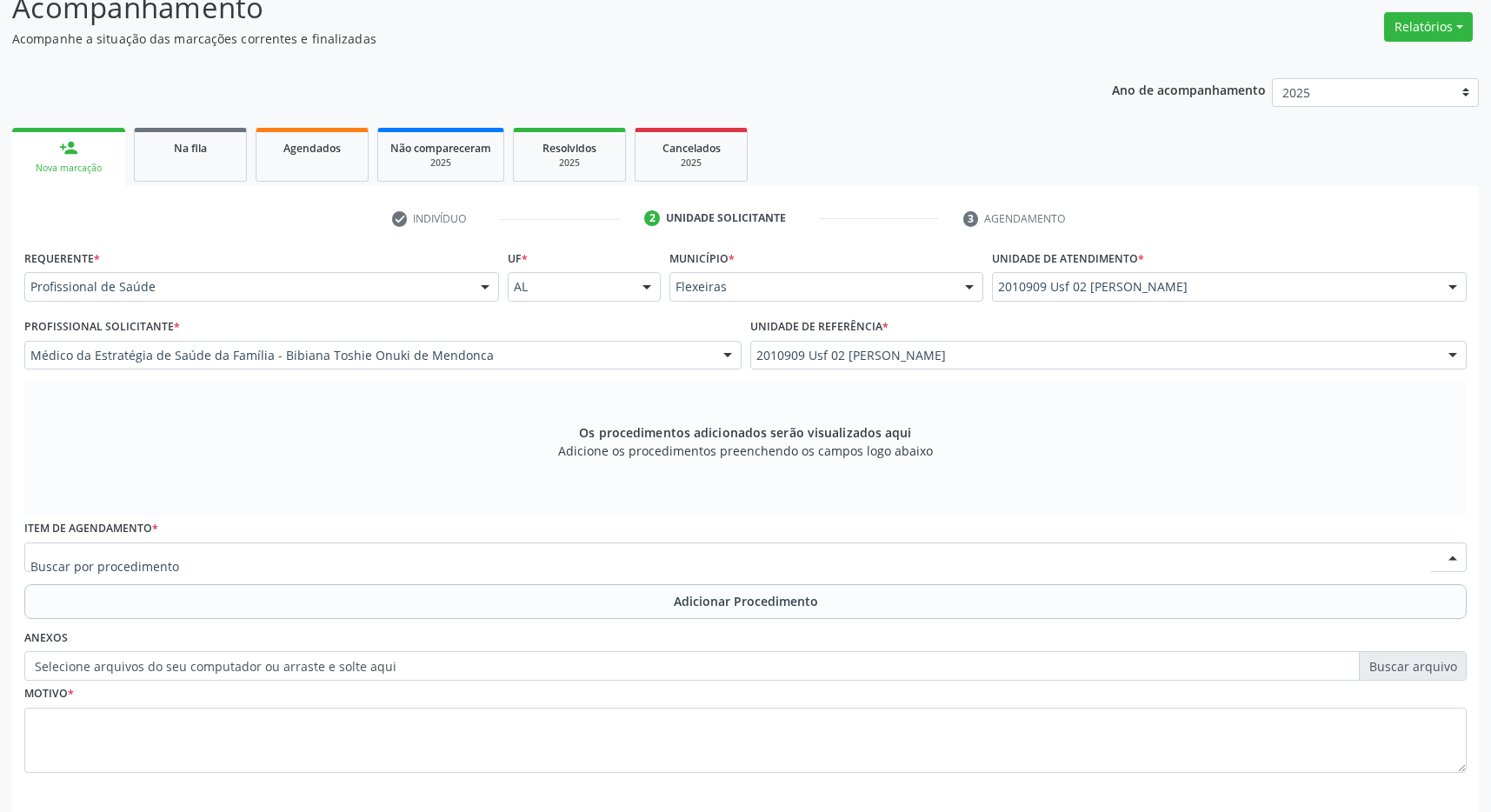
click at [308, 529] on span "0406010030 - Abertura de Estenose Pulmonar Valvar" at bounding box center [745, 544] width 1440 height 35
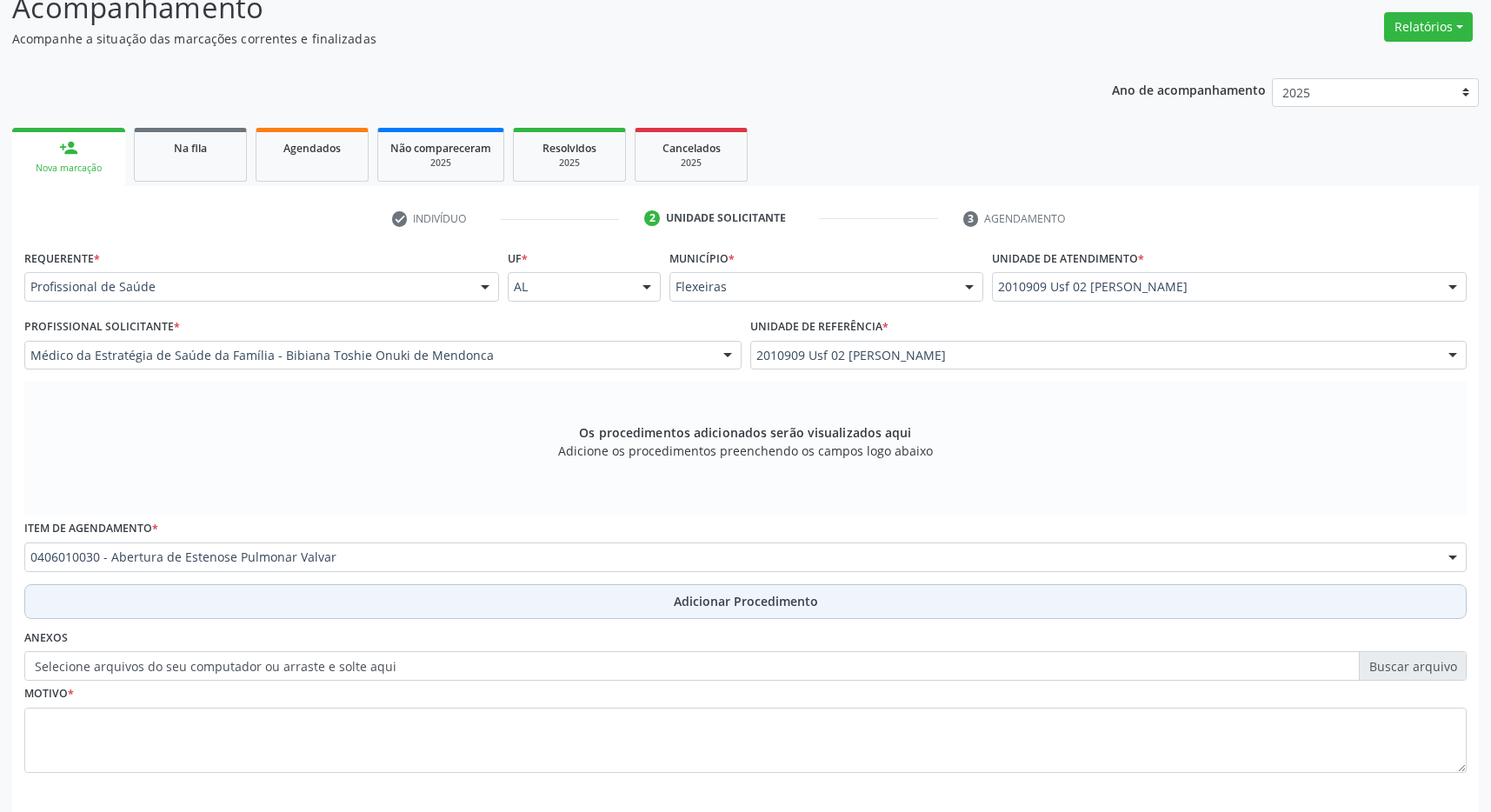
click at [692, 598] on span "Adicionar Procedimento" at bounding box center [746, 600] width 145 height 18
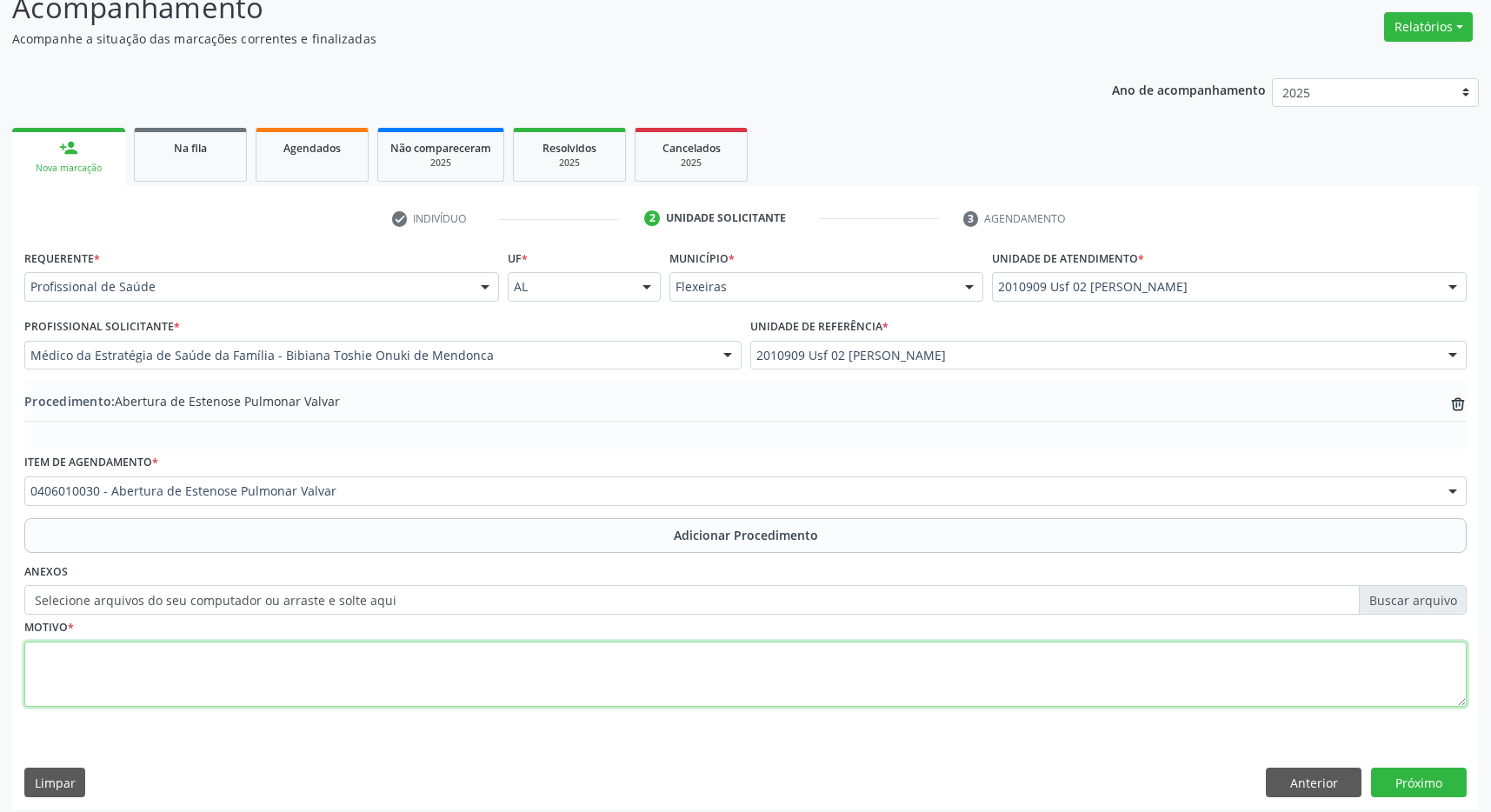
click at [403, 699] on textarea at bounding box center [745, 674] width 1442 height 66
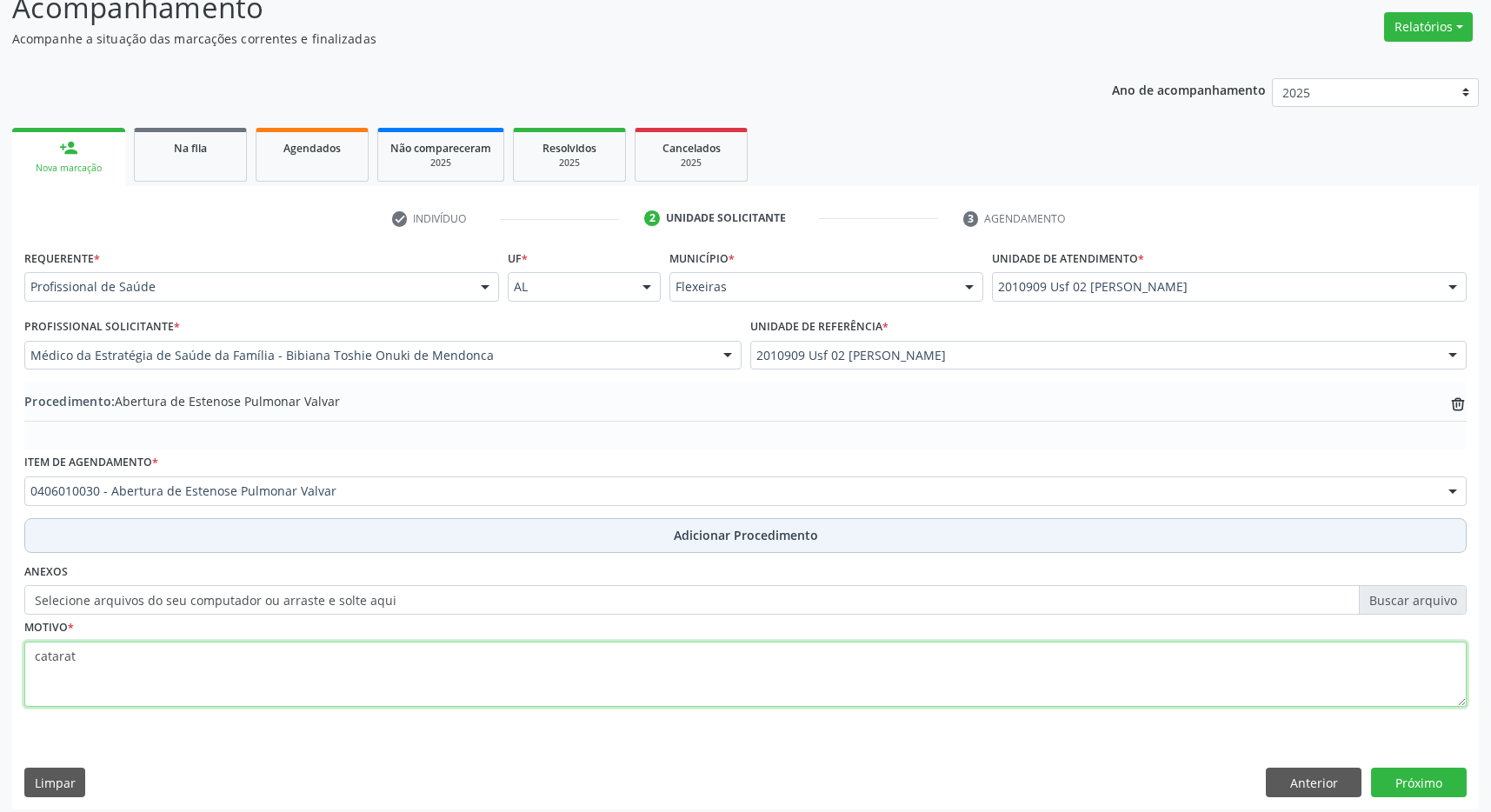
type textarea "catarata"
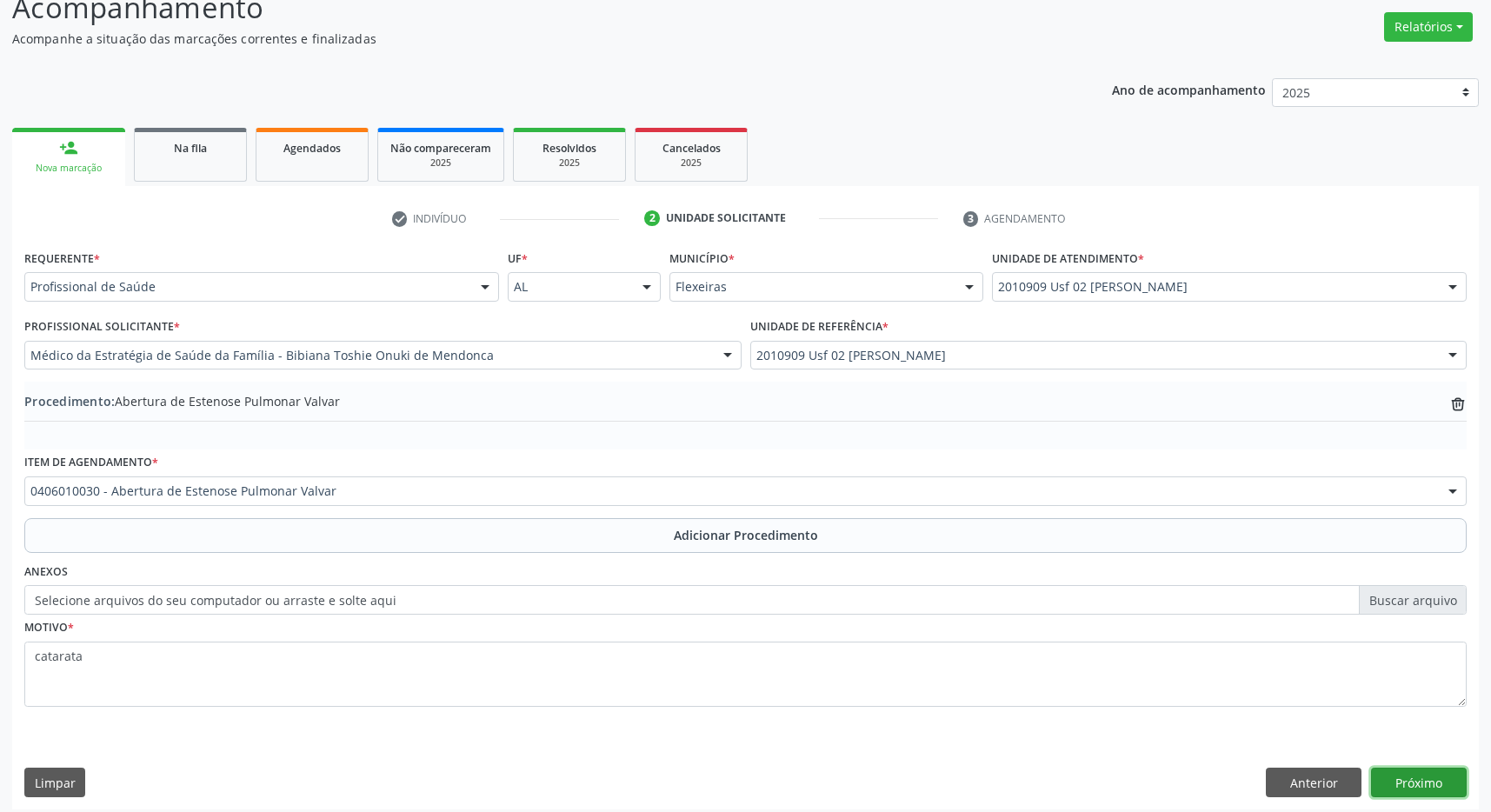
click at [1442, 794] on button "Próximo" at bounding box center [1419, 782] width 96 height 30
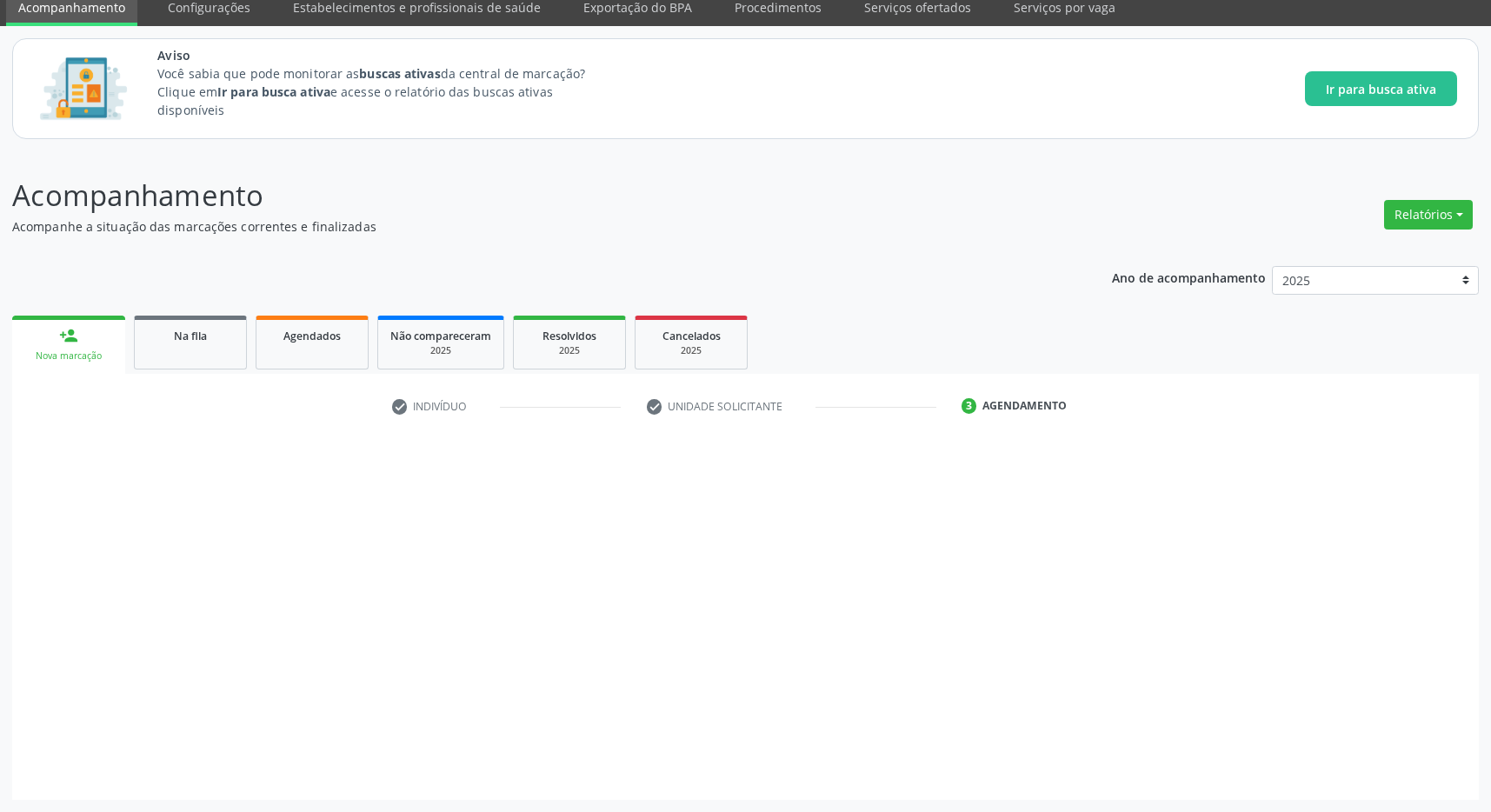
scroll to position [71, 0]
